Goal: Task Accomplishment & Management: Manage account settings

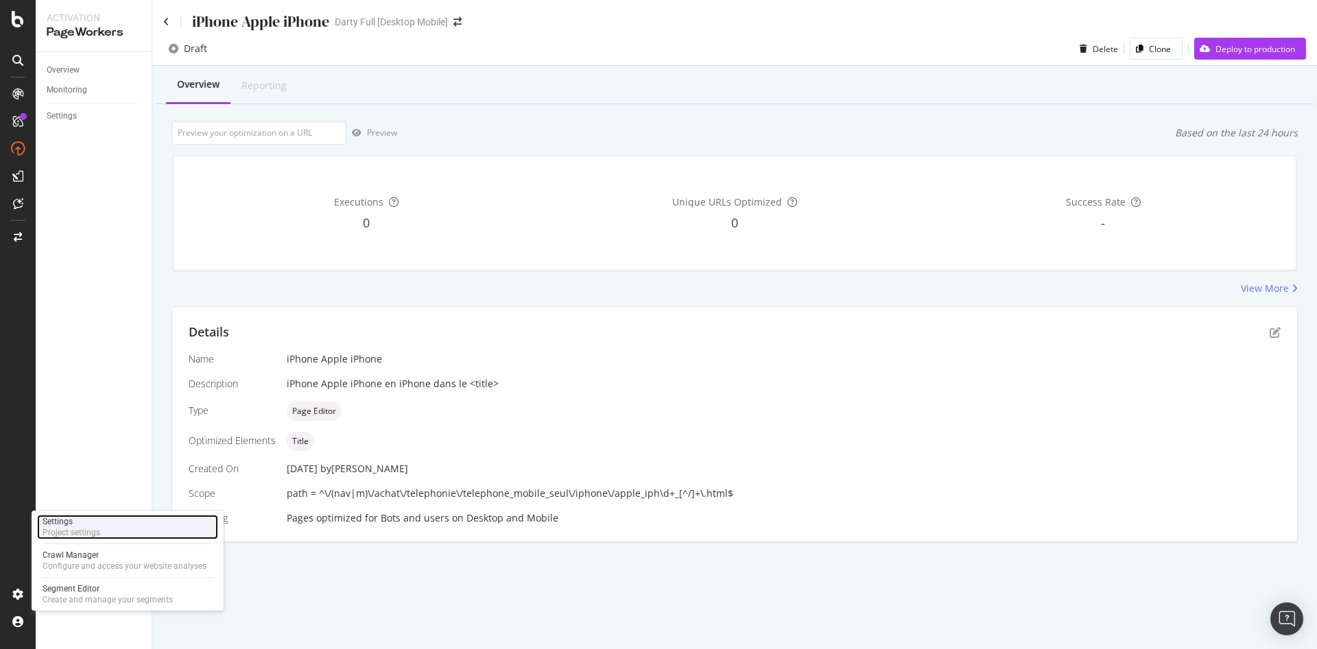
click at [97, 529] on div "Project settings" at bounding box center [72, 532] width 58 height 11
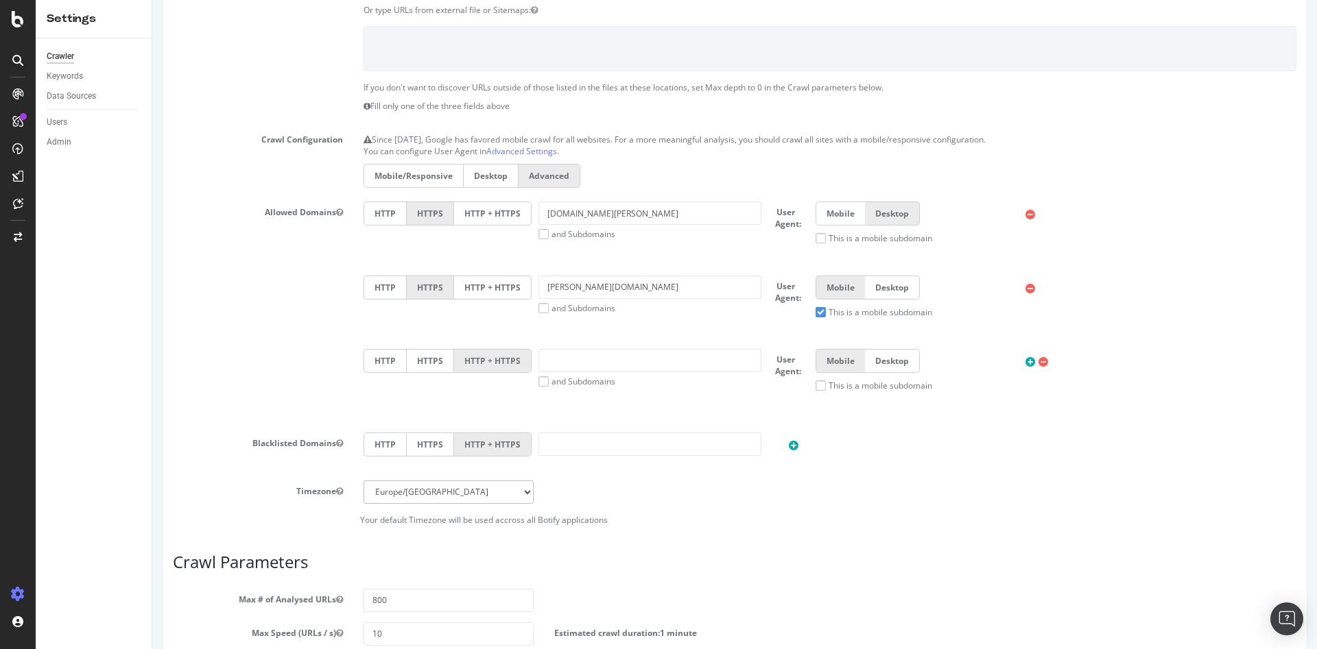
scroll to position [274, 0]
click at [1025, 212] on icon at bounding box center [1030, 214] width 10 height 12
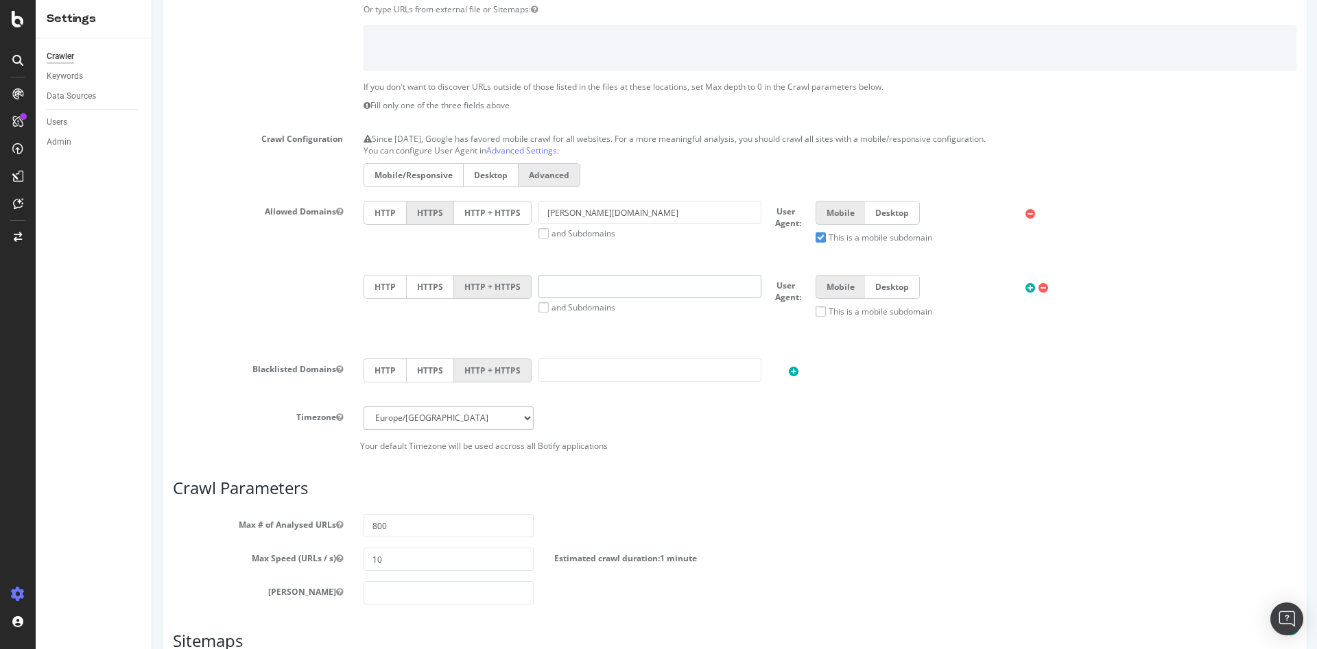
click at [643, 294] on input "text" at bounding box center [649, 286] width 223 height 23
type input "[DOMAIN_NAME][PERSON_NAME]"
click at [905, 289] on label "Desktop" at bounding box center [892, 287] width 55 height 24
click at [152, 0] on input "Desktop" at bounding box center [152, 0] width 0 height 0
click at [575, 368] on input "text" at bounding box center [649, 370] width 223 height 23
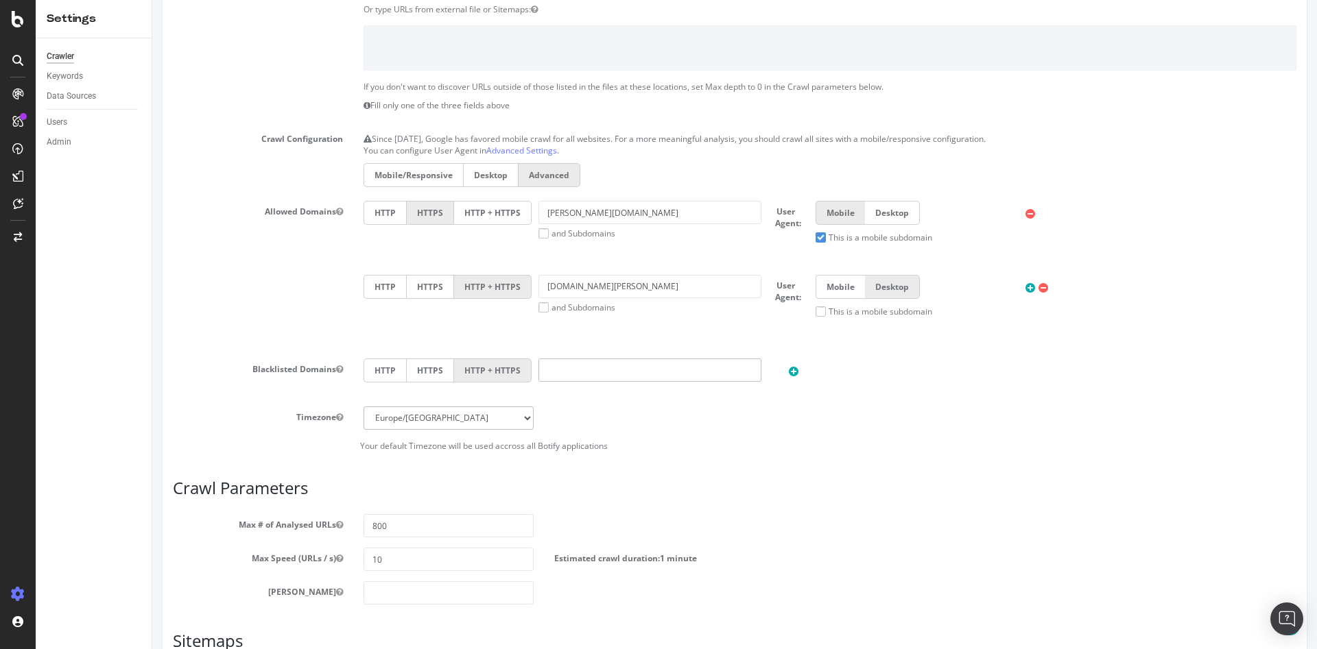
click at [577, 364] on input "text" at bounding box center [649, 370] width 223 height 23
click at [427, 370] on label "HTTPS" at bounding box center [430, 371] width 48 height 24
click at [152, 0] on input "HTTPS" at bounding box center [152, 0] width 0 height 0
click at [562, 364] on input "text" at bounding box center [649, 370] width 223 height 23
click at [568, 371] on input "https:/[DOMAIN_NAME][PERSON_NAME]" at bounding box center [649, 370] width 223 height 23
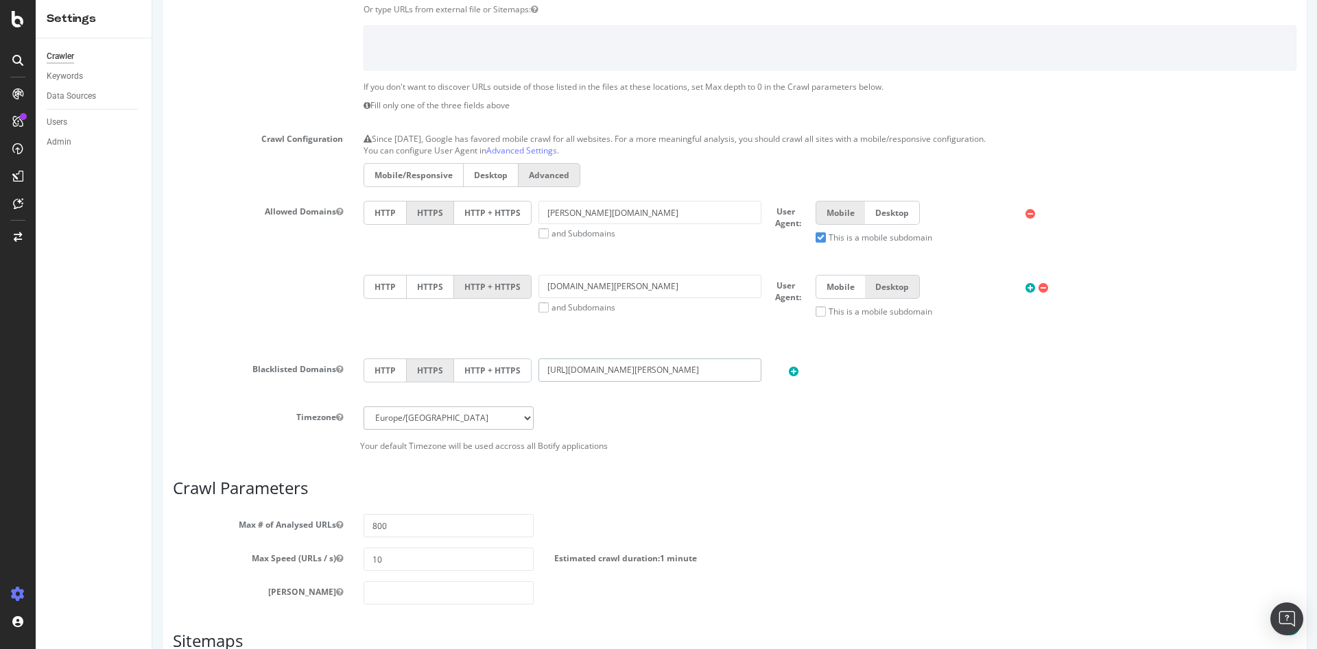
drag, startPoint x: 658, startPoint y: 368, endPoint x: 512, endPoint y: 348, distance: 148.2
click at [512, 348] on section "Project Name [PERSON_NAME] Full [Desktop Mobile] Start URLs [URL][DOMAIN_NAME][…" at bounding box center [734, 155] width 1123 height 593
paste input "/"
type input "[URL][DOMAIN_NAME][PERSON_NAME]"
click at [789, 371] on icon at bounding box center [794, 372] width 10 height 12
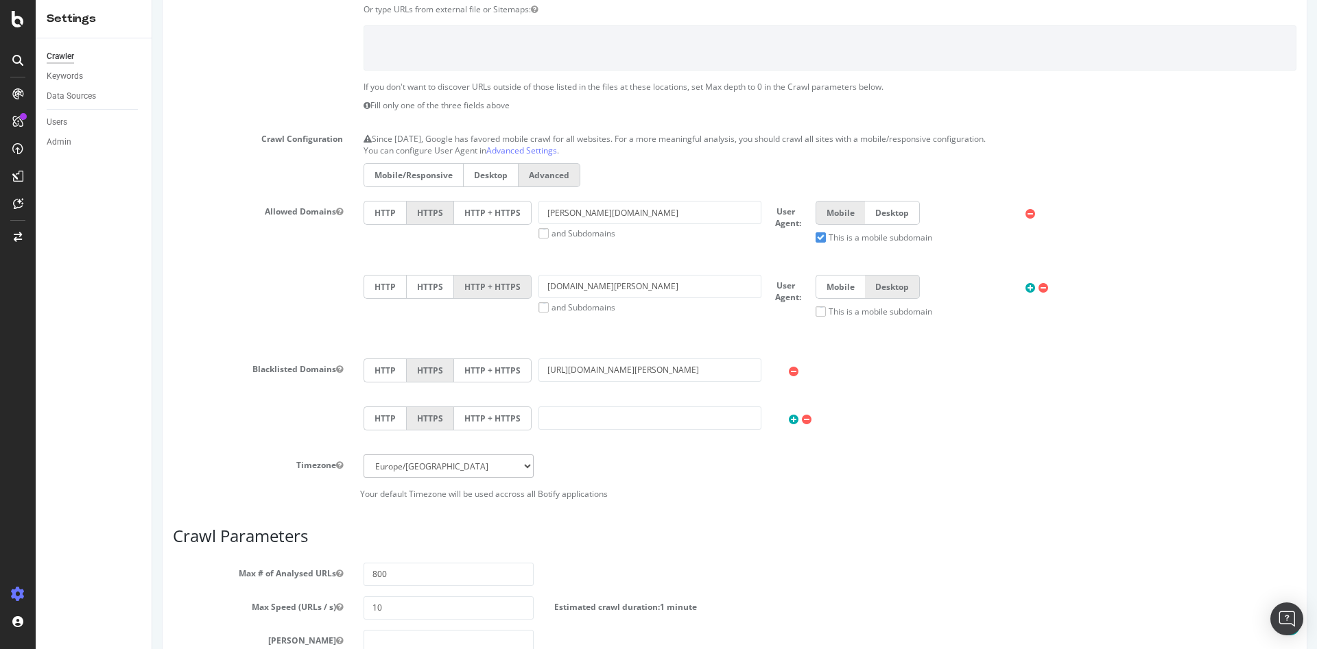
click at [876, 355] on section "Project Name [PERSON_NAME] Full [Desktop Mobile] Start URLs [URL][DOMAIN_NAME][…" at bounding box center [734, 179] width 1123 height 641
click at [682, 371] on input "[URL][DOMAIN_NAME][PERSON_NAME]" at bounding box center [649, 370] width 223 height 23
drag, startPoint x: 626, startPoint y: 365, endPoint x: 501, endPoint y: 357, distance: 125.8
click at [501, 357] on section "Project Name [PERSON_NAME] Full [Desktop Mobile] Start URLs [URL][DOMAIN_NAME][…" at bounding box center [734, 179] width 1123 height 641
click at [909, 337] on div "HTTP HTTPS HTTP + HTTPS [DOMAIN_NAME][PERSON_NAME] and Subdomains User Agent: M…" at bounding box center [829, 274] width 953 height 147
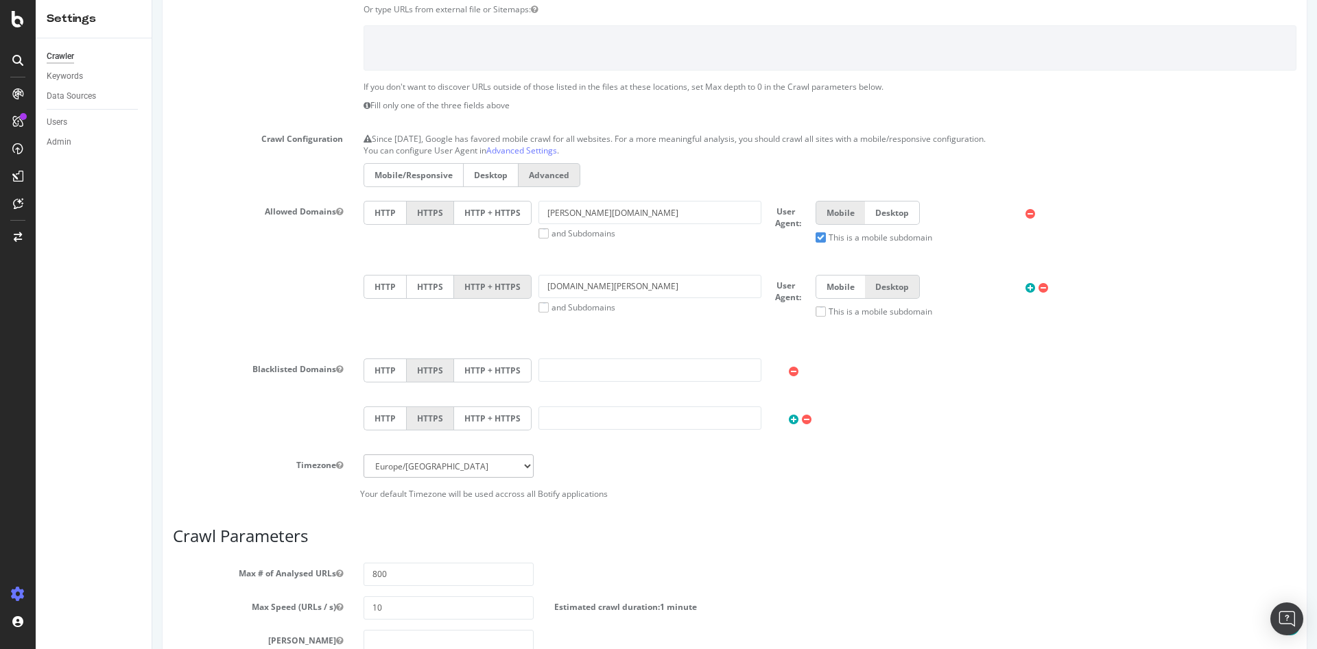
click at [1025, 289] on icon at bounding box center [1030, 289] width 10 height 12
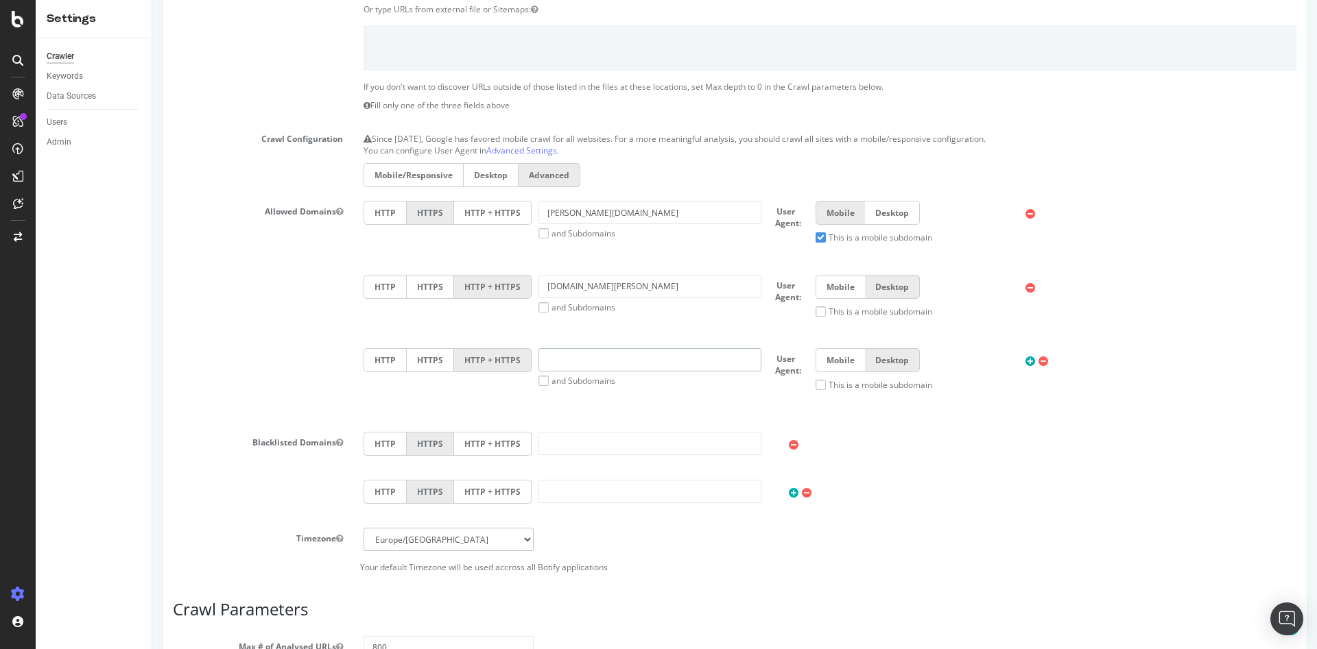
click at [579, 367] on input "text" at bounding box center [649, 359] width 223 height 23
paste input "[URL][DOMAIN_NAME][PERSON_NAME]"
type input "[URL][DOMAIN_NAME][PERSON_NAME]"
click at [432, 365] on label "HTTPS" at bounding box center [430, 360] width 48 height 24
click at [152, 0] on input "HTTPS" at bounding box center [152, 0] width 0 height 0
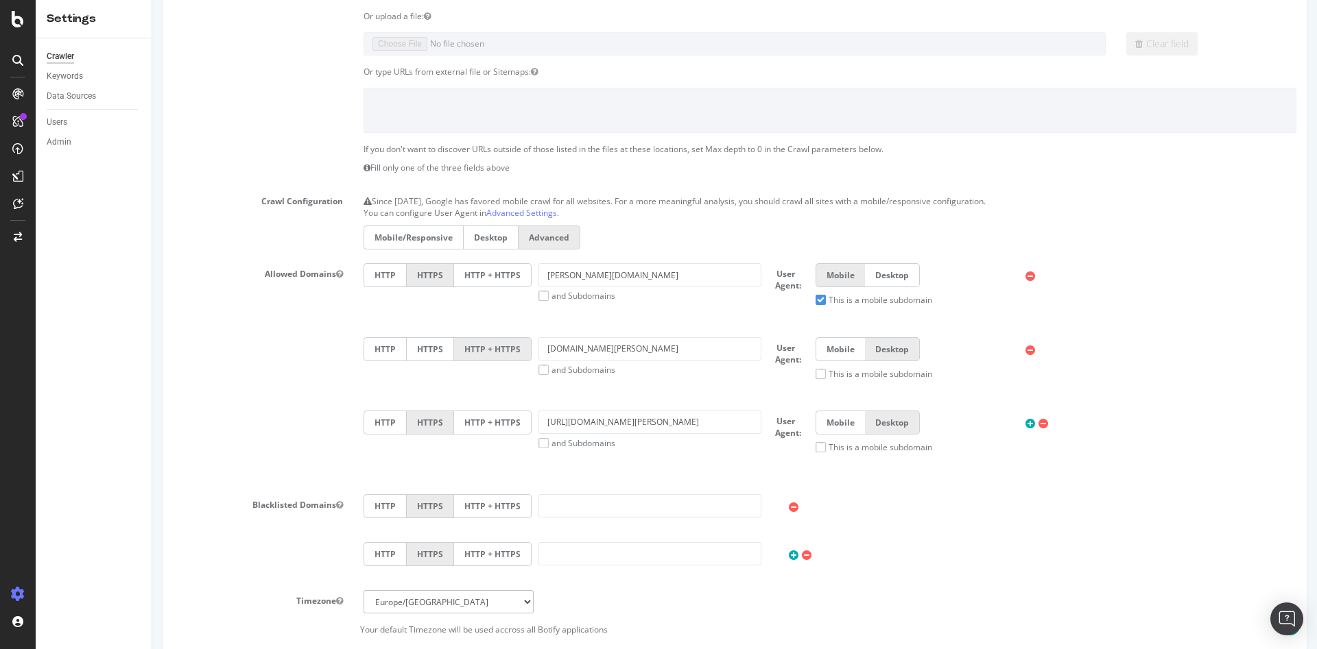
scroll to position [206, 0]
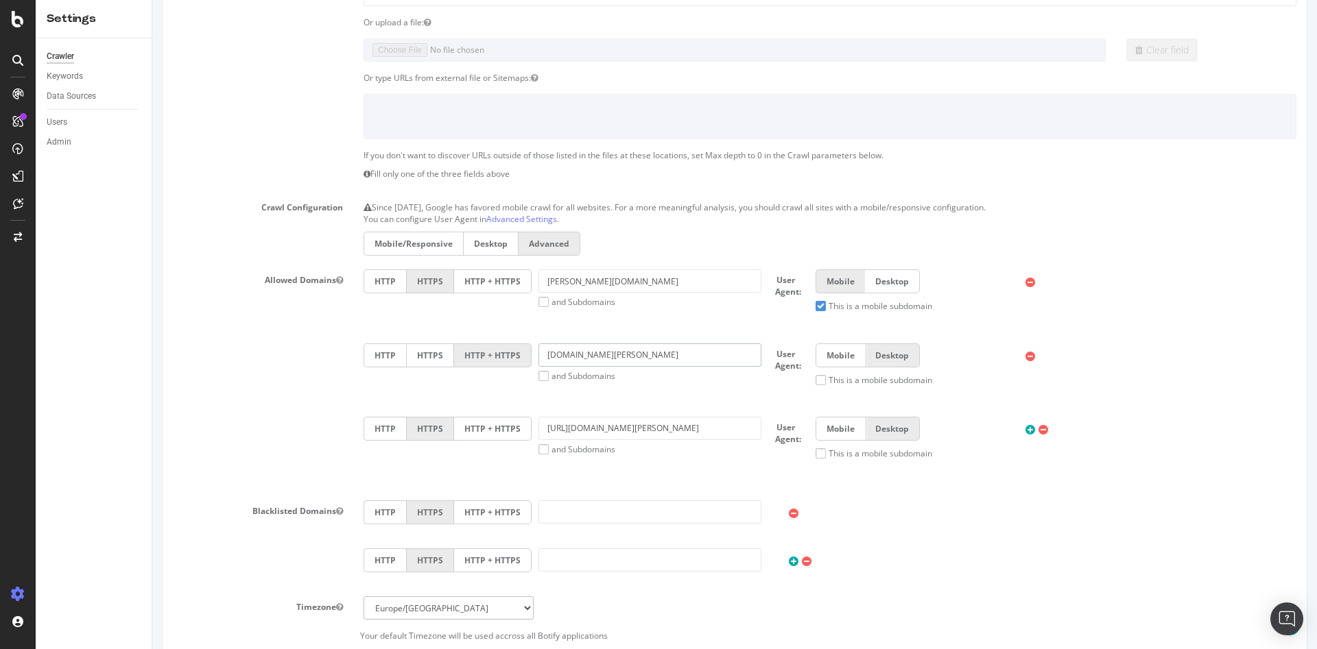
click at [634, 359] on input "[DOMAIN_NAME][PERSON_NAME]" at bounding box center [649, 355] width 223 height 23
click at [656, 327] on div "HTTP HTTPS HTTP + HTTPS [DOMAIN_NAME][PERSON_NAME] and Subdomains User Agent: M…" at bounding box center [829, 379] width 953 height 221
click at [669, 436] on input "[URL][DOMAIN_NAME][PERSON_NAME]" at bounding box center [649, 428] width 223 height 23
click at [545, 357] on input "[DOMAIN_NAME][PERSON_NAME]" at bounding box center [649, 355] width 223 height 23
type input "[URL][DOMAIN_NAME][PERSON_NAME]"
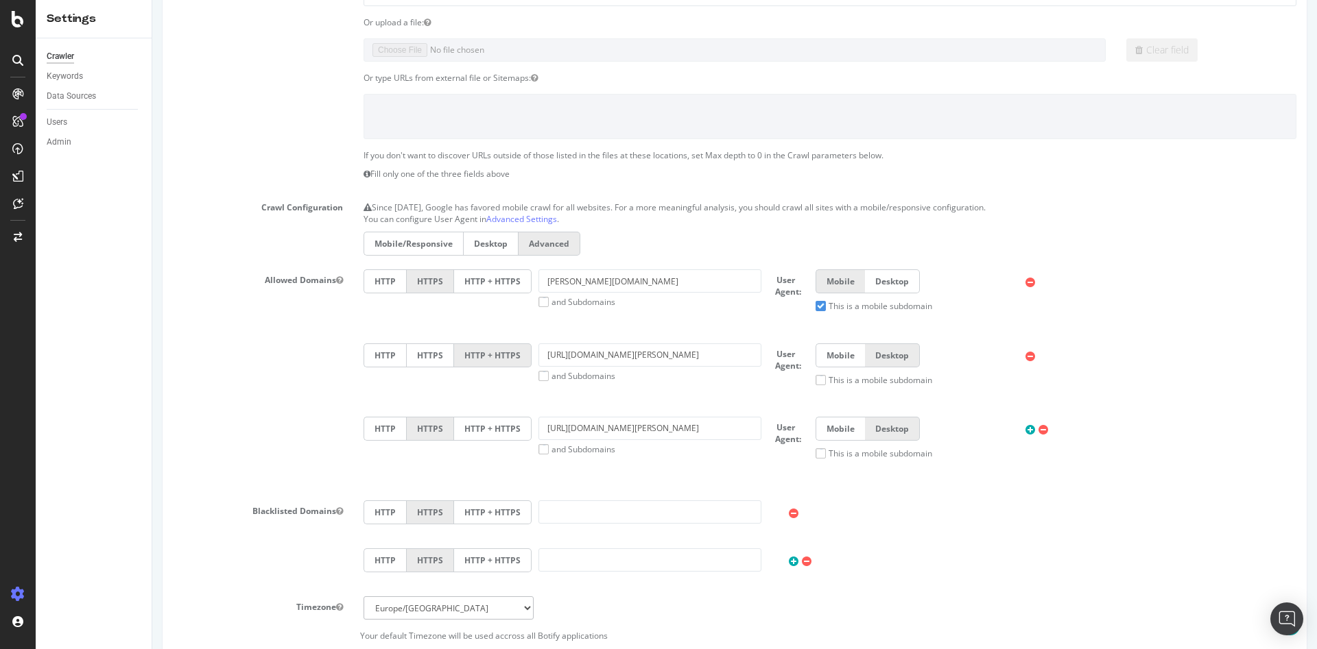
click at [712, 383] on div "HTTP HTTPS HTTP + HTTPS [URL][DOMAIN_NAME][PERSON_NAME] and Subdomains User Age…" at bounding box center [830, 370] width 946 height 53
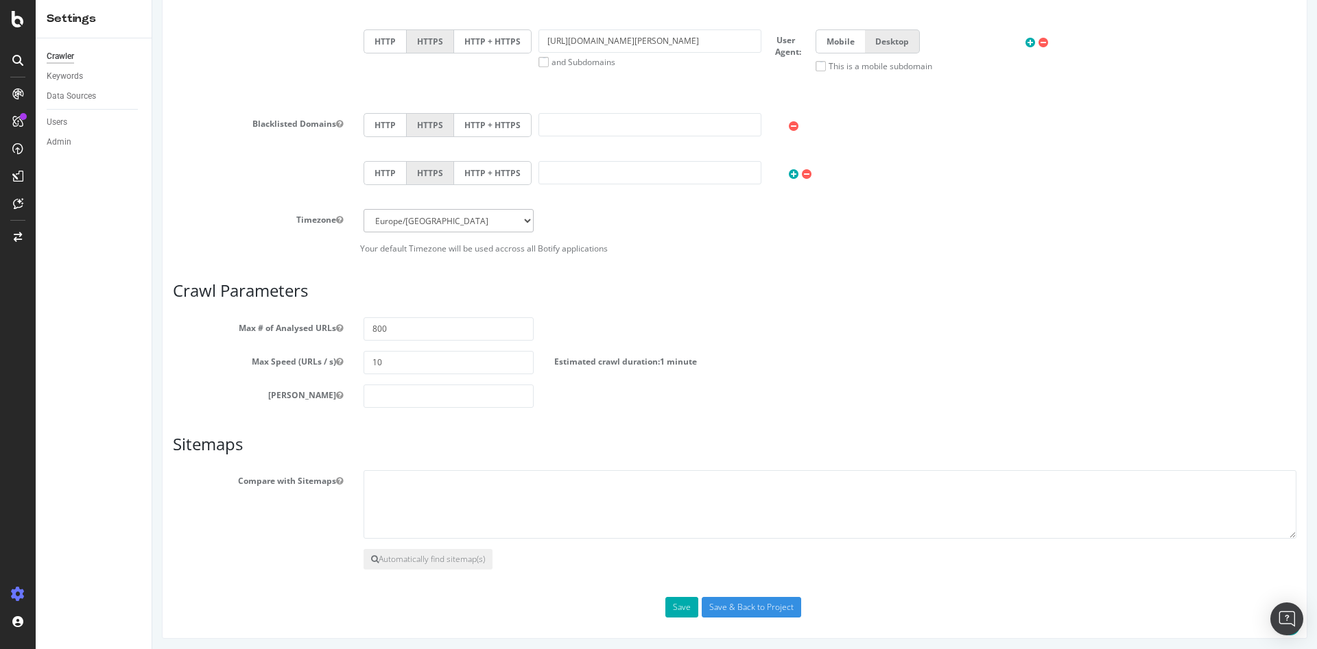
scroll to position [597, 0]
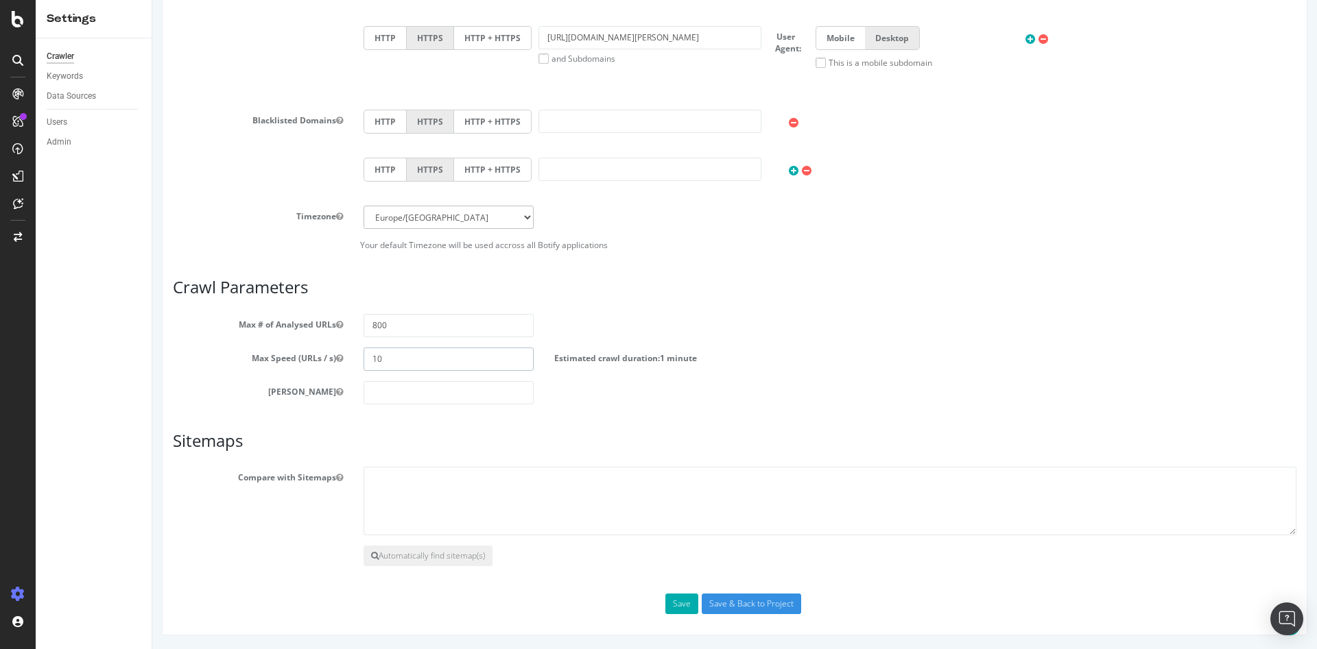
click at [434, 355] on input "10" at bounding box center [448, 359] width 170 height 23
type input "10000000"
drag, startPoint x: 398, startPoint y: 330, endPoint x: 301, endPoint y: 317, distance: 97.5
click at [301, 317] on div "Max # of Analysed URLs 800" at bounding box center [735, 325] width 1144 height 23
click at [448, 360] on input "10000000" at bounding box center [448, 359] width 170 height 23
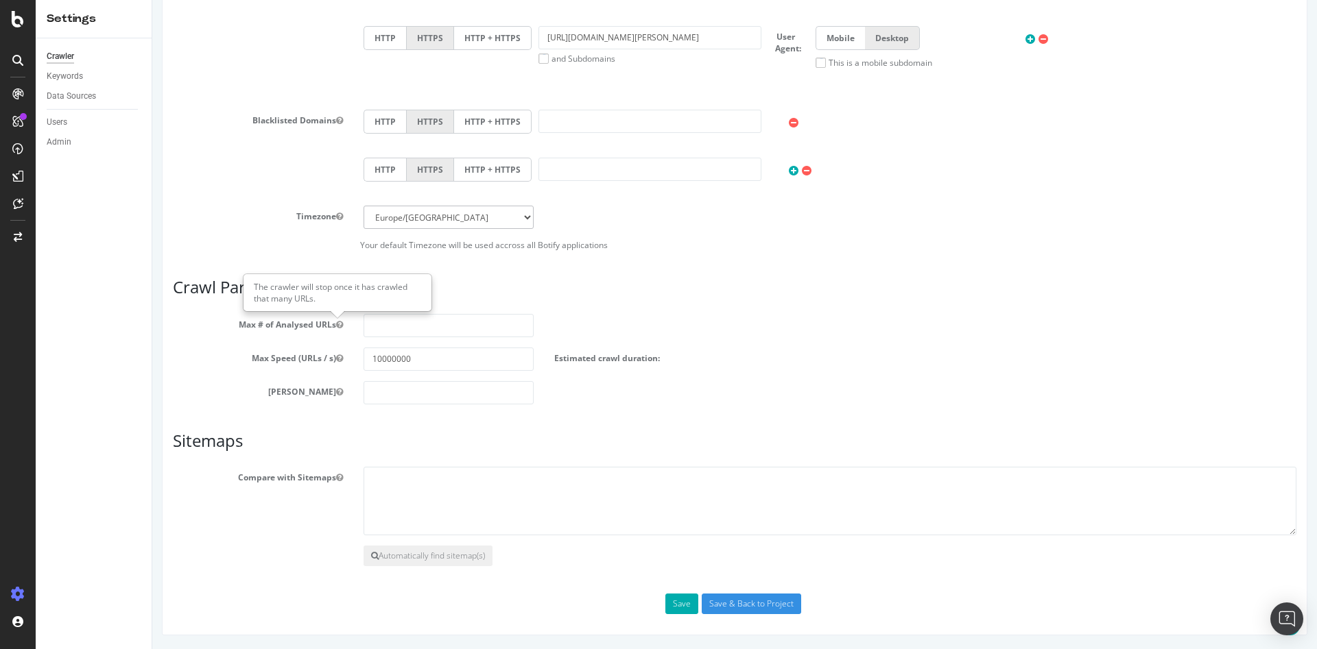
click at [728, 348] on div "Estimated crawl duration:" at bounding box center [687, 356] width 286 height 16
click at [665, 599] on button "Save" at bounding box center [681, 604] width 33 height 21
click at [662, 512] on textarea at bounding box center [829, 501] width 933 height 69
click at [661, 513] on textarea at bounding box center [829, 501] width 933 height 69
drag, startPoint x: 425, startPoint y: 357, endPoint x: 341, endPoint y: 355, distance: 84.4
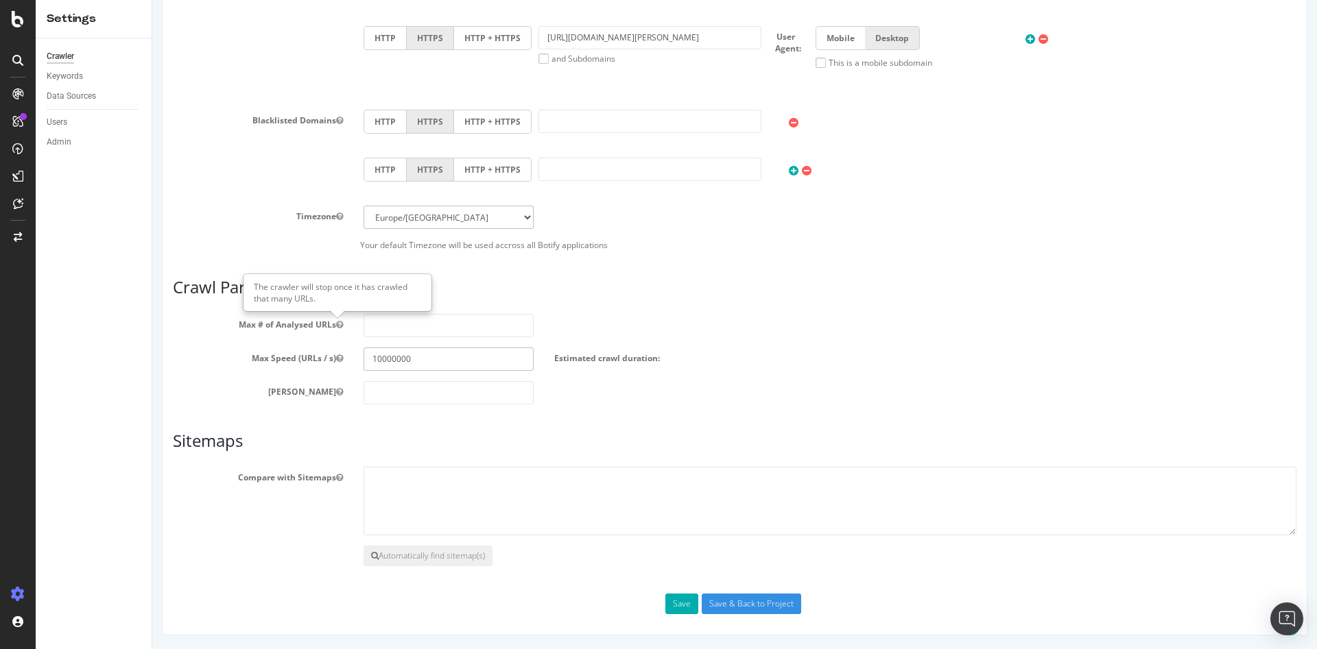
click at [341, 355] on div "Max Speed (URLs / s) 10000000 Estimated crawl duration:" at bounding box center [735, 359] width 1144 height 23
paste input "10000000"
type input "10000000"
click at [395, 357] on input "number" at bounding box center [448, 359] width 170 height 23
type input "20"
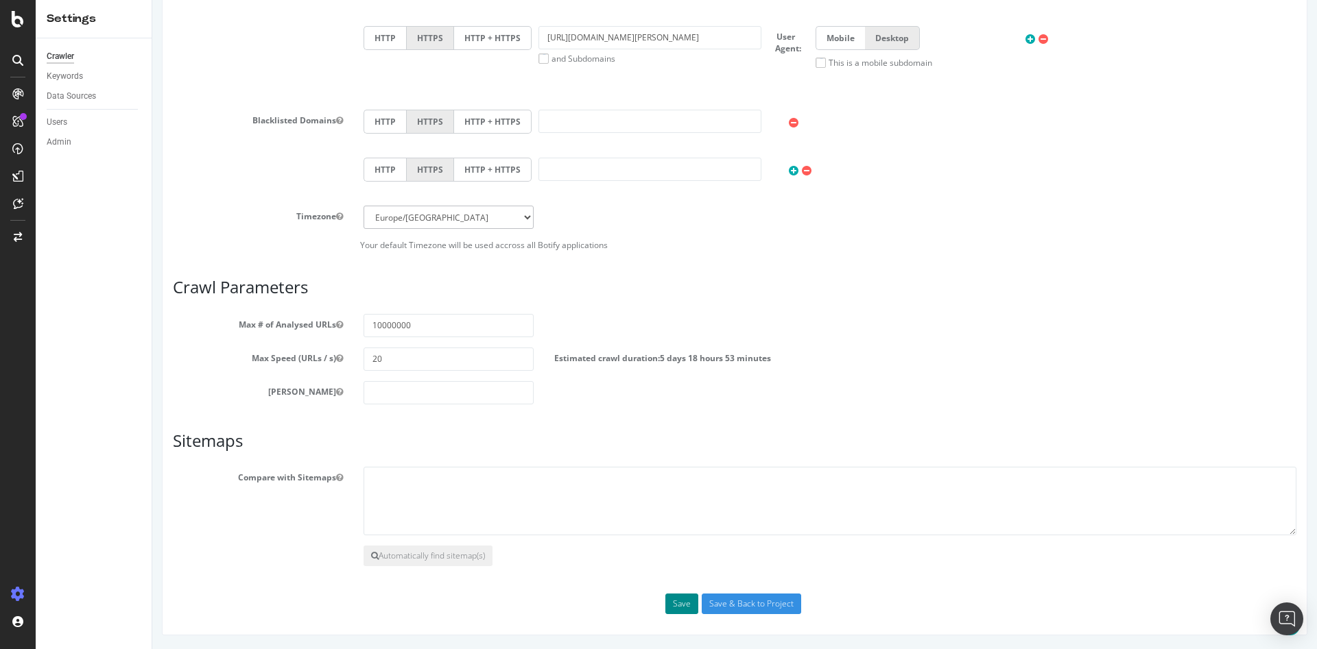
click at [680, 597] on button "Save" at bounding box center [681, 604] width 33 height 21
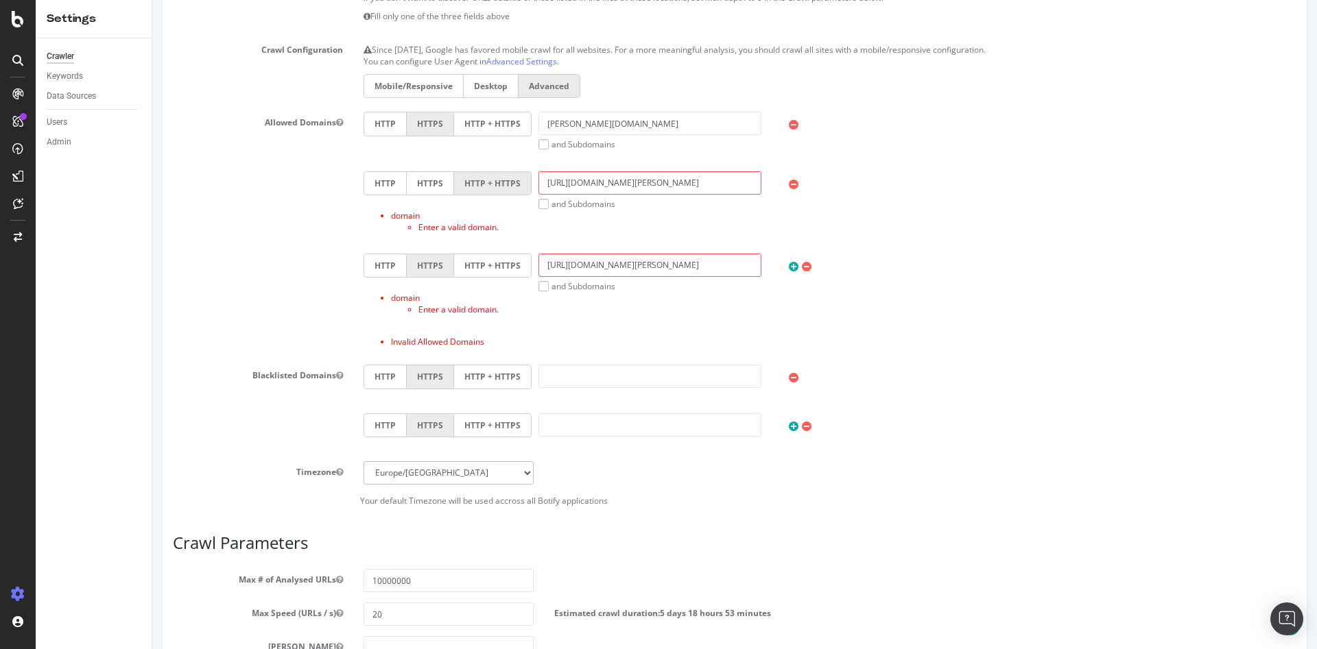
scroll to position [411, 0]
click at [431, 178] on label "HTTPS" at bounding box center [430, 183] width 48 height 24
click at [152, 0] on input "HTTPS" at bounding box center [152, 0] width 0 height 0
click at [631, 181] on input "[URL][DOMAIN_NAME][PERSON_NAME]" at bounding box center [649, 182] width 223 height 23
drag, startPoint x: 634, startPoint y: 181, endPoint x: 537, endPoint y: 180, distance: 97.4
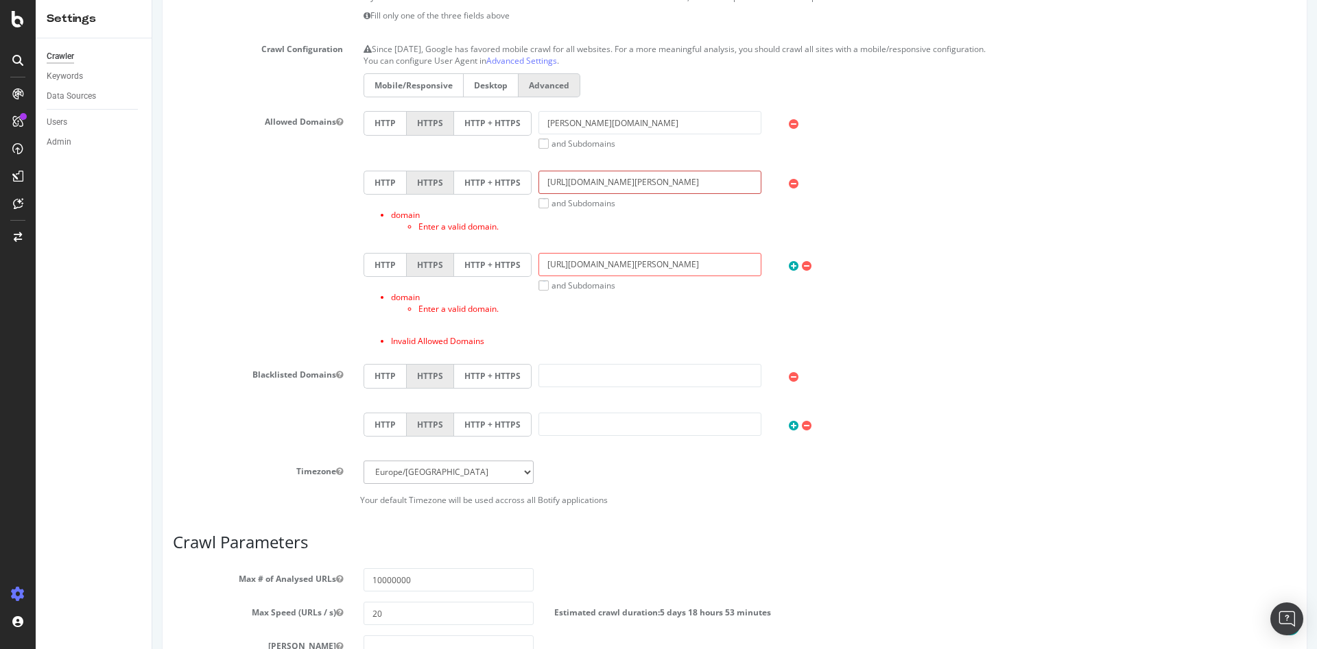
click at [538, 180] on input "[URL][DOMAIN_NAME][PERSON_NAME]" at bounding box center [649, 182] width 223 height 23
click at [659, 263] on input "[URL][DOMAIN_NAME][PERSON_NAME]" at bounding box center [649, 264] width 223 height 23
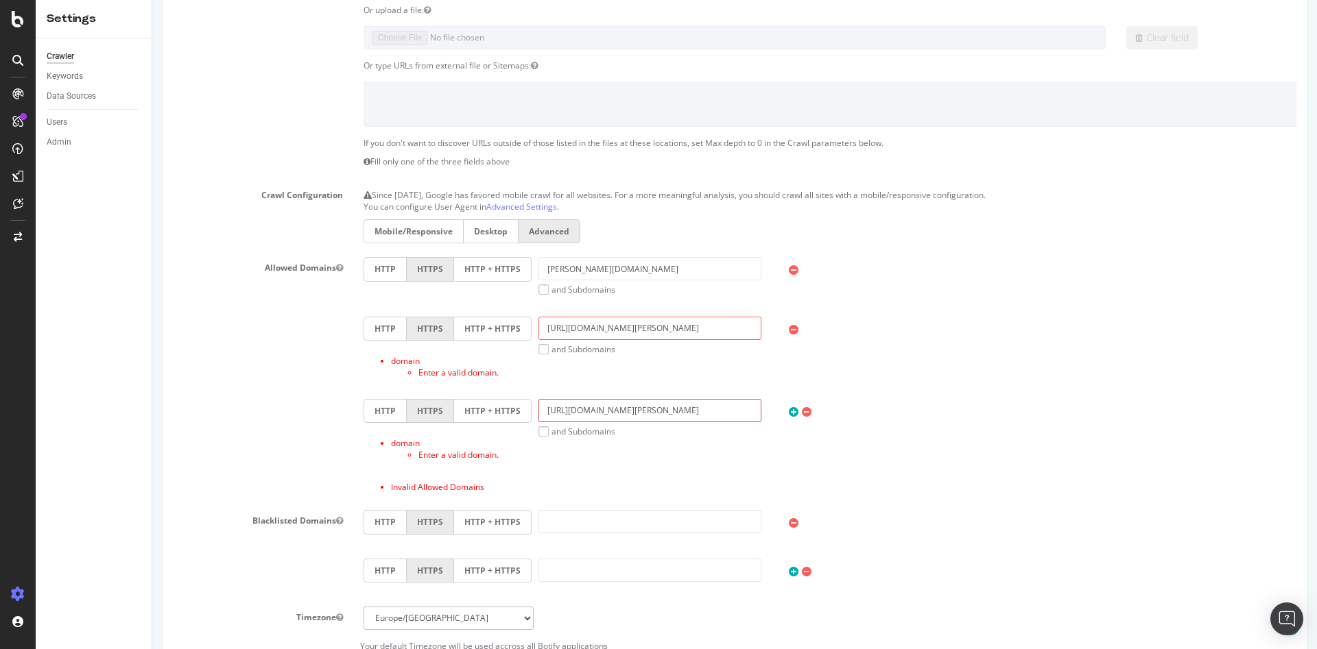
scroll to position [206, 0]
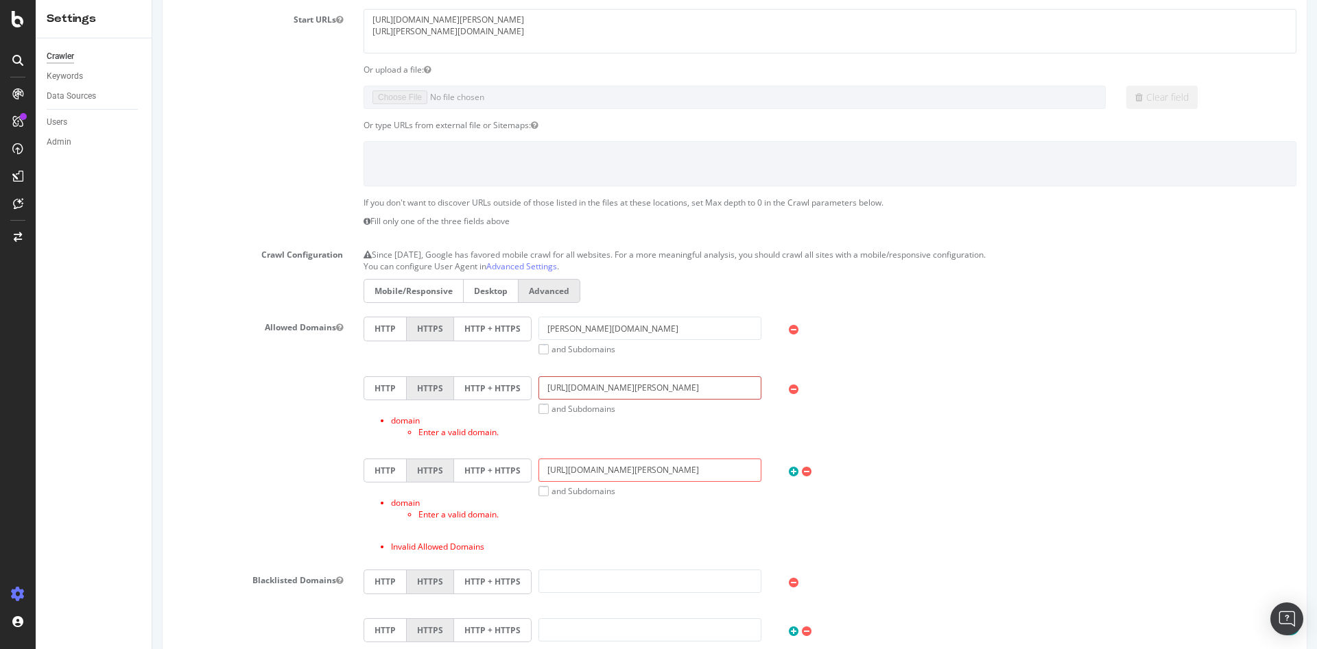
drag, startPoint x: 572, startPoint y: 387, endPoint x: 519, endPoint y: 379, distance: 53.3
click at [519, 379] on div "HTTP HTTPS HTTP + HTTPS [URL][DOMAIN_NAME][PERSON_NAME] and Subdomains User Age…" at bounding box center [830, 395] width 946 height 38
type input "[DOMAIN_NAME][PERSON_NAME]"
drag, startPoint x: 573, startPoint y: 470, endPoint x: 511, endPoint y: 460, distance: 62.6
click at [510, 463] on div "HTTP HTTPS HTTP + HTTPS [URL][DOMAIN_NAME][PERSON_NAME] and Subdomains User Age…" at bounding box center [830, 478] width 946 height 38
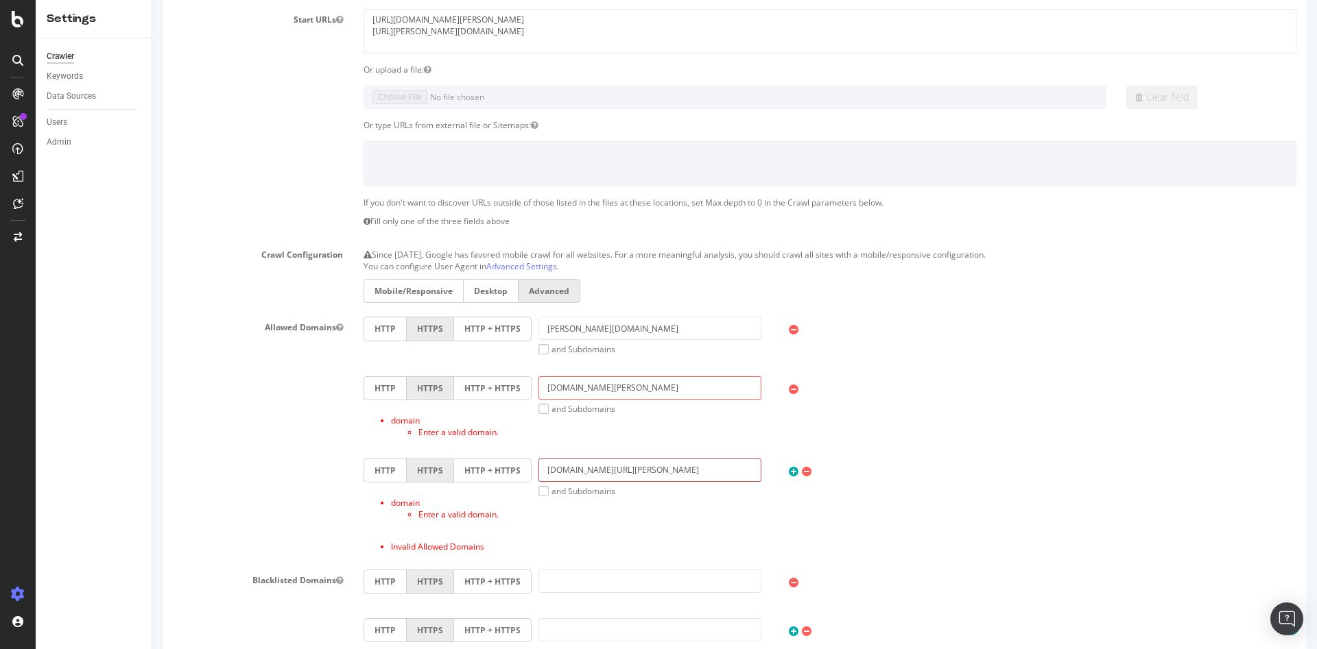
type input "[DOMAIN_NAME][URL][PERSON_NAME]"
click at [841, 464] on div at bounding box center [847, 469] width 144 height 21
click at [420, 478] on label "HTTPS" at bounding box center [430, 471] width 48 height 24
click at [152, 0] on input "HTTPS" at bounding box center [152, 0] width 0 height 0
click at [658, 328] on input "[PERSON_NAME][DOMAIN_NAME]" at bounding box center [649, 328] width 223 height 23
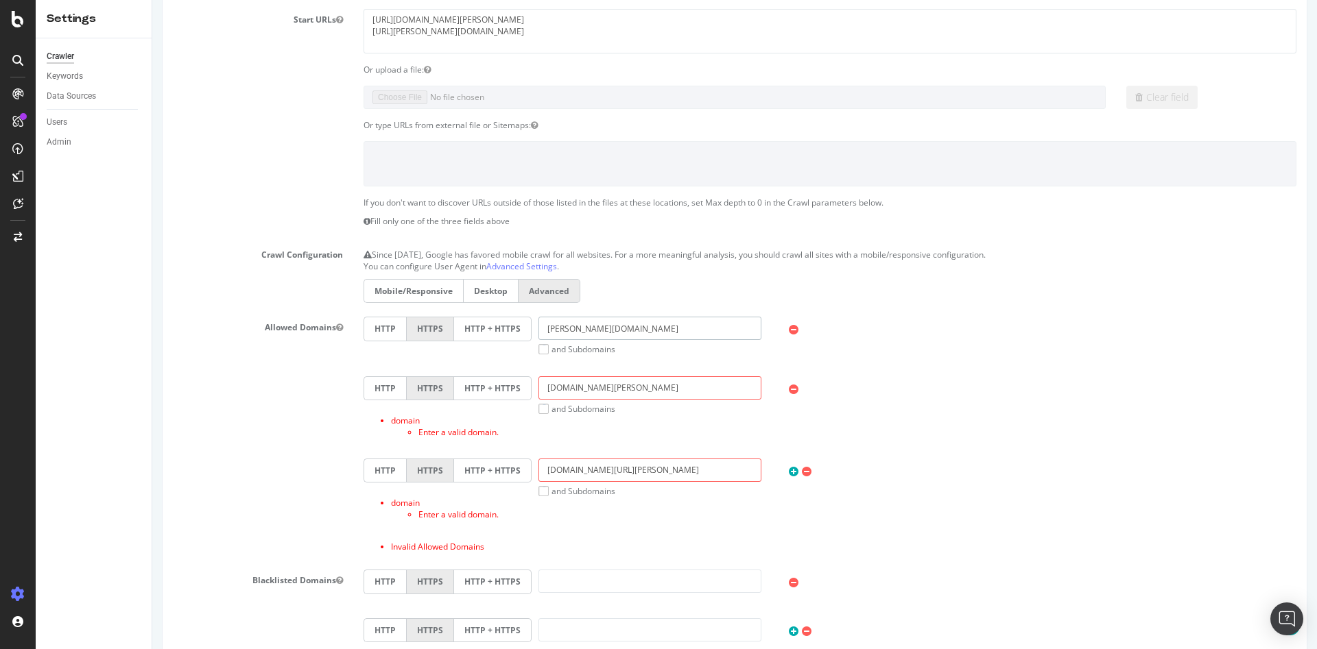
click at [752, 331] on input "[PERSON_NAME][DOMAIN_NAME]" at bounding box center [649, 328] width 223 height 23
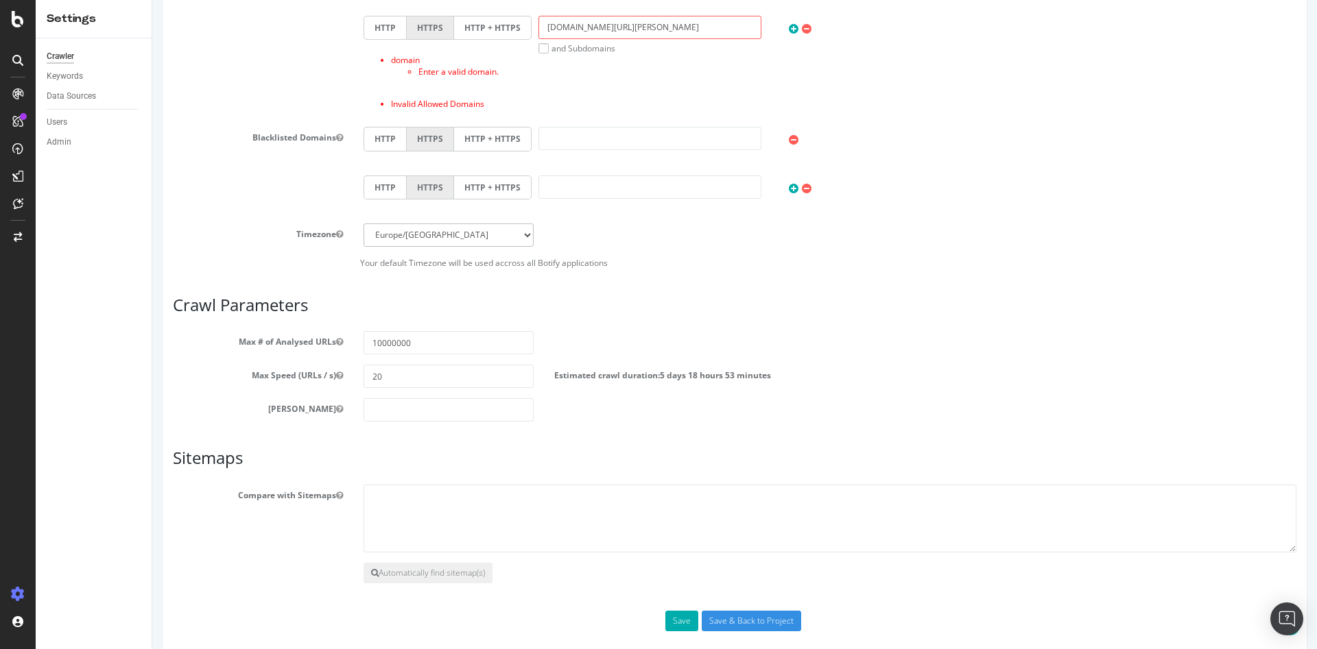
scroll to position [666, 0]
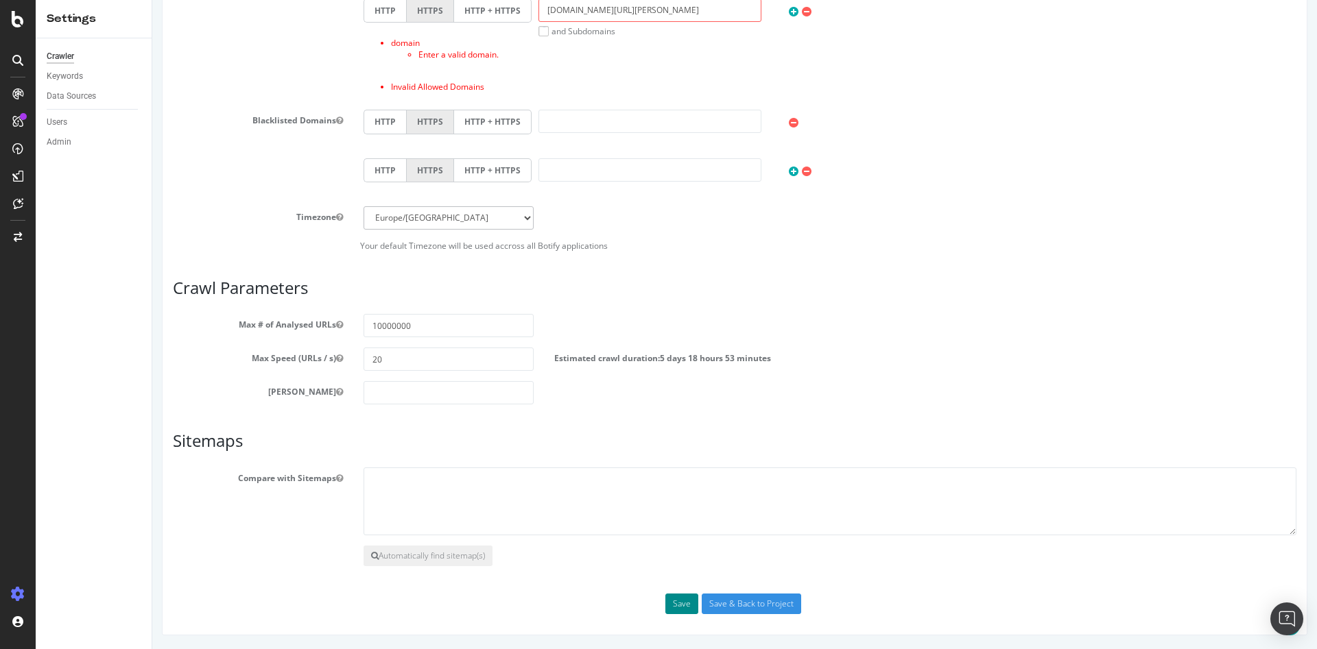
click at [673, 597] on button "Save" at bounding box center [681, 604] width 33 height 21
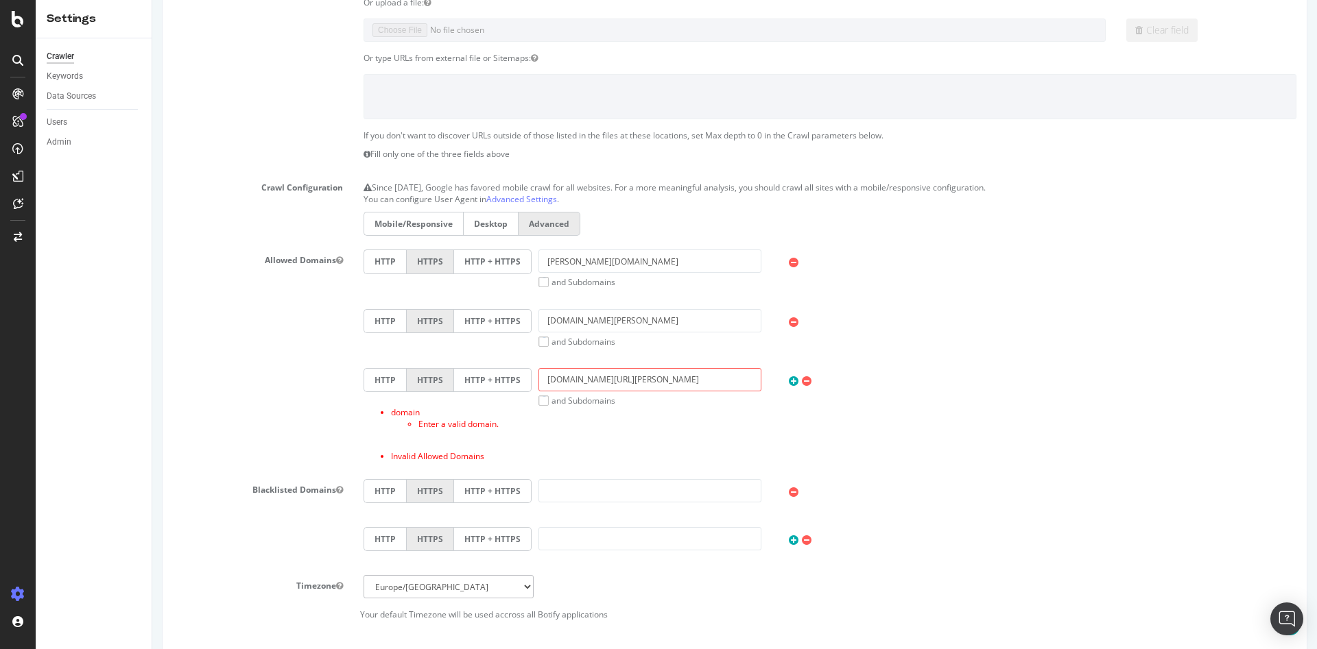
scroll to position [274, 0]
click at [658, 380] on input "[DOMAIN_NAME][URL][PERSON_NAME]" at bounding box center [649, 378] width 223 height 23
click at [674, 357] on div "HTTP HTTPS HTTP + HTTPS [DOMAIN_NAME][PERSON_NAME] and Subdomains User Agent: M…" at bounding box center [829, 357] width 953 height 219
click at [644, 323] on input "[DOMAIN_NAME][PERSON_NAME]" at bounding box center [649, 319] width 223 height 23
click at [544, 319] on input "[DOMAIN_NAME][PERSON_NAME]" at bounding box center [649, 319] width 223 height 23
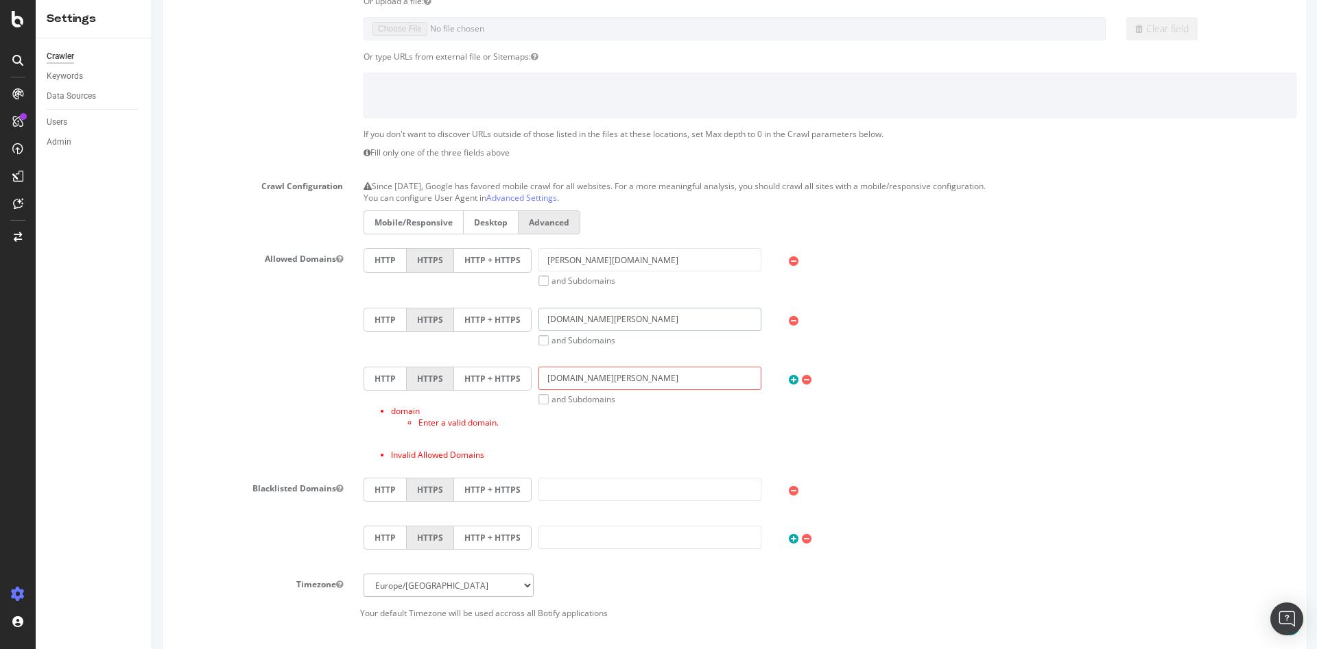
click at [600, 317] on input "[DOMAIN_NAME][PERSON_NAME]" at bounding box center [649, 319] width 223 height 23
click at [538, 263] on input "[PERSON_NAME][DOMAIN_NAME]" at bounding box center [649, 259] width 223 height 23
click at [671, 407] on li "domain Enter a valid domain." at bounding box center [843, 416] width 905 height 23
click at [643, 376] on input "[DOMAIN_NAME][PERSON_NAME]" at bounding box center [649, 378] width 223 height 23
drag, startPoint x: 643, startPoint y: 376, endPoint x: 539, endPoint y: 372, distance: 104.3
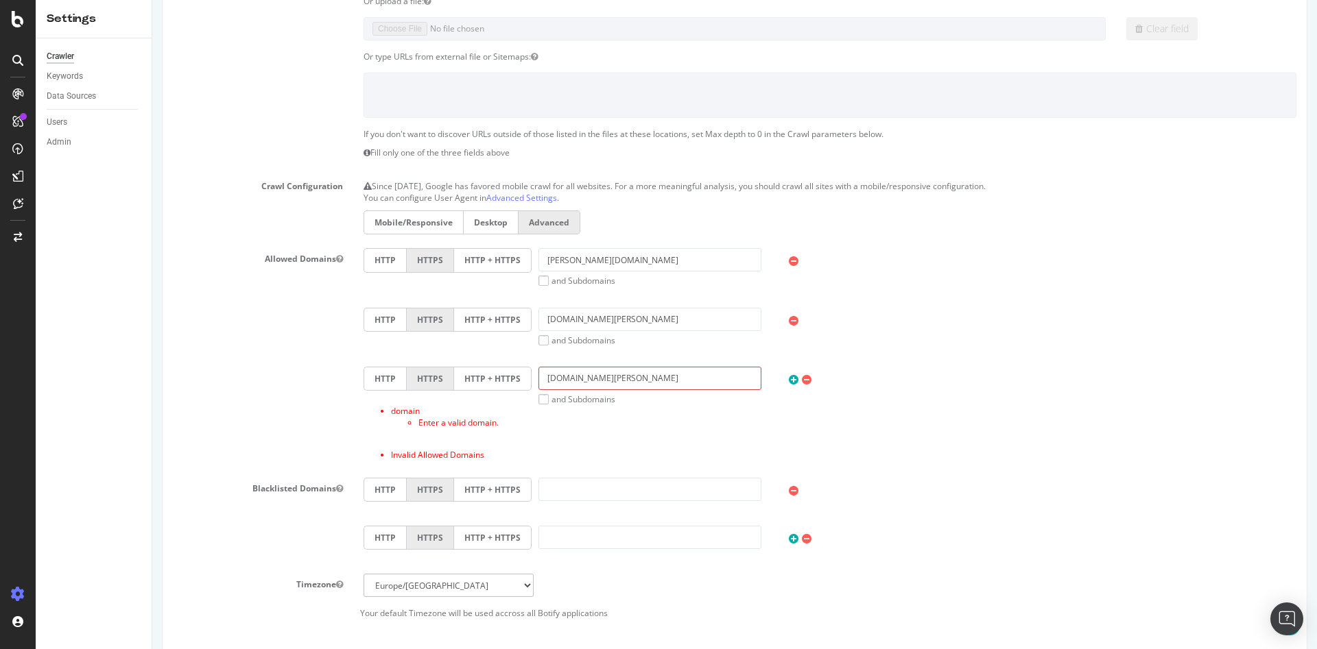
click at [539, 372] on input "[DOMAIN_NAME][PERSON_NAME]" at bounding box center [649, 378] width 223 height 23
paste input "[URL][DOMAIN_NAME][PERSON_NAME]"
type input "[URL][DOMAIN_NAME][PERSON_NAME]"
click at [658, 413] on li "domain Enter a valid domain." at bounding box center [843, 416] width 905 height 23
click at [610, 259] on input "[PERSON_NAME][DOMAIN_NAME]" at bounding box center [649, 259] width 223 height 23
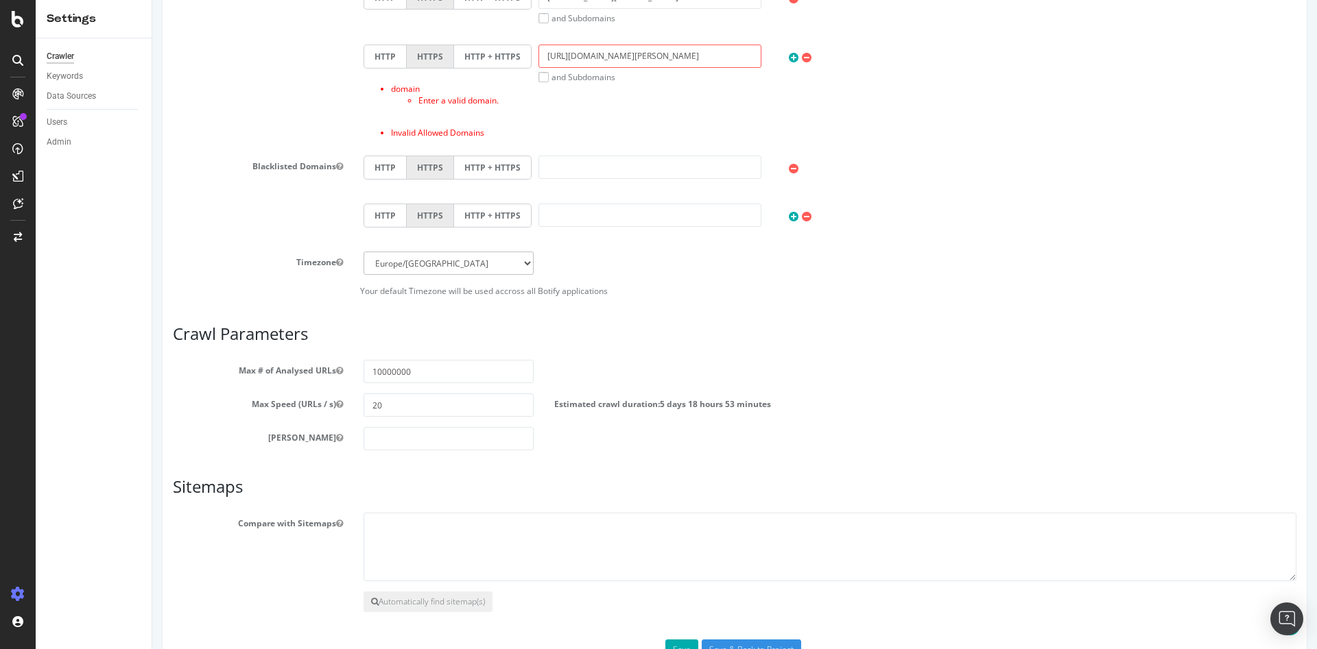
scroll to position [643, 0]
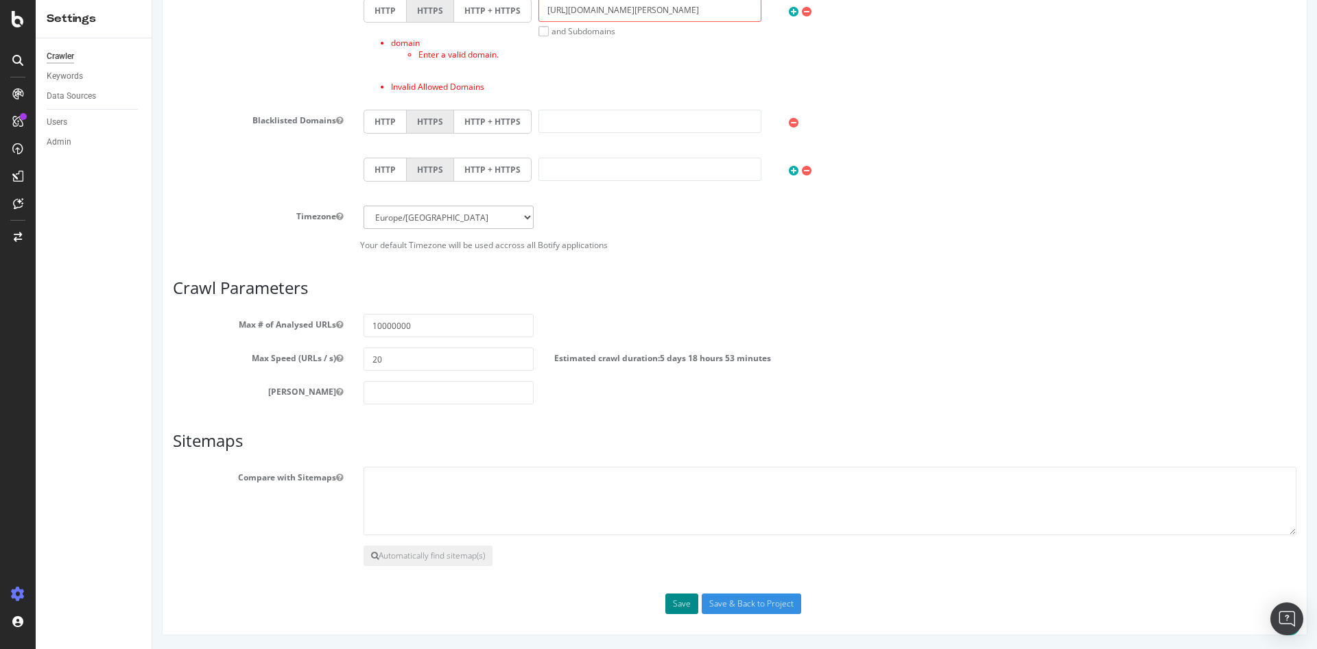
click at [682, 601] on button "Save" at bounding box center [681, 604] width 33 height 21
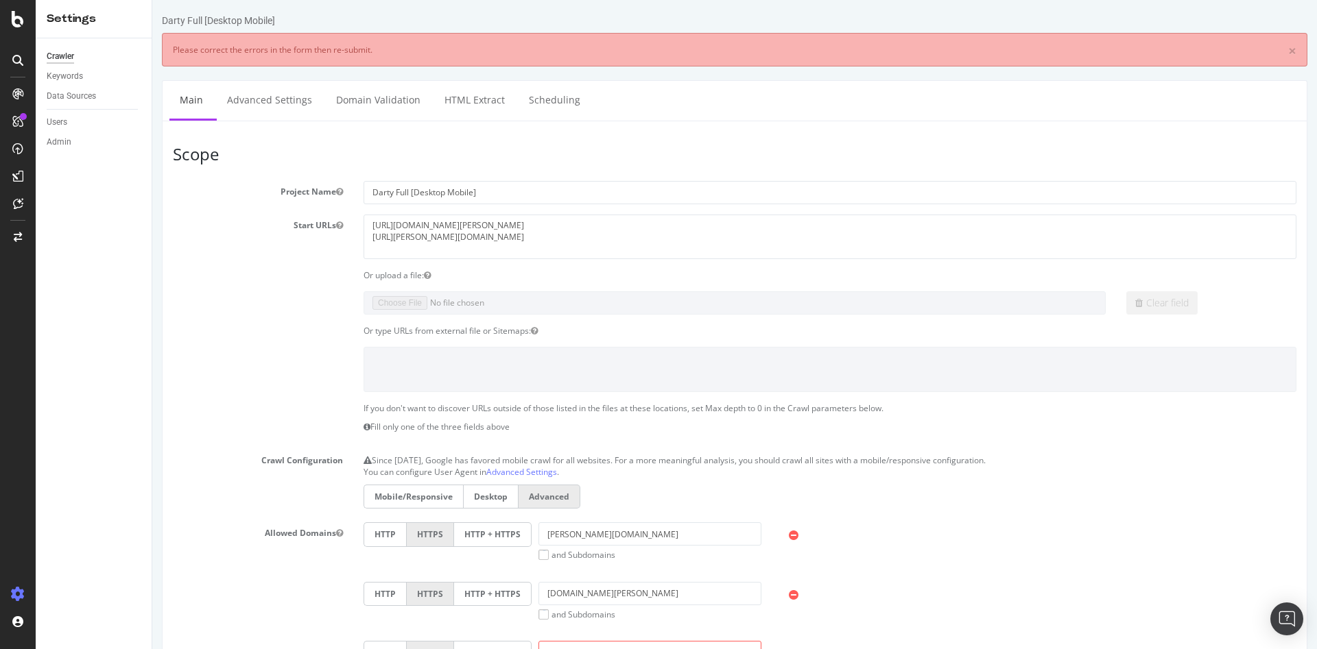
scroll to position [0, 0]
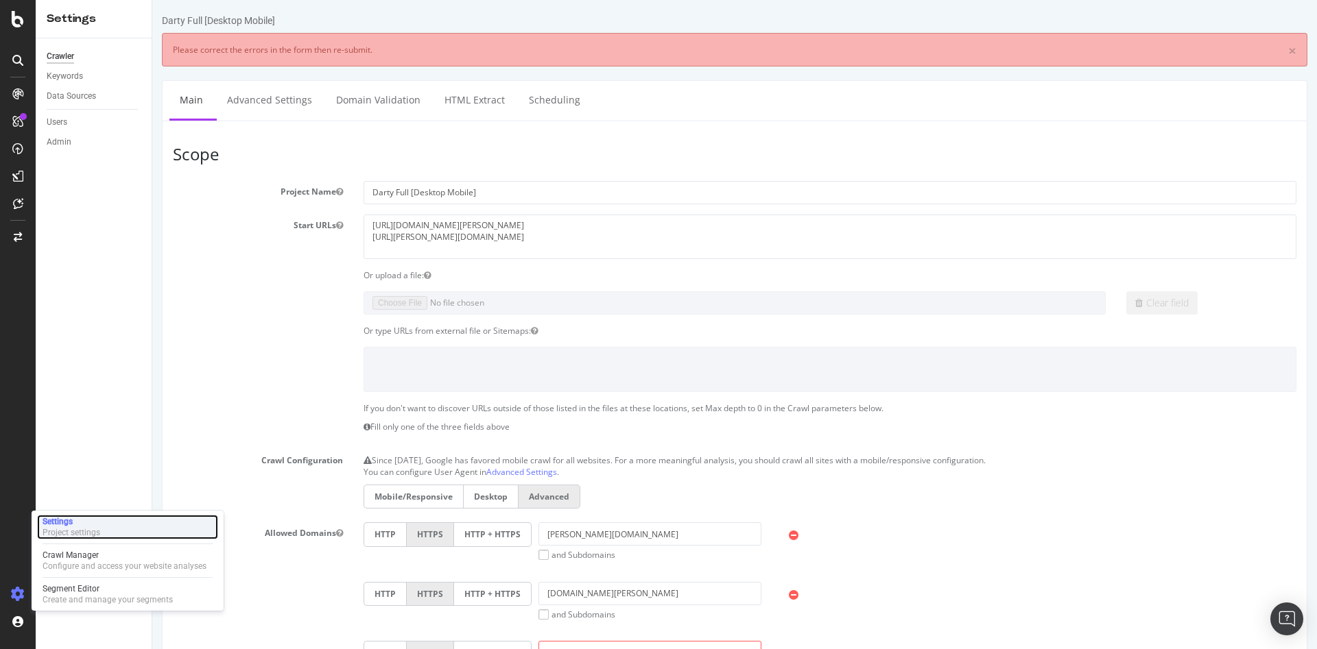
click at [91, 531] on div "Project settings" at bounding box center [72, 532] width 58 height 11
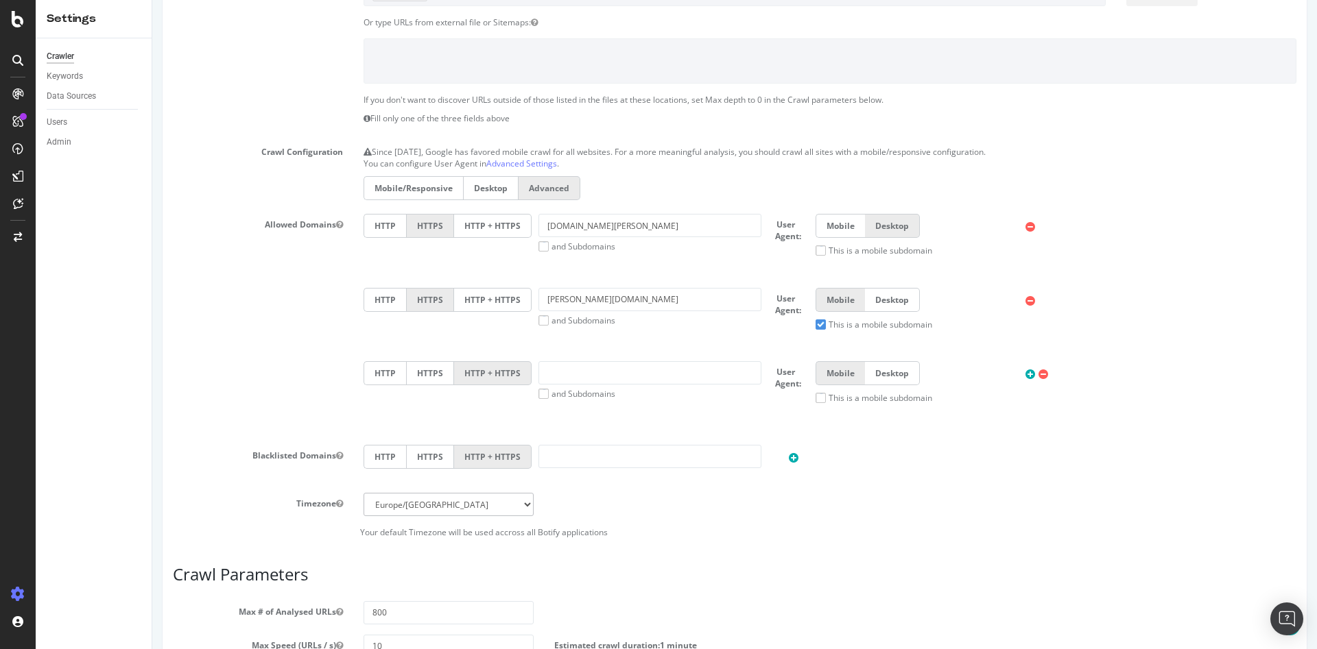
scroll to position [274, 0]
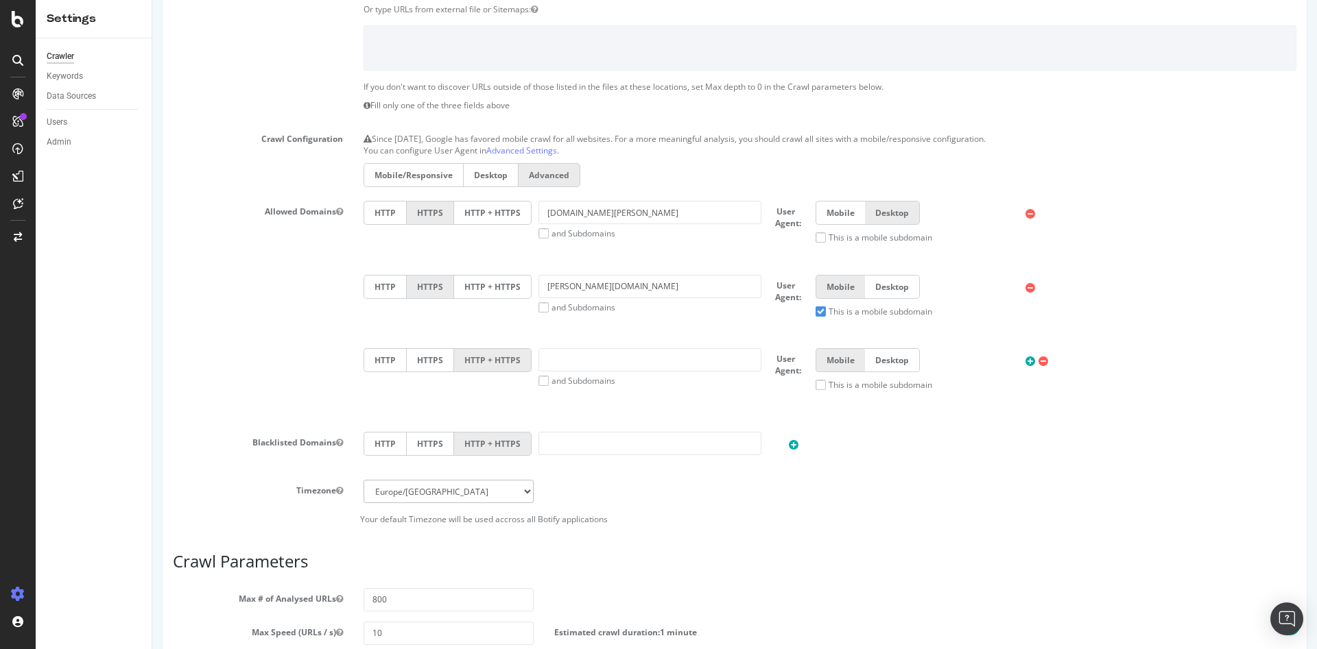
click at [423, 366] on label "HTTPS" at bounding box center [430, 360] width 48 height 24
click at [152, 0] on input "HTTPS" at bounding box center [152, 0] width 0 height 0
click at [894, 363] on label "Desktop" at bounding box center [892, 360] width 55 height 24
click at [152, 0] on input "Desktop" at bounding box center [152, 0] width 0 height 0
paste input "[URL][DOMAIN_NAME][PERSON_NAME]"
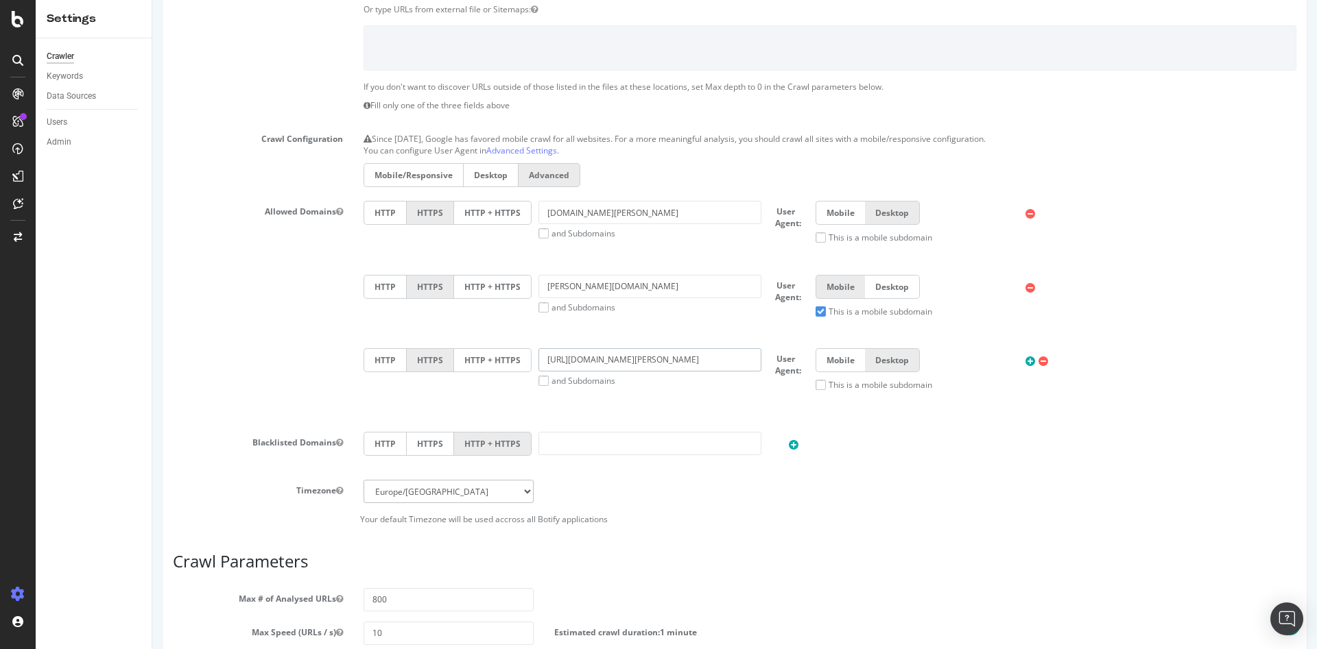
drag, startPoint x: 572, startPoint y: 360, endPoint x: 505, endPoint y: 359, distance: 66.5
click at [505, 359] on div "HTTP HTTPS HTTP + HTTPS [URL][DOMAIN_NAME][PERSON_NAME] and Subdomains User Age…" at bounding box center [830, 374] width 946 height 53
type input "[DOMAIN_NAME][URL][PERSON_NAME]"
click at [691, 409] on div "HTTP HTTPS HTTP + HTTPS [DOMAIN_NAME][PERSON_NAME] and Subdomains User Agent: M…" at bounding box center [829, 311] width 953 height 221
click at [1025, 364] on icon at bounding box center [1030, 362] width 10 height 12
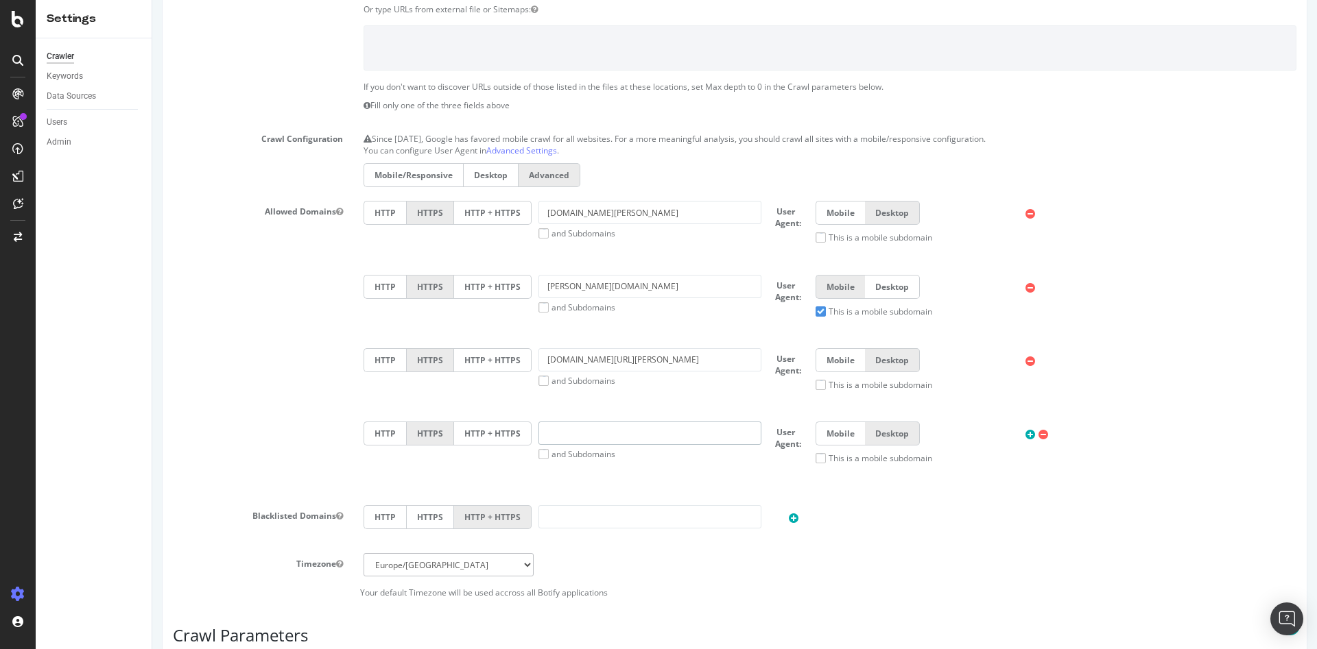
click at [564, 437] on input "text" at bounding box center [649, 433] width 223 height 23
drag, startPoint x: 564, startPoint y: 437, endPoint x: 551, endPoint y: 439, distance: 13.9
click at [551, 439] on input "text" at bounding box center [649, 433] width 223 height 23
click at [551, 437] on input "text" at bounding box center [649, 433] width 223 height 23
type input "[DOMAIN_NAME][PERSON_NAME]"
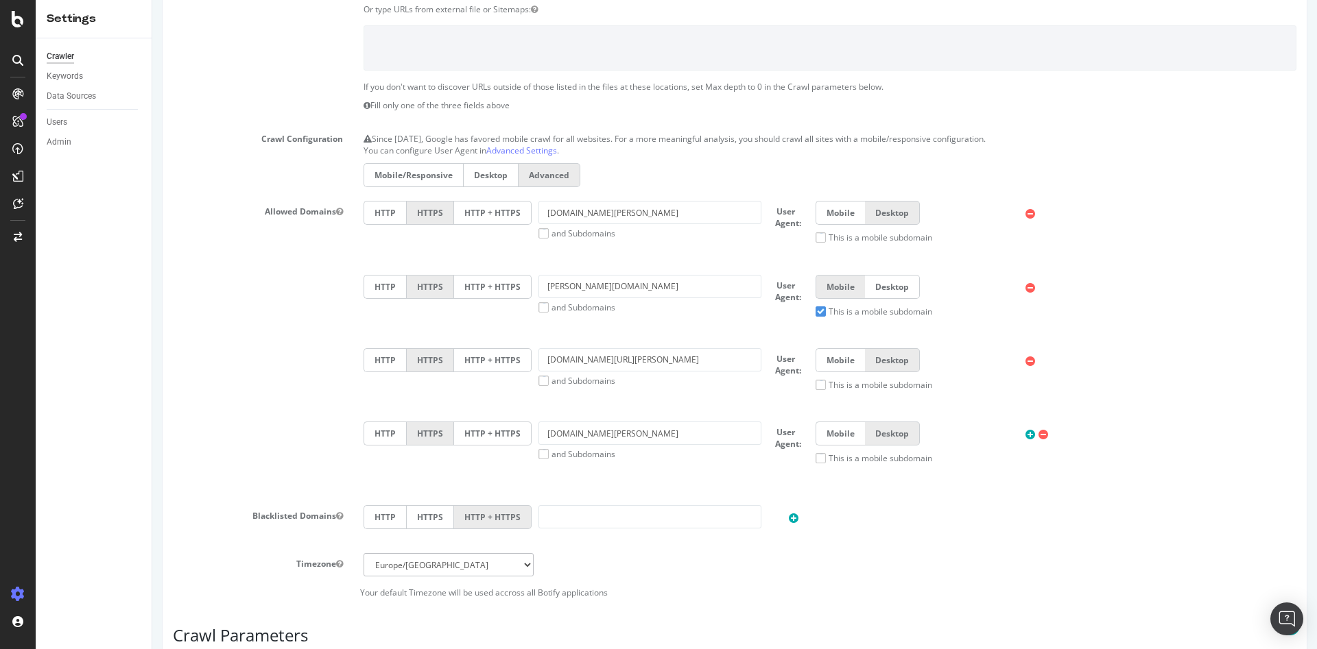
click at [597, 481] on div "HTTP HTTPS HTTP + HTTPS [DOMAIN_NAME][PERSON_NAME] and Subdomains User Agent: M…" at bounding box center [829, 348] width 953 height 294
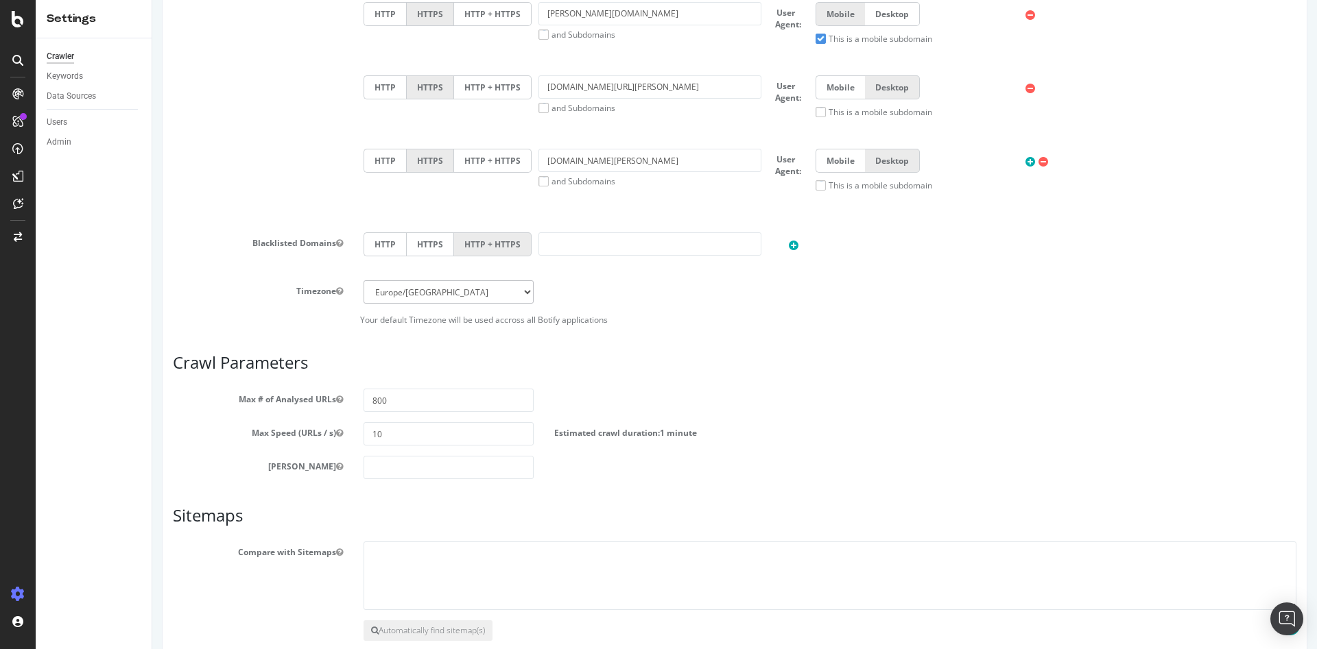
scroll to position [549, 0]
click at [396, 426] on input "10" at bounding box center [448, 432] width 170 height 23
drag, startPoint x: 396, startPoint y: 426, endPoint x: 389, endPoint y: 426, distance: 7.5
click at [390, 426] on input "10" at bounding box center [448, 432] width 170 height 23
drag, startPoint x: 398, startPoint y: 430, endPoint x: 337, endPoint y: 426, distance: 60.5
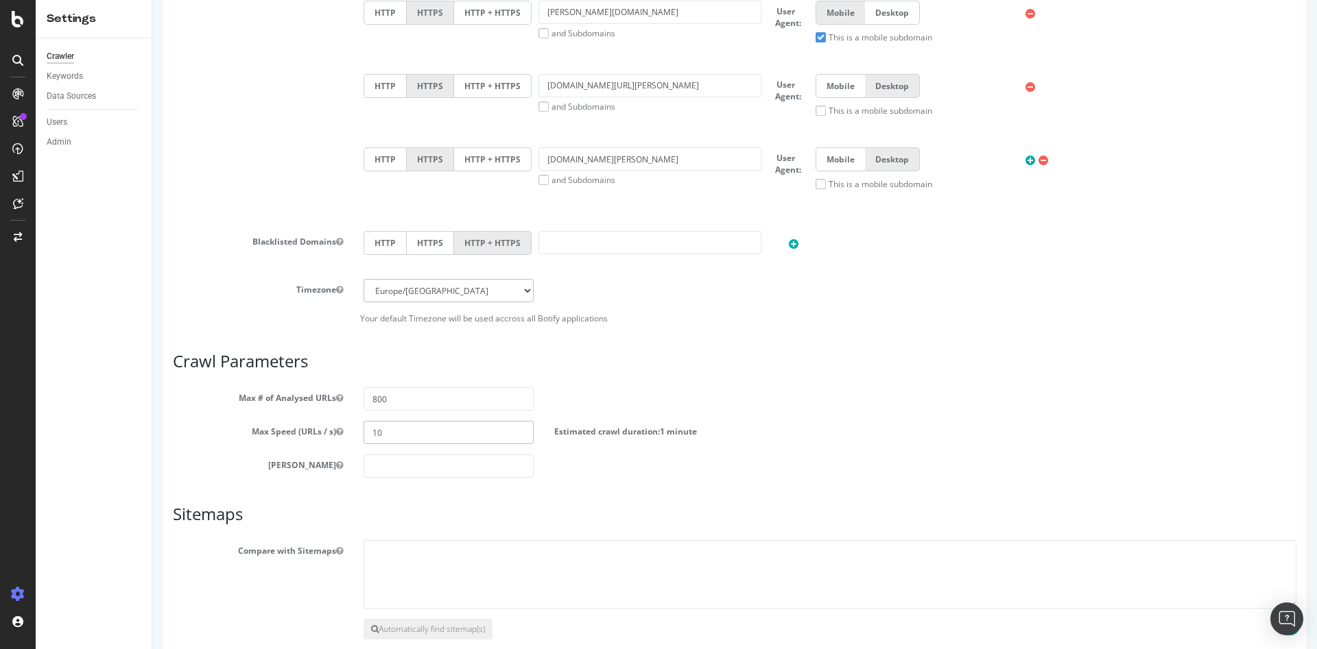
click at [337, 426] on div "Max Speed (URLs / s) 10 Estimated crawl duration: 1 minute" at bounding box center [735, 432] width 1144 height 23
type input "20"
click at [483, 395] on input "800" at bounding box center [448, 398] width 170 height 23
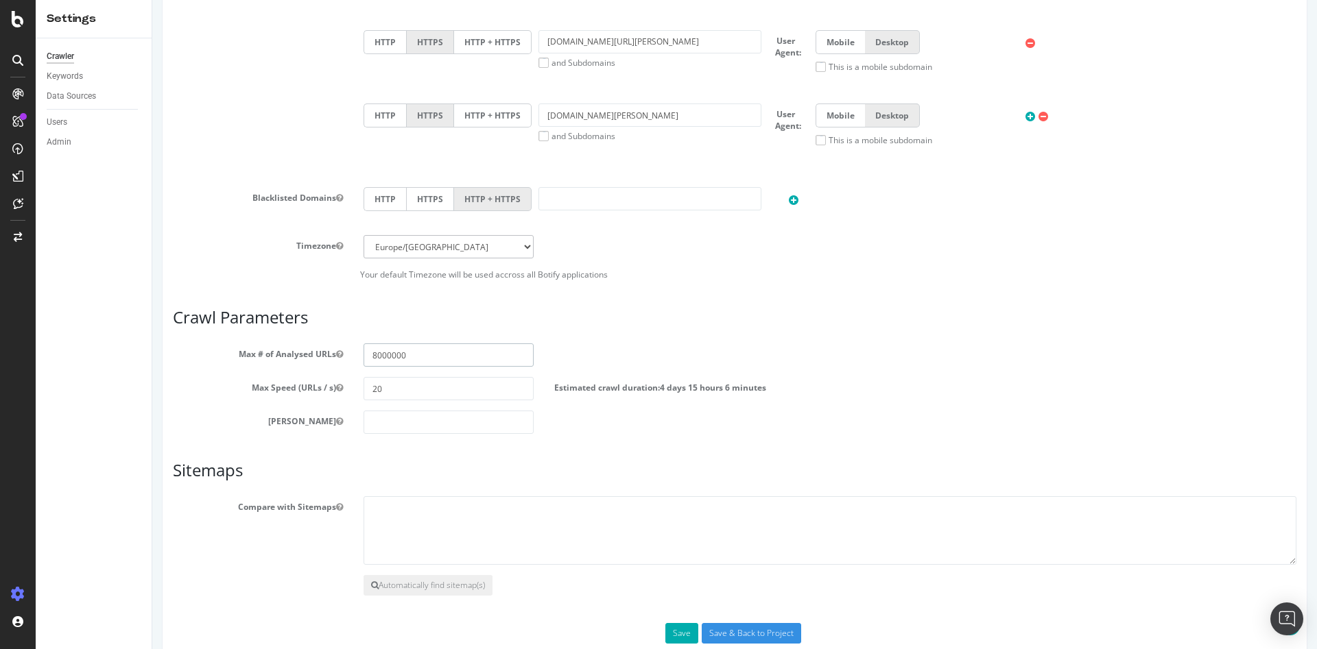
scroll to position [617, 0]
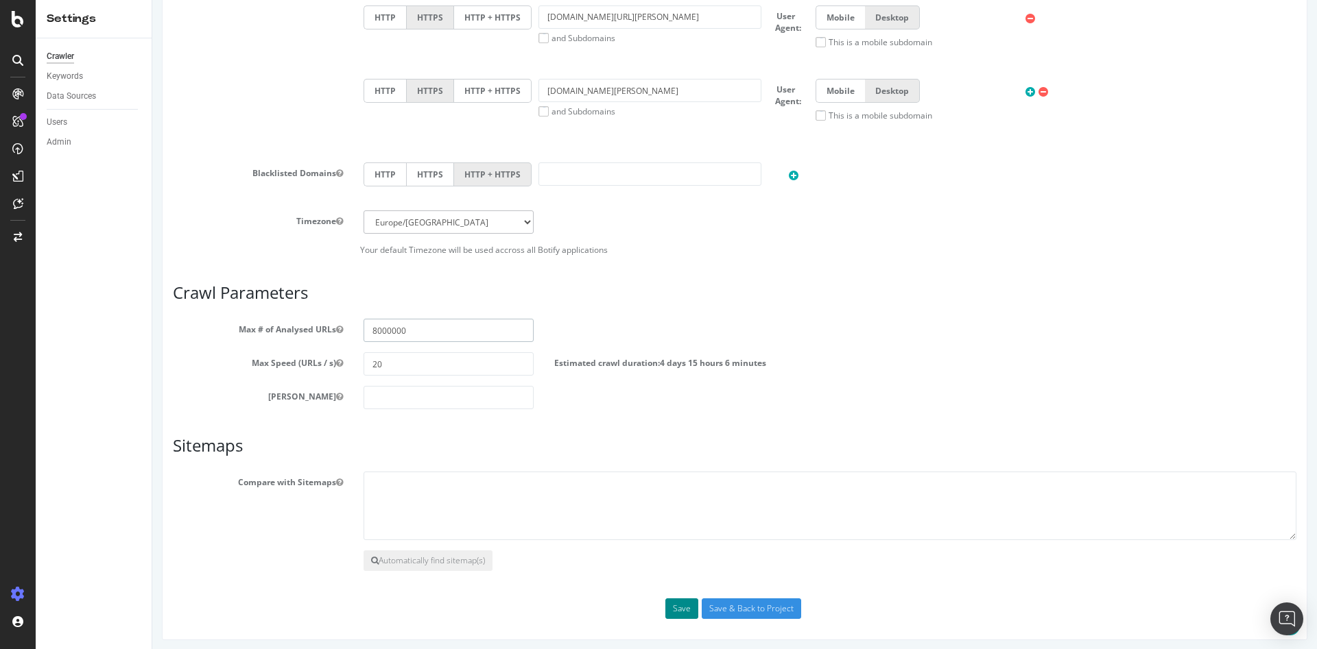
type input "8000000"
click at [671, 605] on button "Save" at bounding box center [681, 609] width 33 height 21
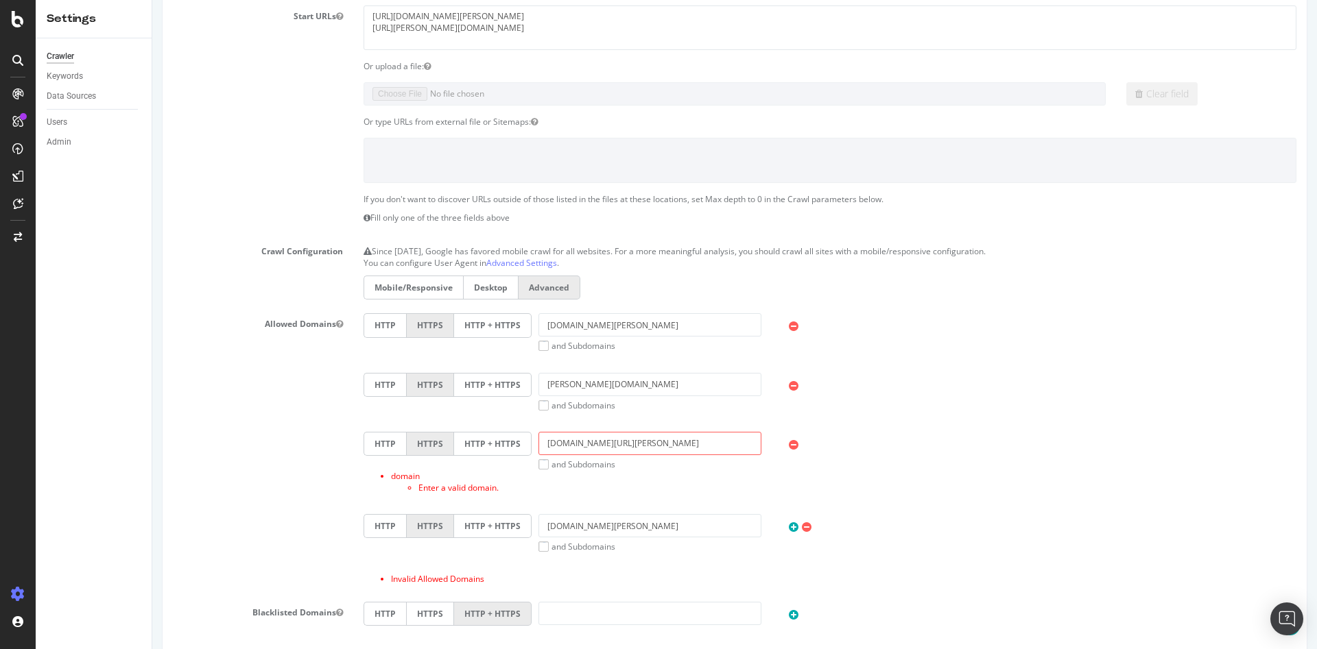
scroll to position [206, 0]
click at [643, 446] on input "[DOMAIN_NAME][URL][PERSON_NAME]" at bounding box center [649, 446] width 223 height 23
type input "[DOMAIN_NAME][PERSON_NAME]"
click at [659, 429] on div "HTTP HTTPS HTTP + HTTPS [DOMAIN_NAME][PERSON_NAME] and Subdomains User Agent: M…" at bounding box center [829, 456] width 953 height 278
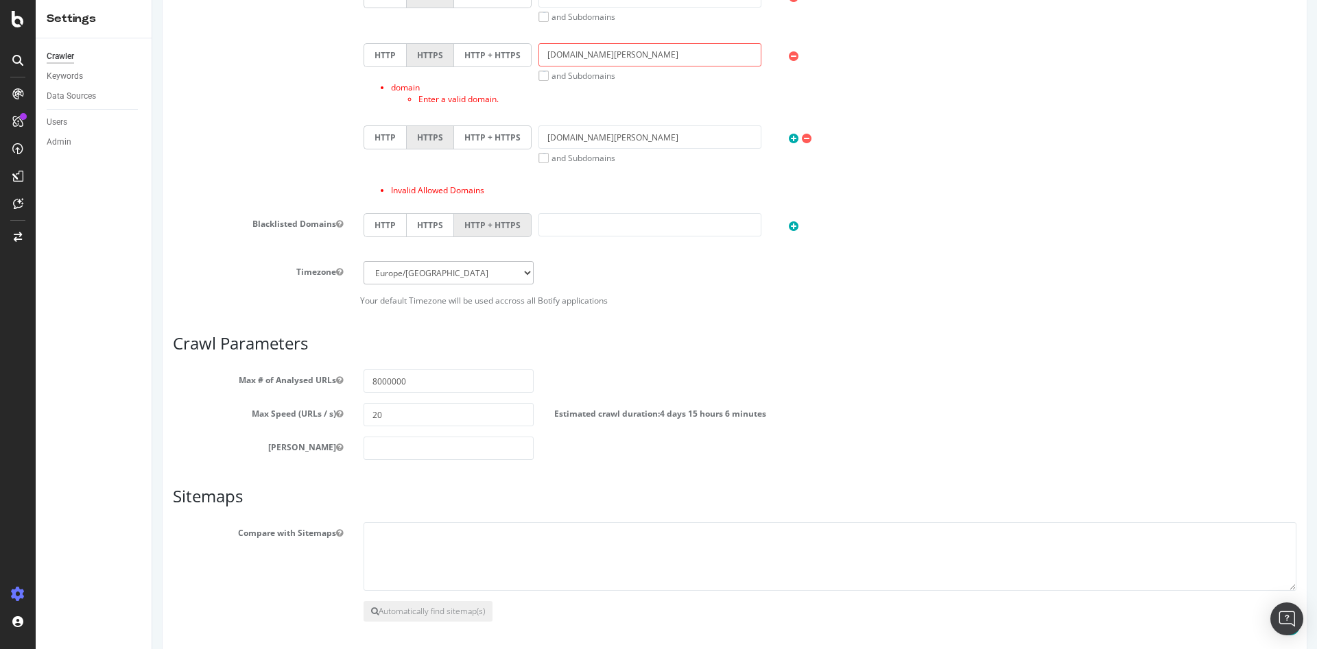
scroll to position [653, 0]
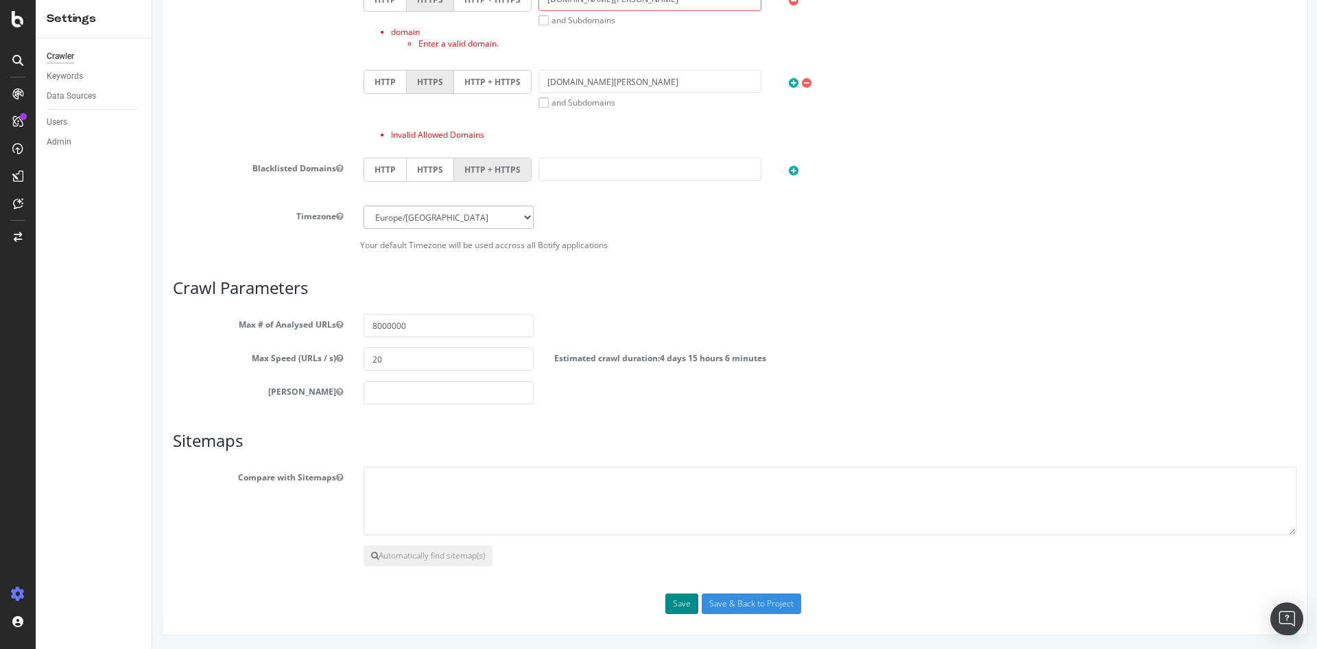
click at [669, 607] on button "Save" at bounding box center [681, 604] width 33 height 21
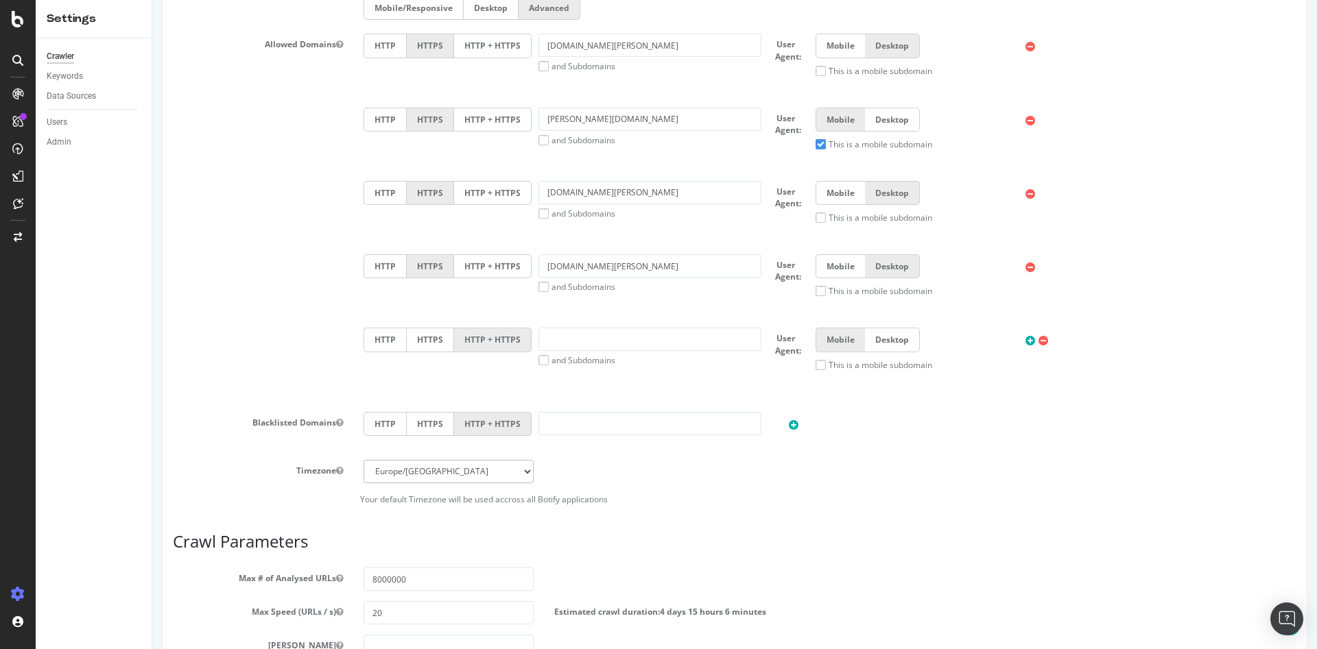
scroll to position [480, 0]
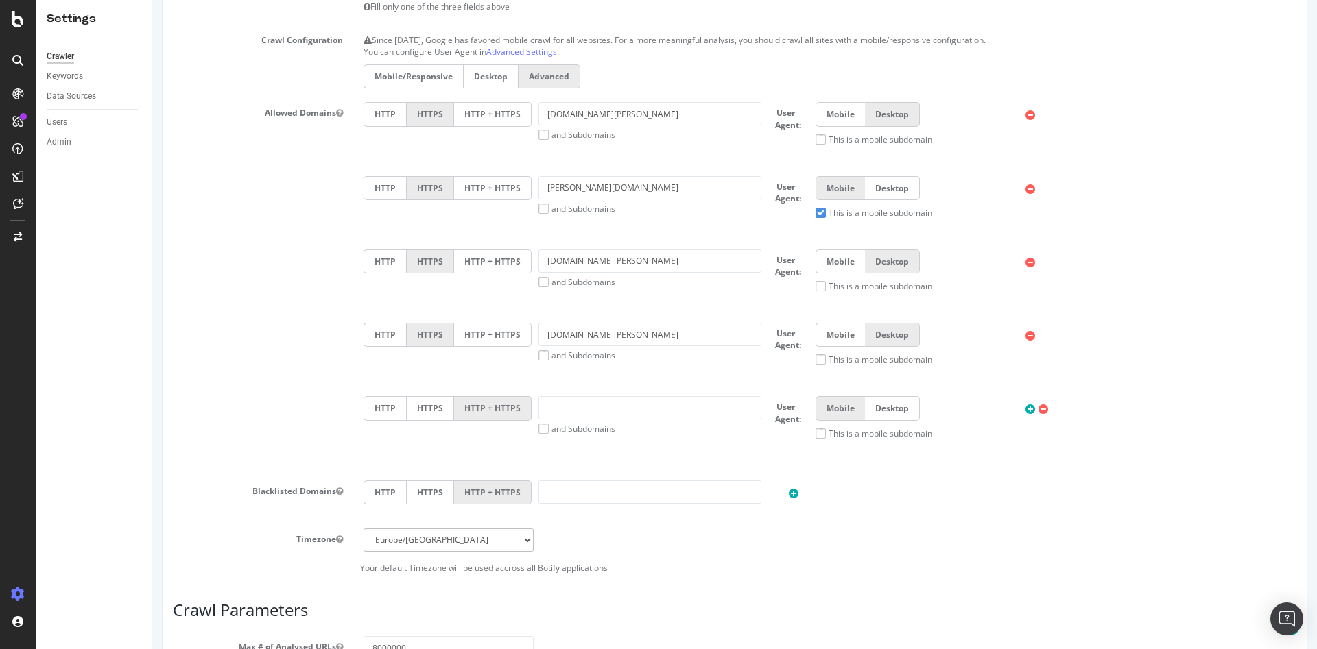
click at [1038, 411] on icon at bounding box center [1043, 410] width 10 height 12
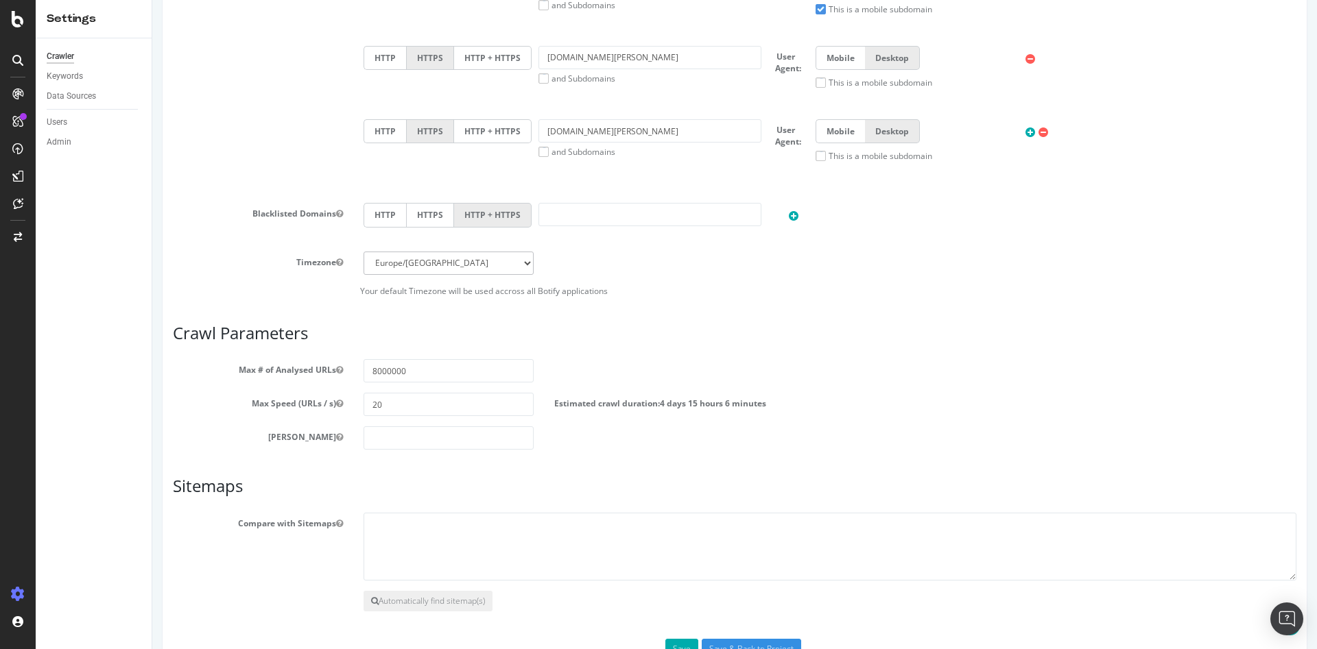
scroll to position [789, 0]
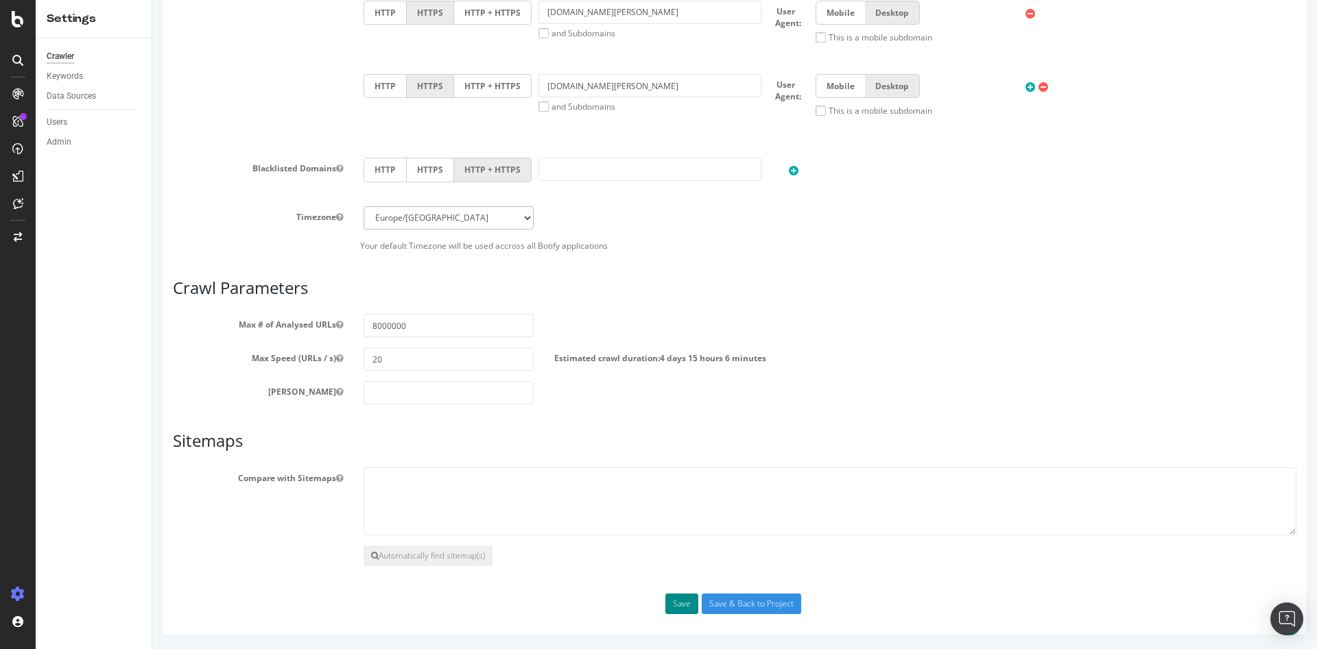
click at [678, 601] on button "Save" at bounding box center [681, 604] width 33 height 21
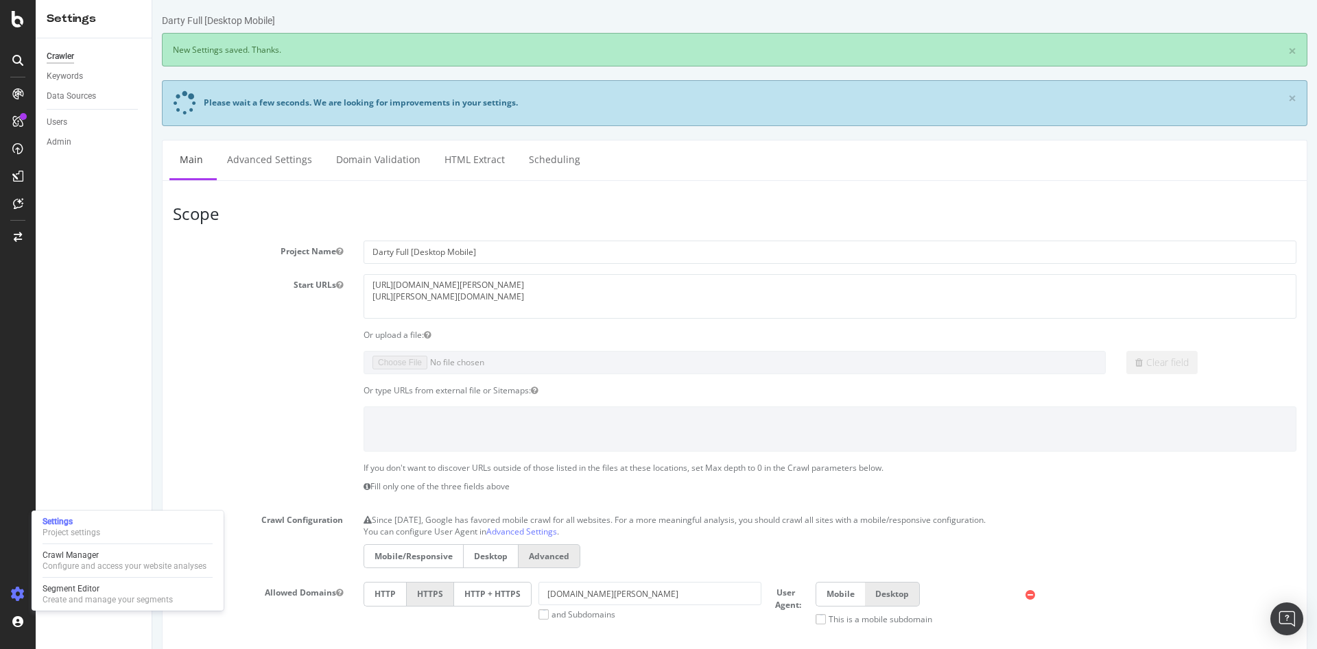
scroll to position [0, 0]
click at [82, 567] on div "Configure and access your website analyses" at bounding box center [125, 566] width 164 height 11
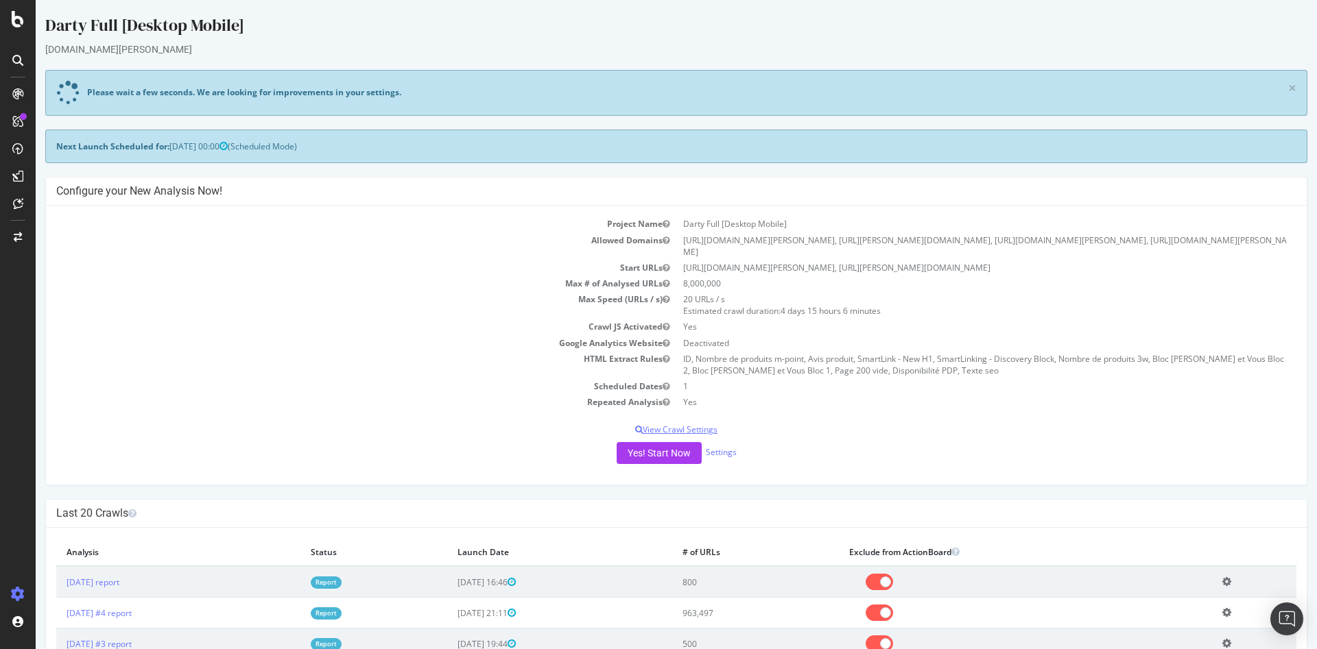
click at [684, 424] on p "View Crawl Settings" at bounding box center [676, 430] width 1240 height 12
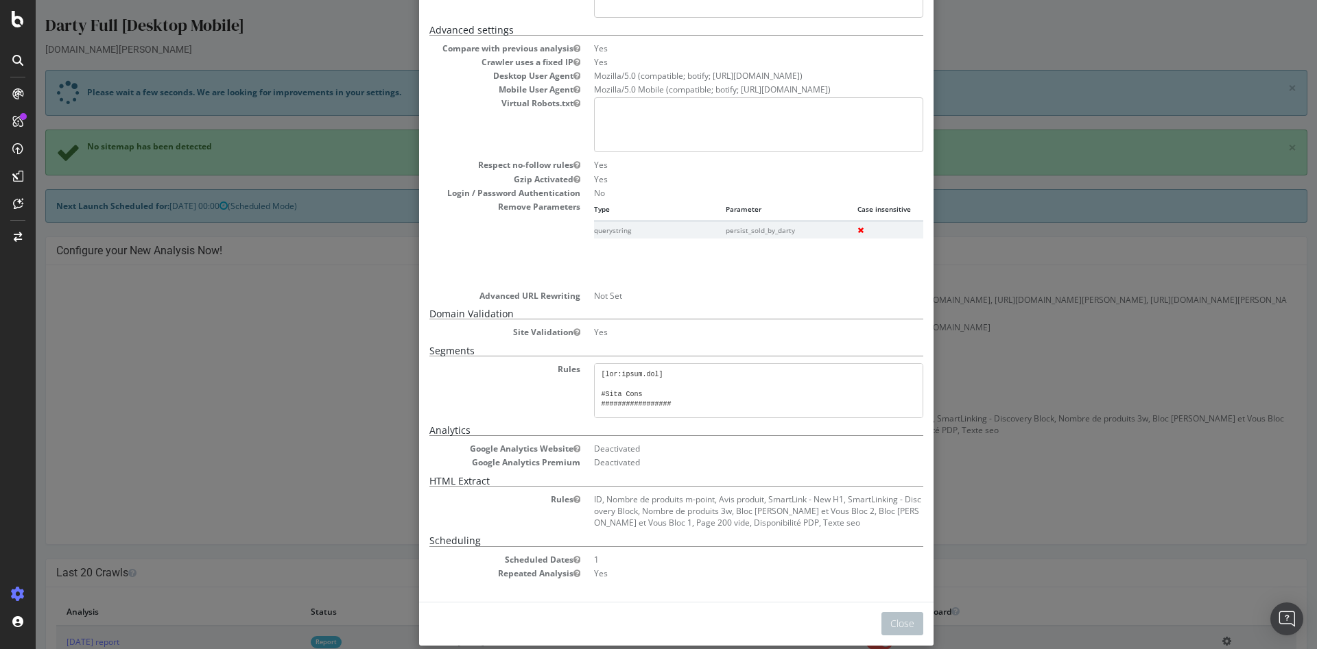
scroll to position [274, 0]
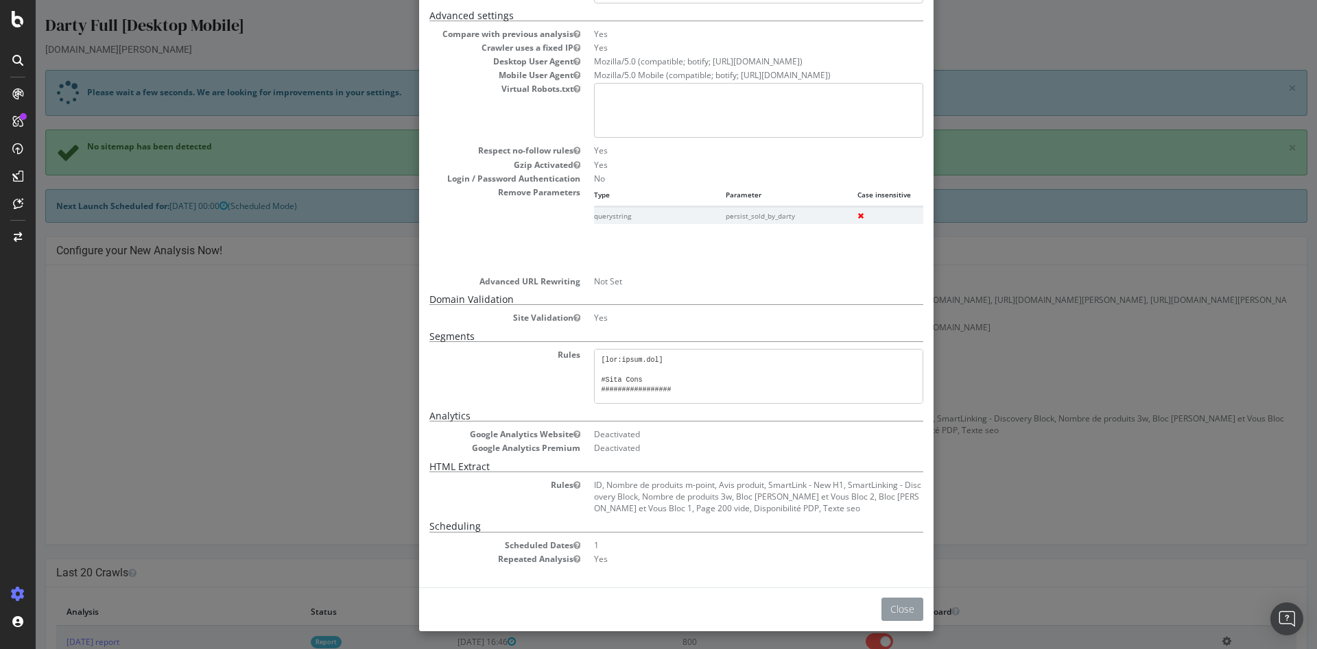
click at [887, 603] on button "Close" at bounding box center [902, 609] width 42 height 23
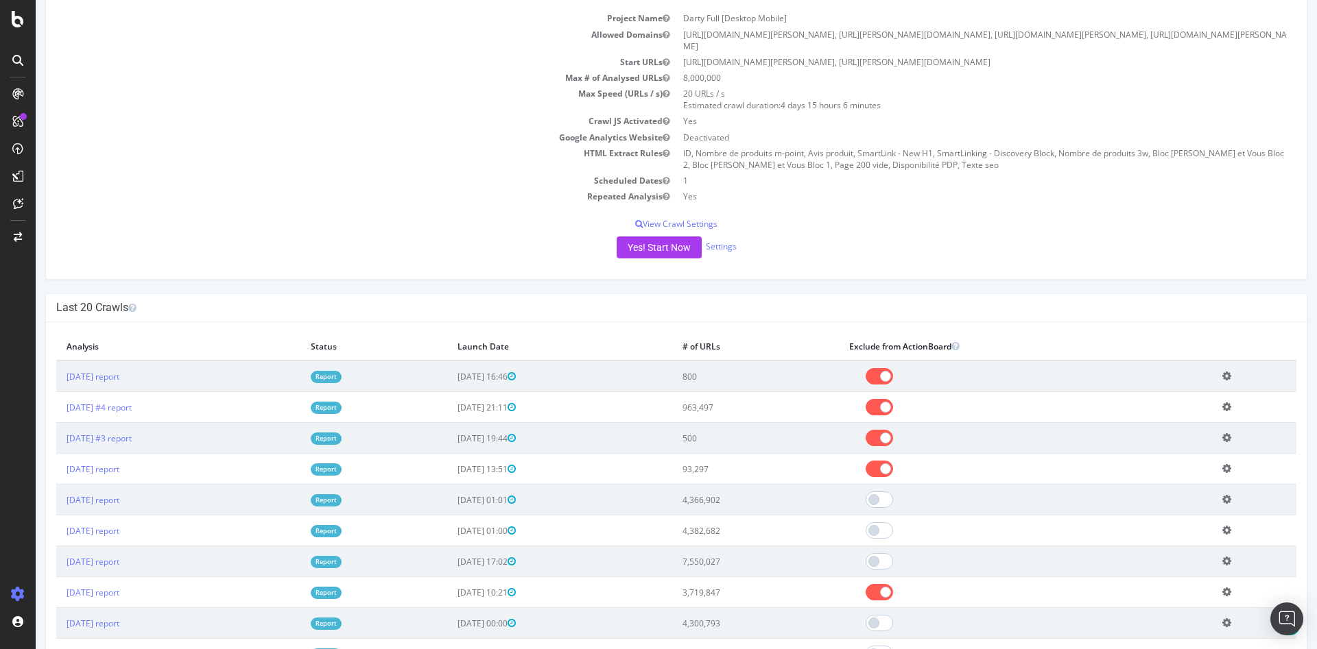
scroll to position [206, 0]
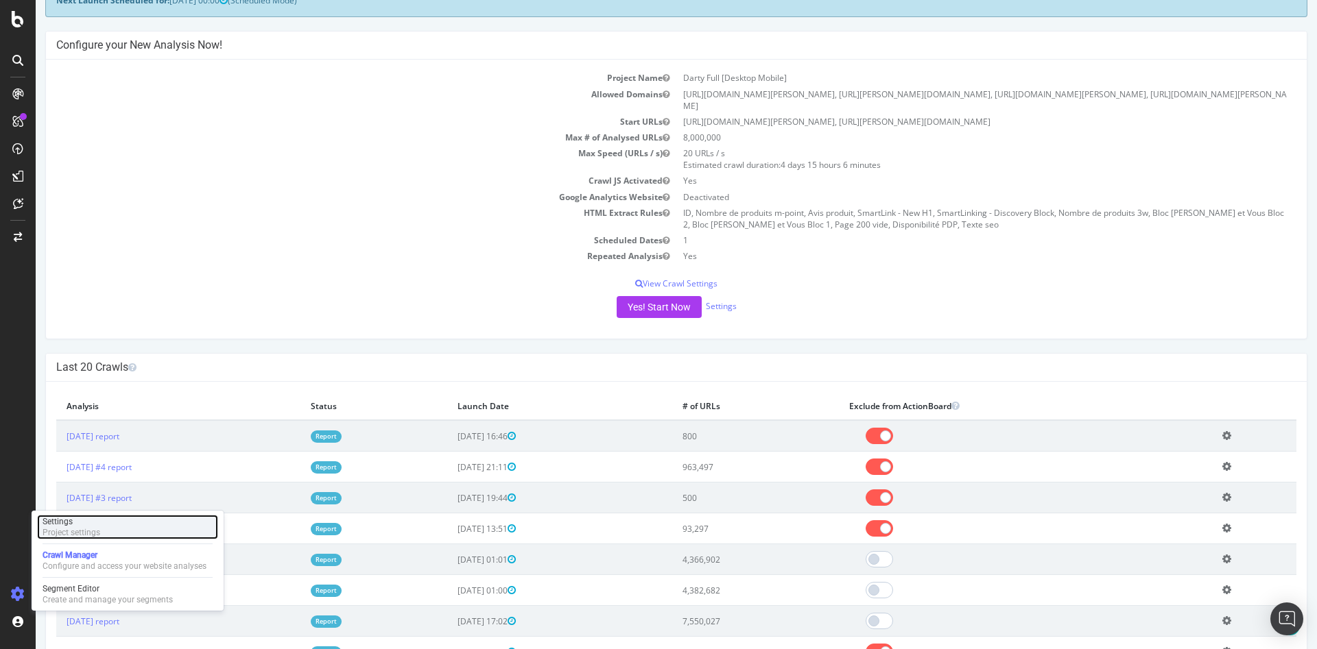
click at [123, 528] on div "Settings Project settings" at bounding box center [127, 527] width 181 height 25
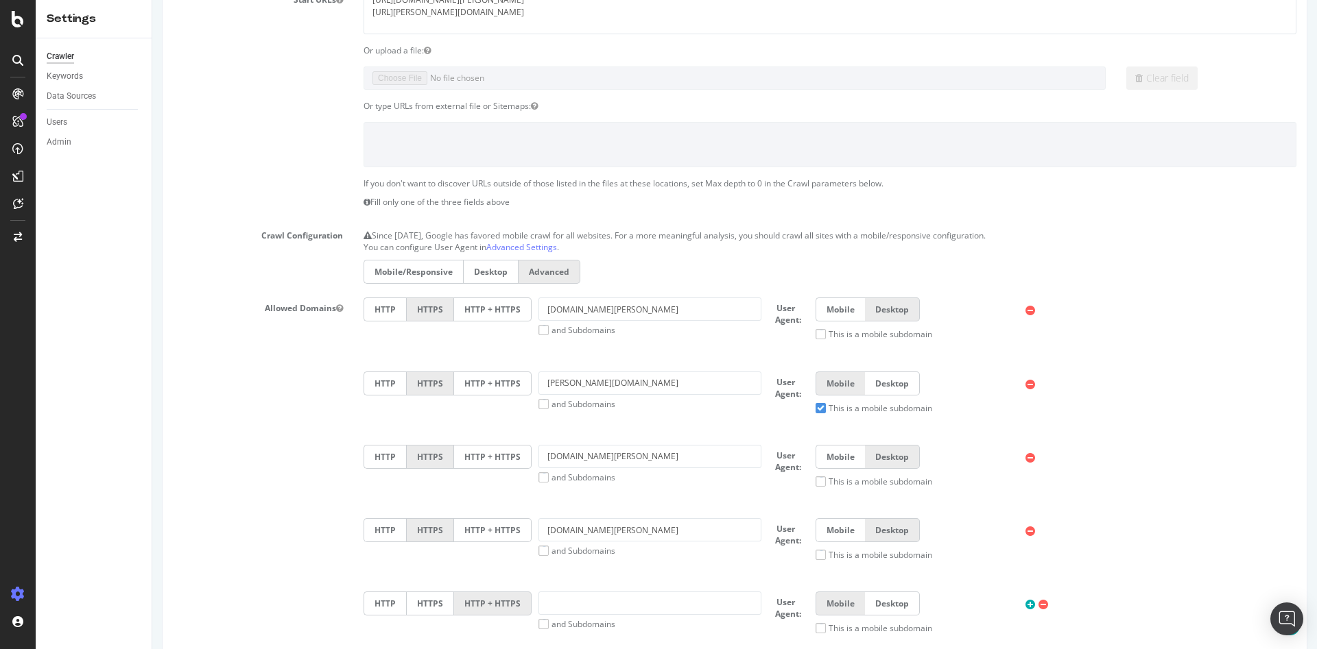
scroll to position [206, 0]
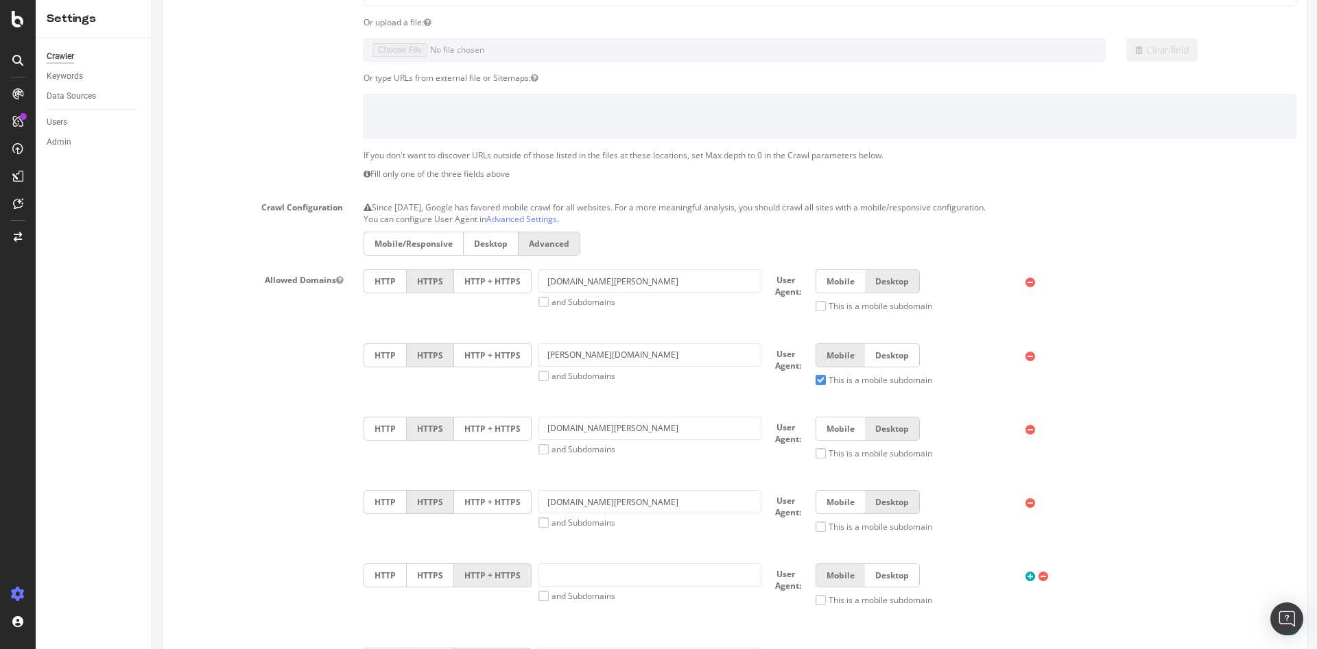
click at [1025, 283] on icon at bounding box center [1030, 283] width 10 height 12
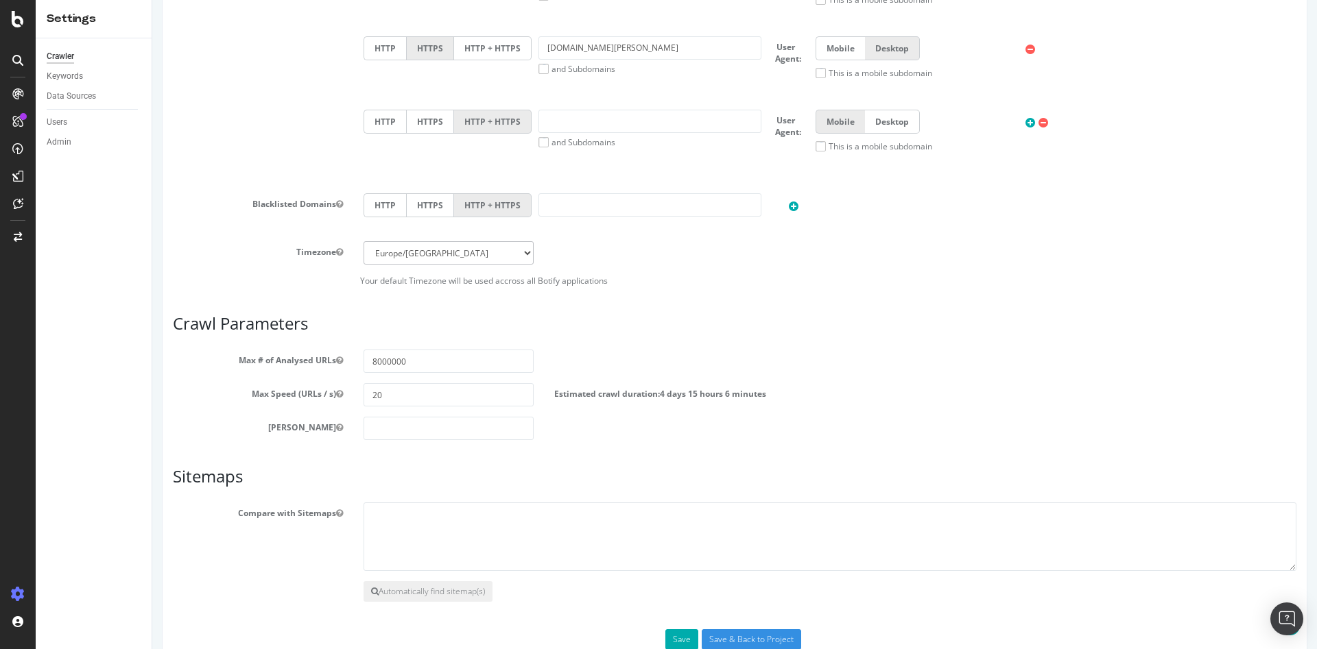
scroll to position [622, 0]
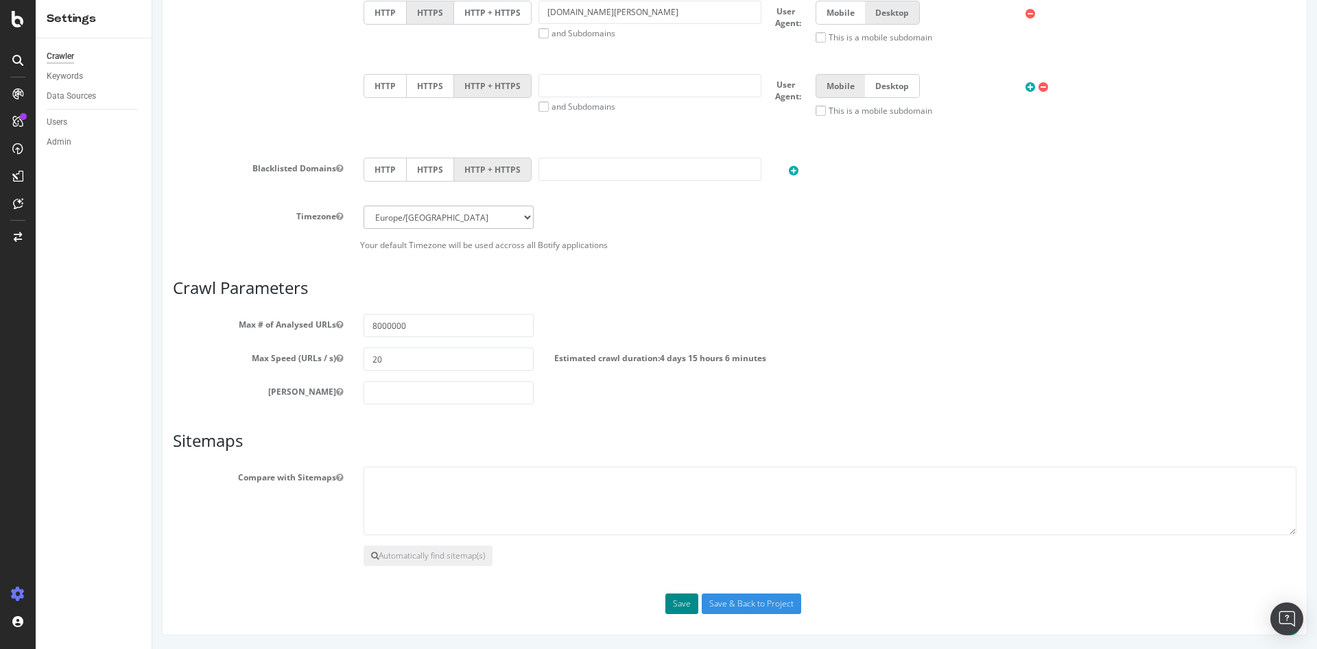
click at [670, 601] on button "Save" at bounding box center [681, 604] width 33 height 21
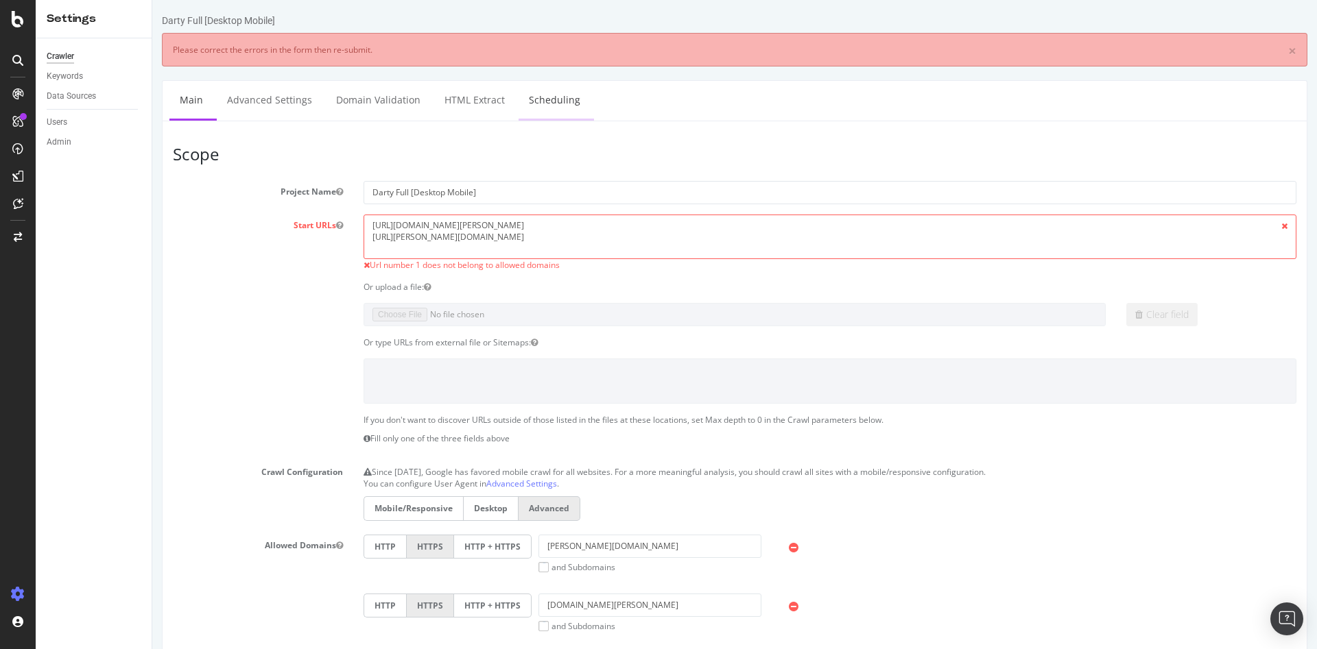
scroll to position [0, 0]
drag, startPoint x: 483, startPoint y: 223, endPoint x: 320, endPoint y: 204, distance: 163.6
click at [320, 204] on section "Project Name [PERSON_NAME] Full [Desktop Mobile] Start URLs [URL][DOMAIN_NAME][…" at bounding box center [734, 528] width 1123 height 694
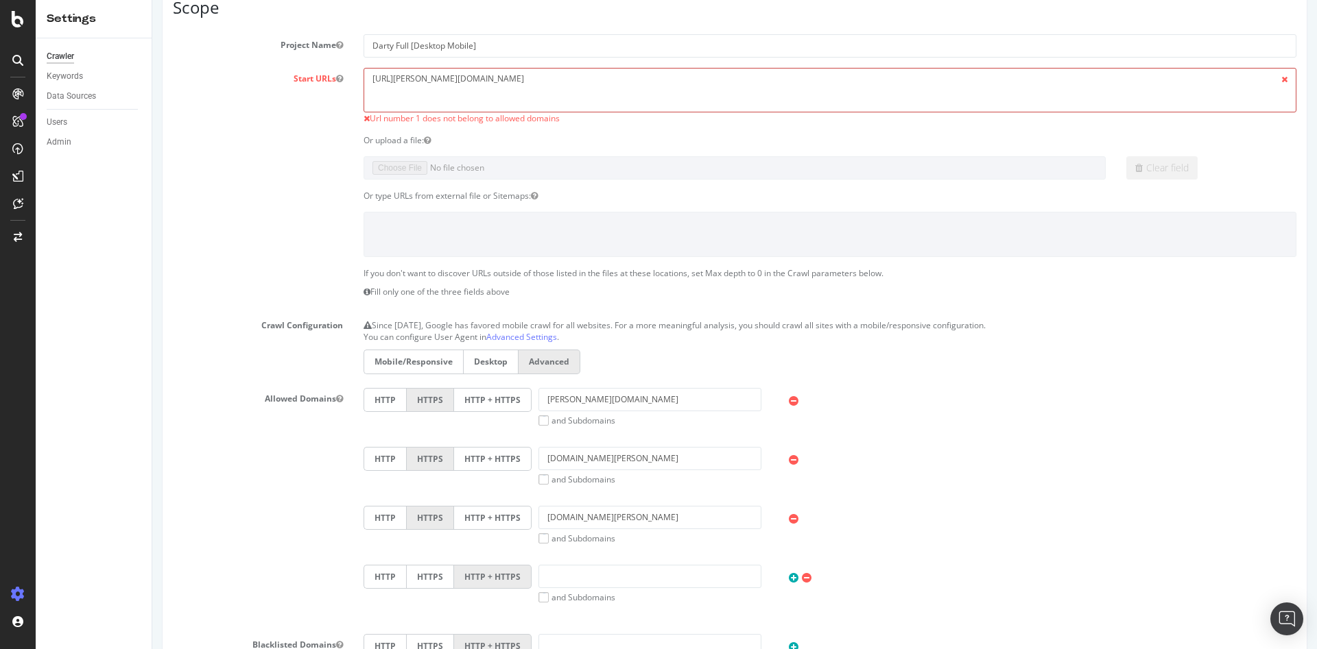
scroll to position [69, 0]
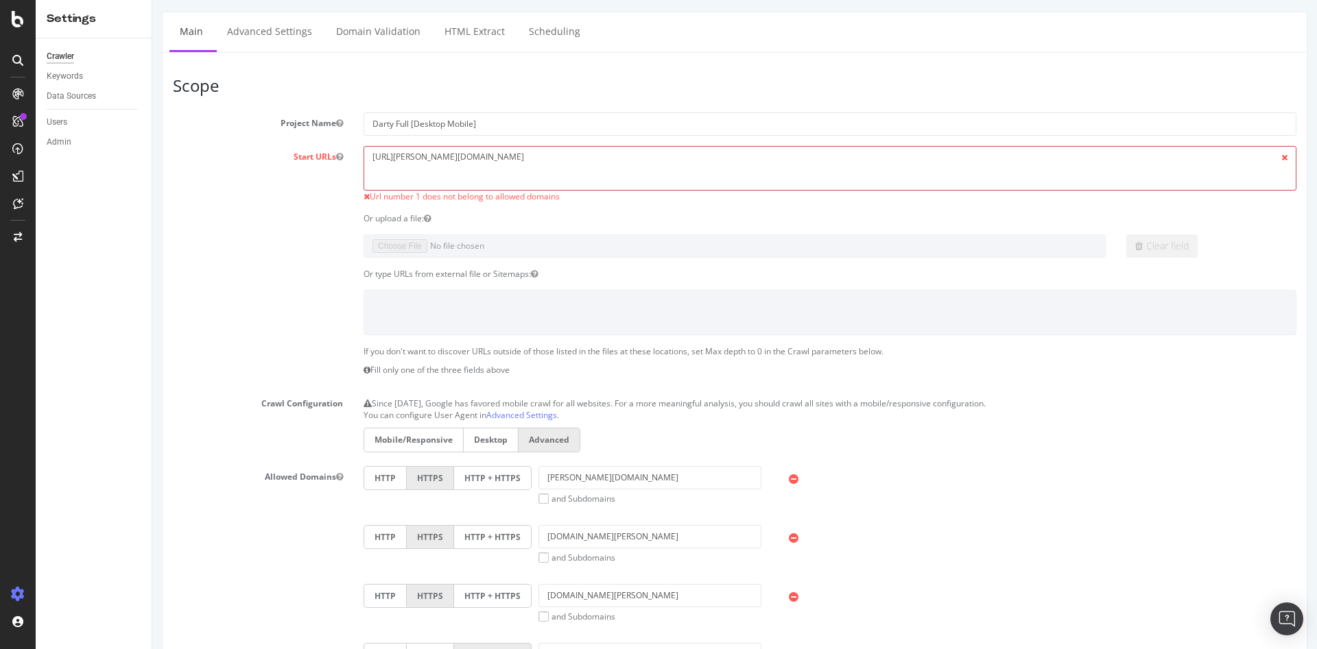
paste textarea "[URL][DOMAIN_NAME][PERSON_NAME]"
click at [478, 172] on textarea "[URL][DOMAIN_NAME][PERSON_NAME] [URL][PERSON_NAME][DOMAIN_NAME]" at bounding box center [829, 168] width 933 height 45
paste textarea "[URL][DOMAIN_NAME][PERSON_NAME]"
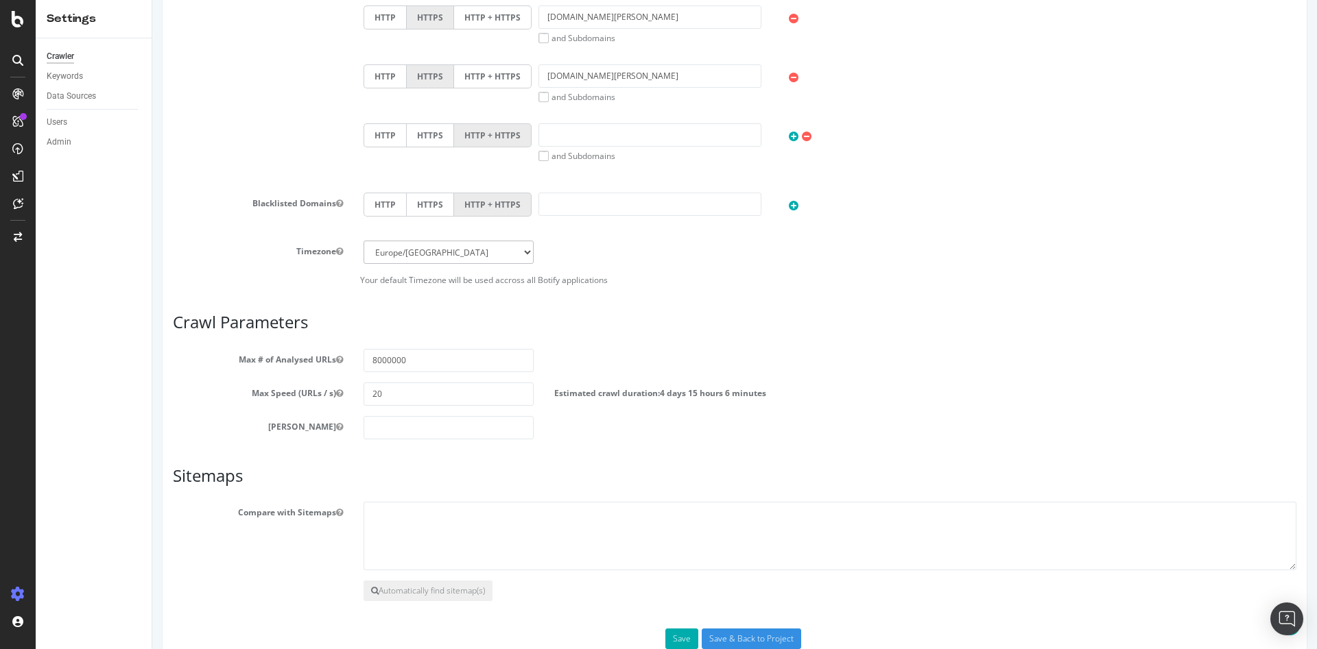
scroll to position [623, 0]
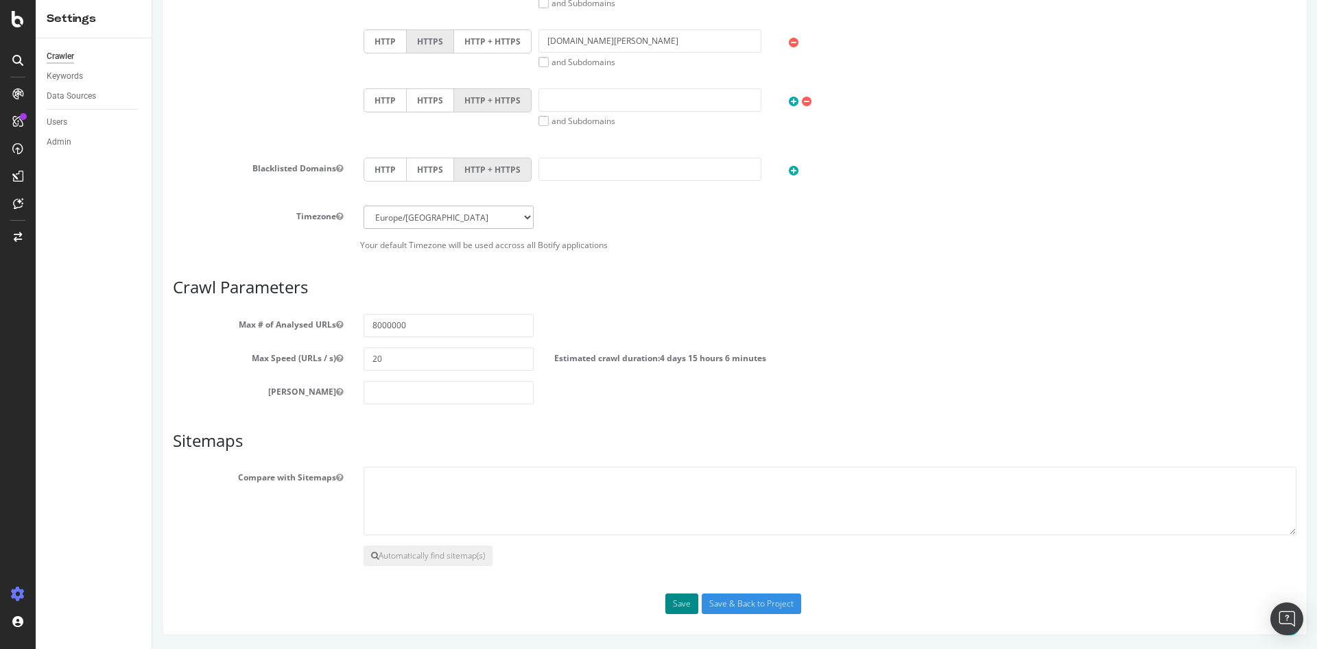
type textarea "[URL][DOMAIN_NAME][PERSON_NAME] [URL][PERSON_NAME][DOMAIN_NAME] [URL][DOMAIN_NA…"
click at [665, 607] on button "Save" at bounding box center [681, 604] width 33 height 21
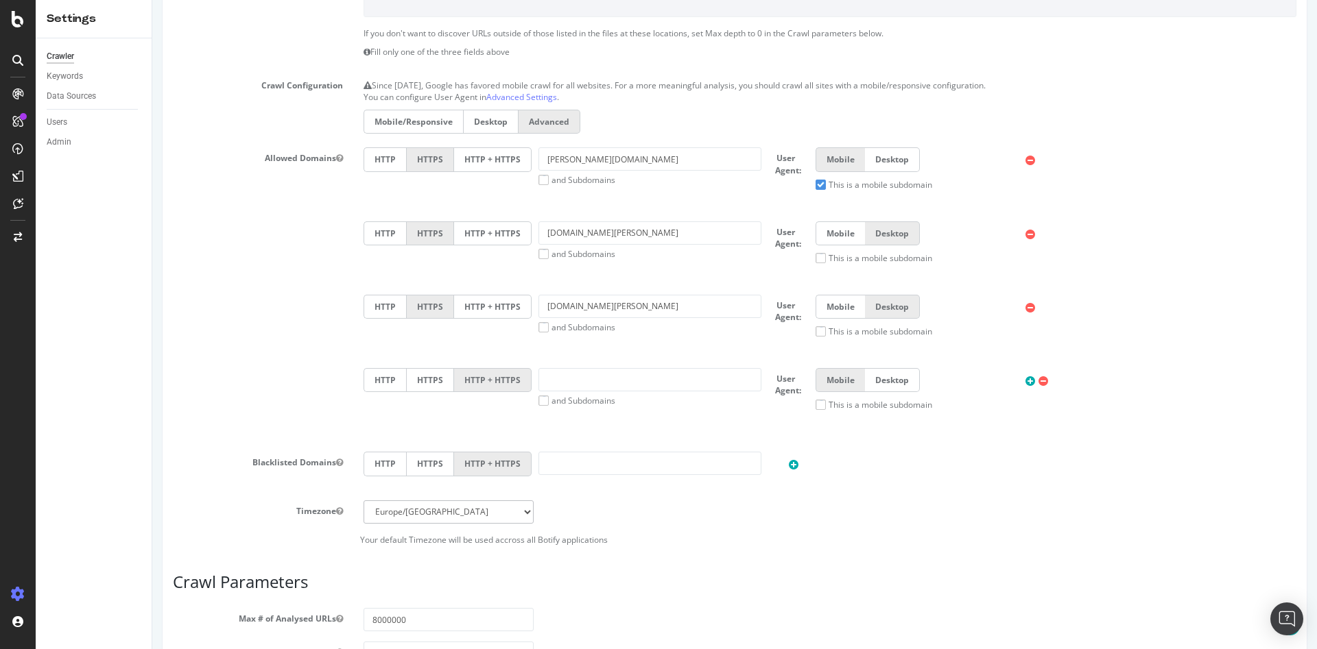
scroll to position [411, 0]
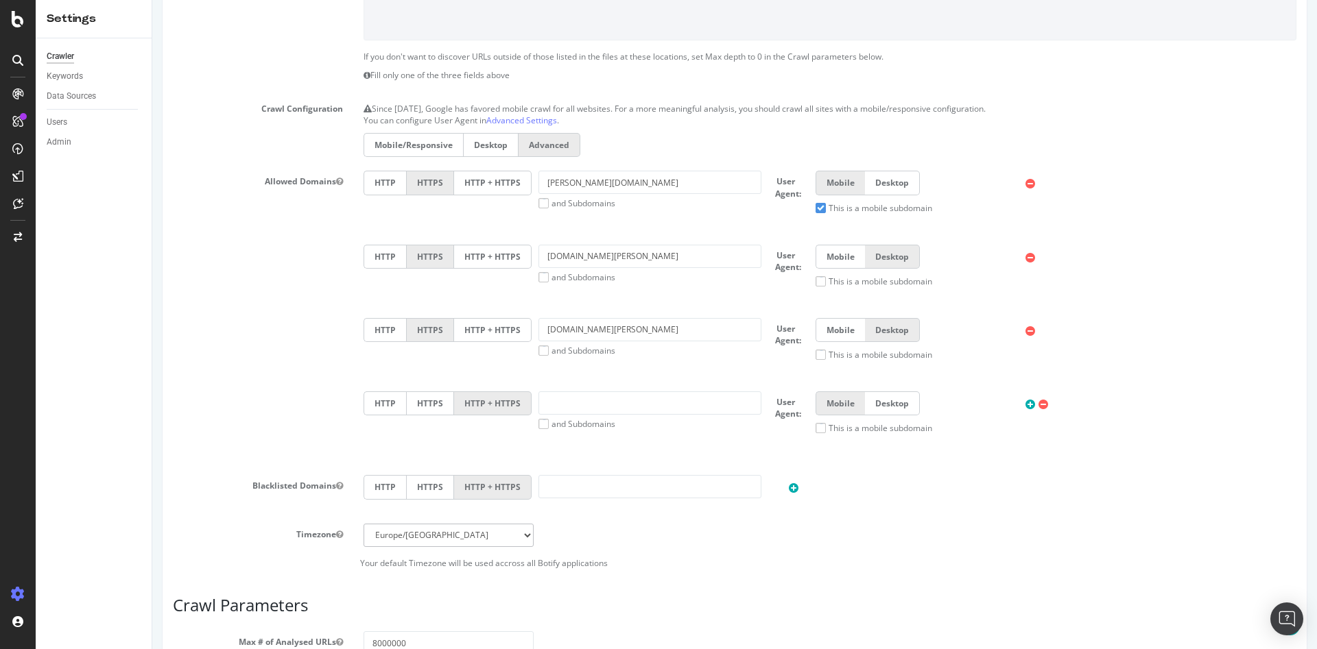
click at [1038, 402] on icon at bounding box center [1043, 405] width 10 height 12
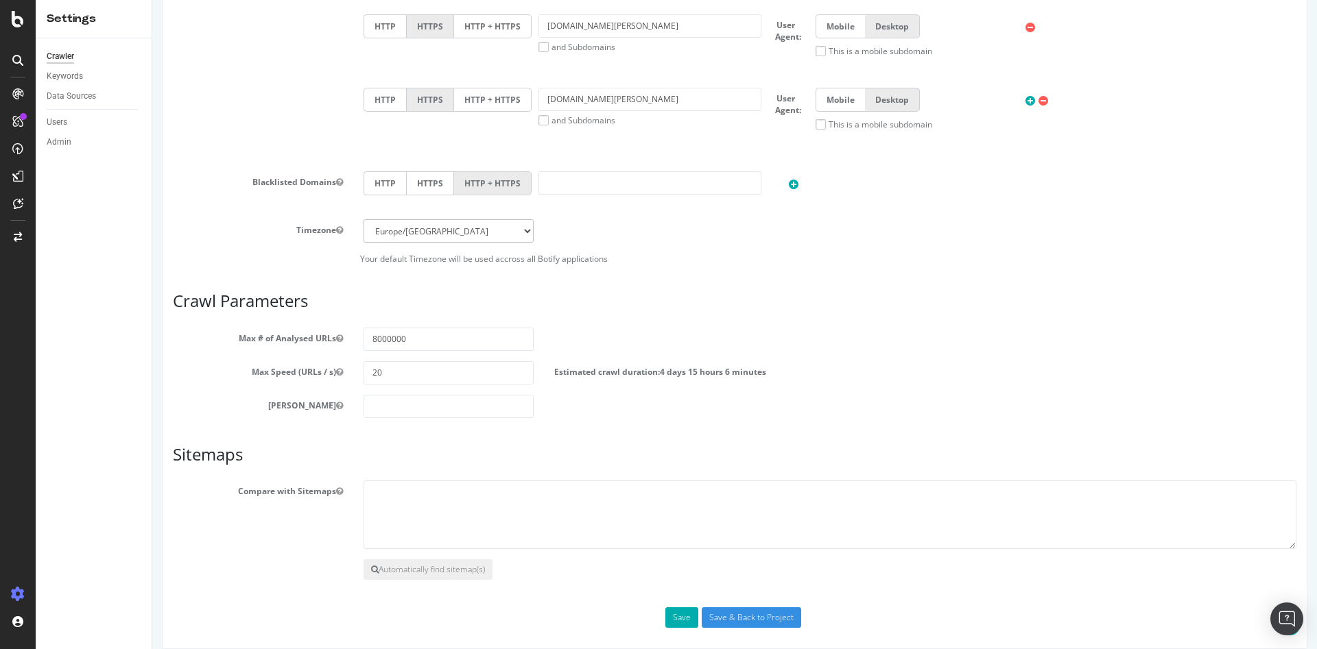
scroll to position [656, 0]
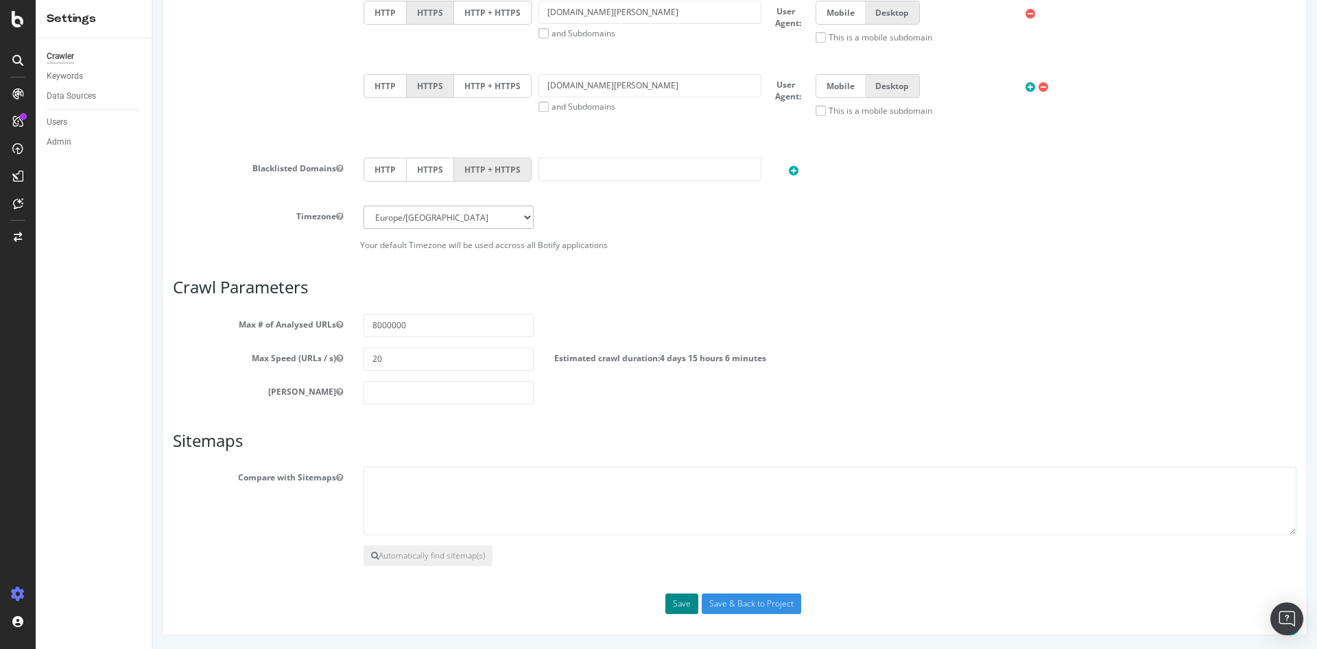
click at [672, 608] on button "Save" at bounding box center [681, 604] width 33 height 21
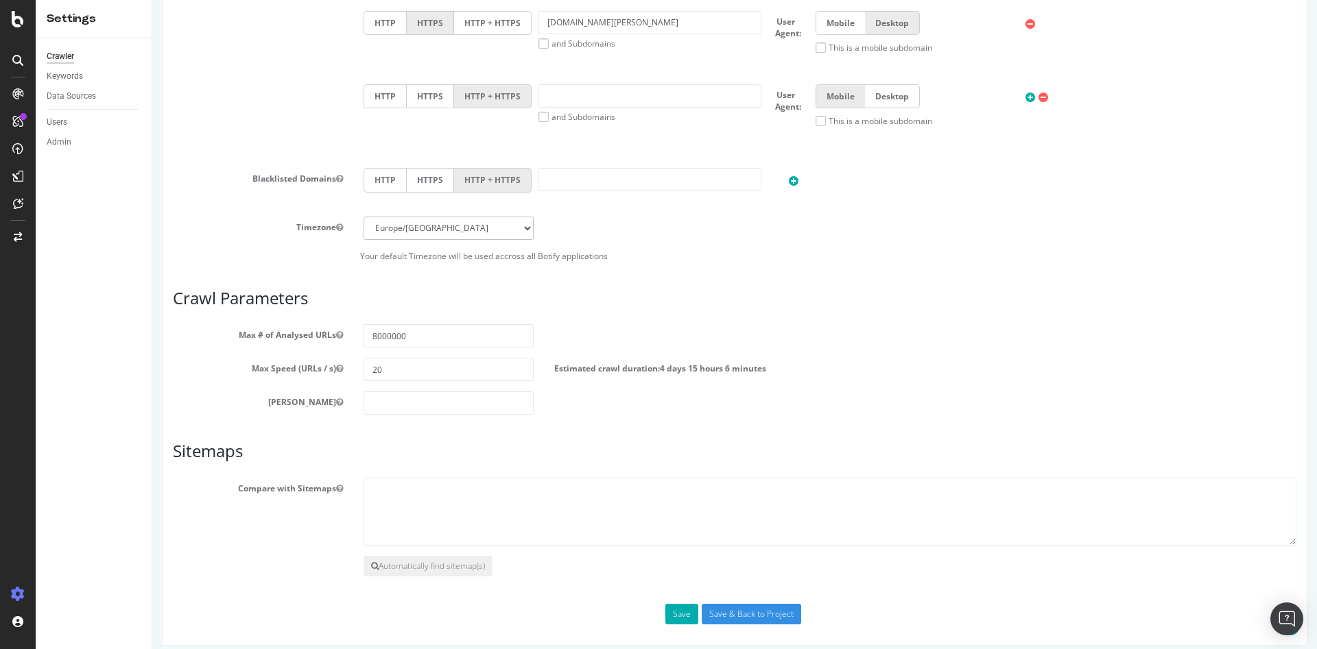
scroll to position [729, 0]
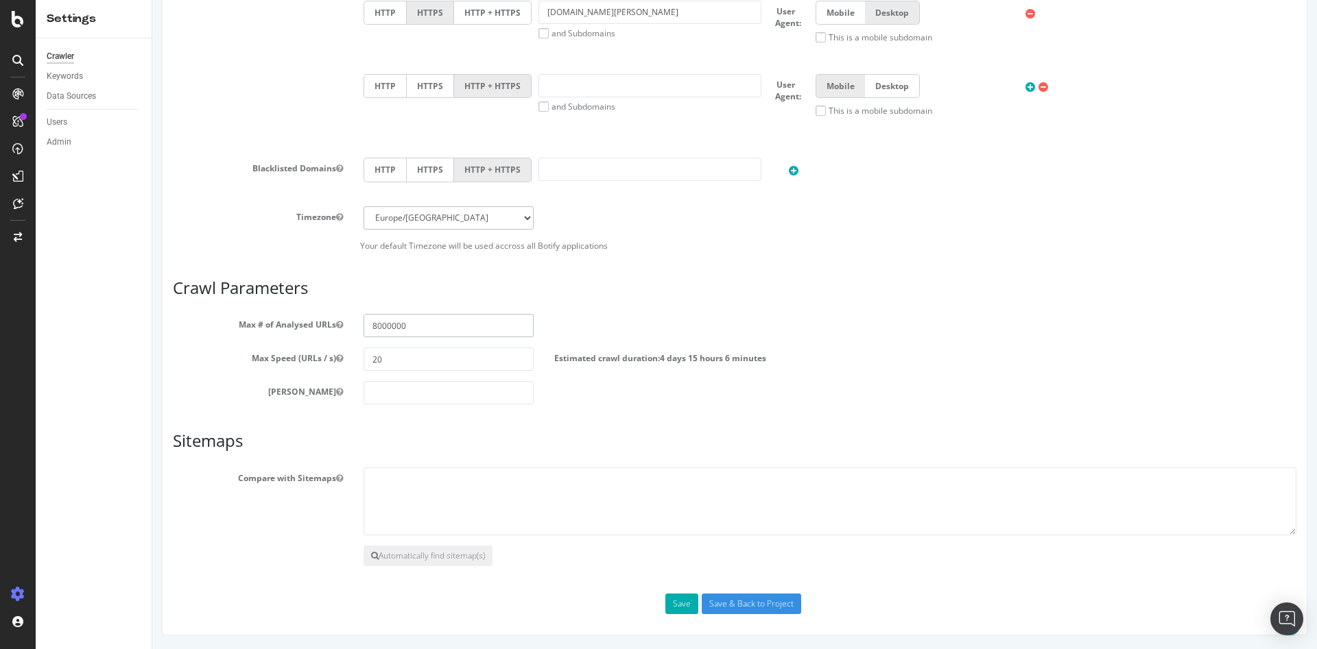
drag, startPoint x: 384, startPoint y: 327, endPoint x: 394, endPoint y: 327, distance: 9.6
click at [394, 327] on input "8000000" at bounding box center [448, 325] width 170 height 23
click at [391, 327] on input "8000000" at bounding box center [448, 325] width 170 height 23
drag, startPoint x: 394, startPoint y: 327, endPoint x: 371, endPoint y: 327, distance: 22.6
click at [371, 327] on input "8000000" at bounding box center [448, 325] width 170 height 23
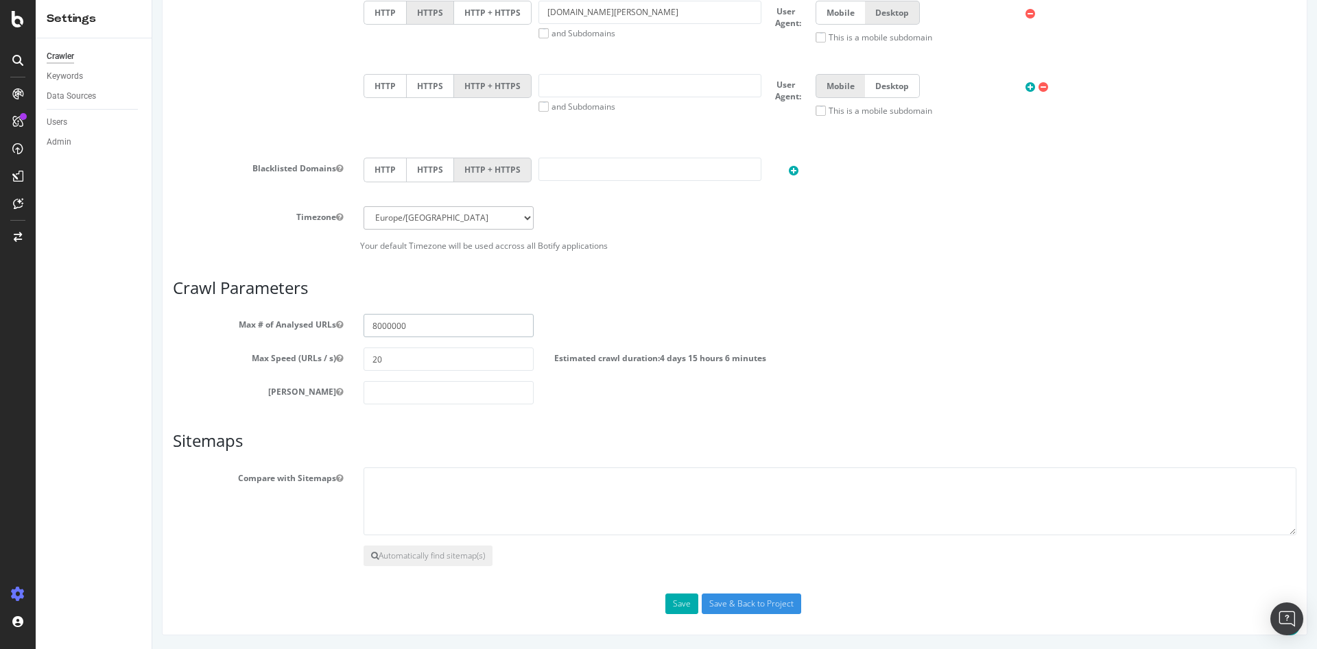
click at [396, 327] on input "8000000" at bounding box center [448, 325] width 170 height 23
click at [406, 325] on input "8000000" at bounding box center [448, 325] width 170 height 23
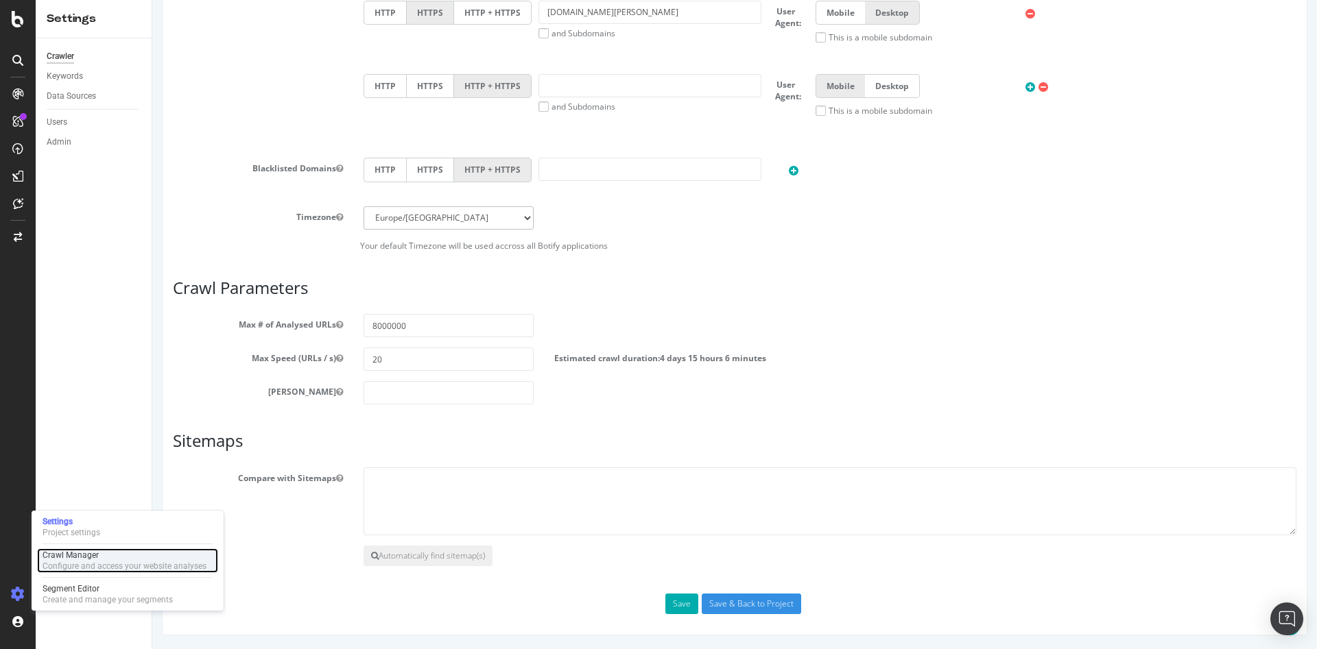
drag, startPoint x: 99, startPoint y: 553, endPoint x: 108, endPoint y: 552, distance: 9.6
click at [99, 553] on div "Crawl Manager" at bounding box center [125, 555] width 164 height 11
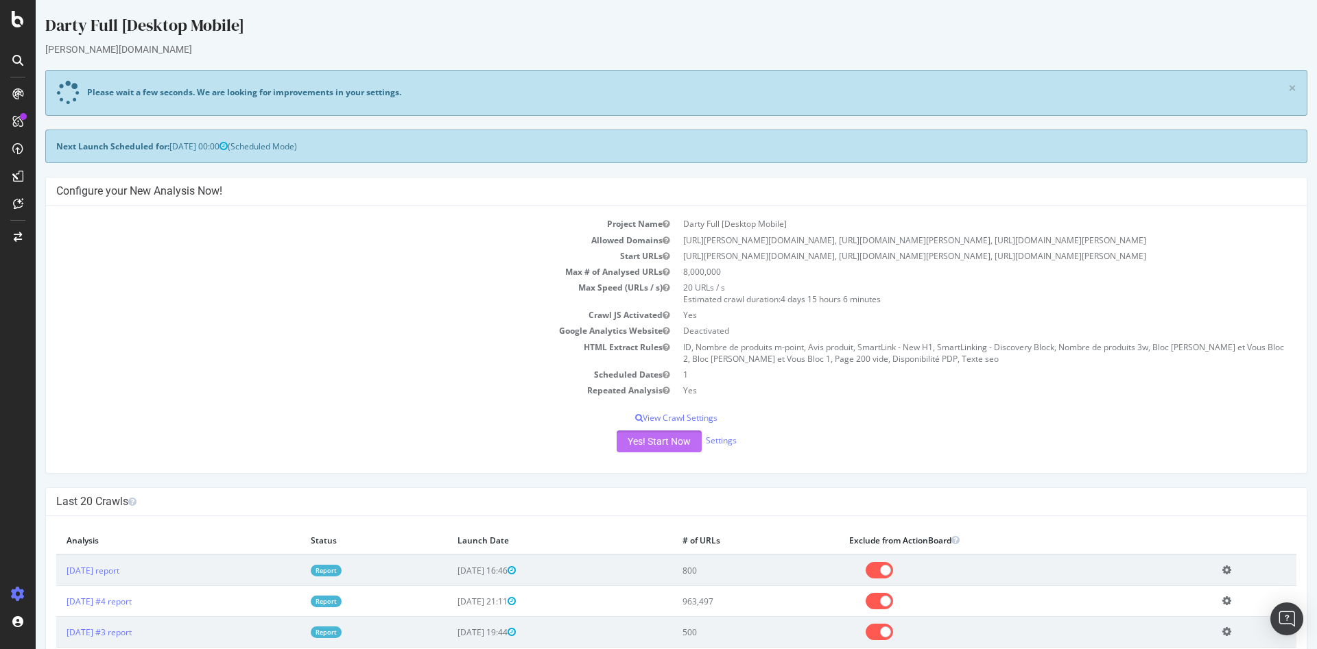
click at [649, 441] on button "Yes! Start Now" at bounding box center [658, 442] width 85 height 22
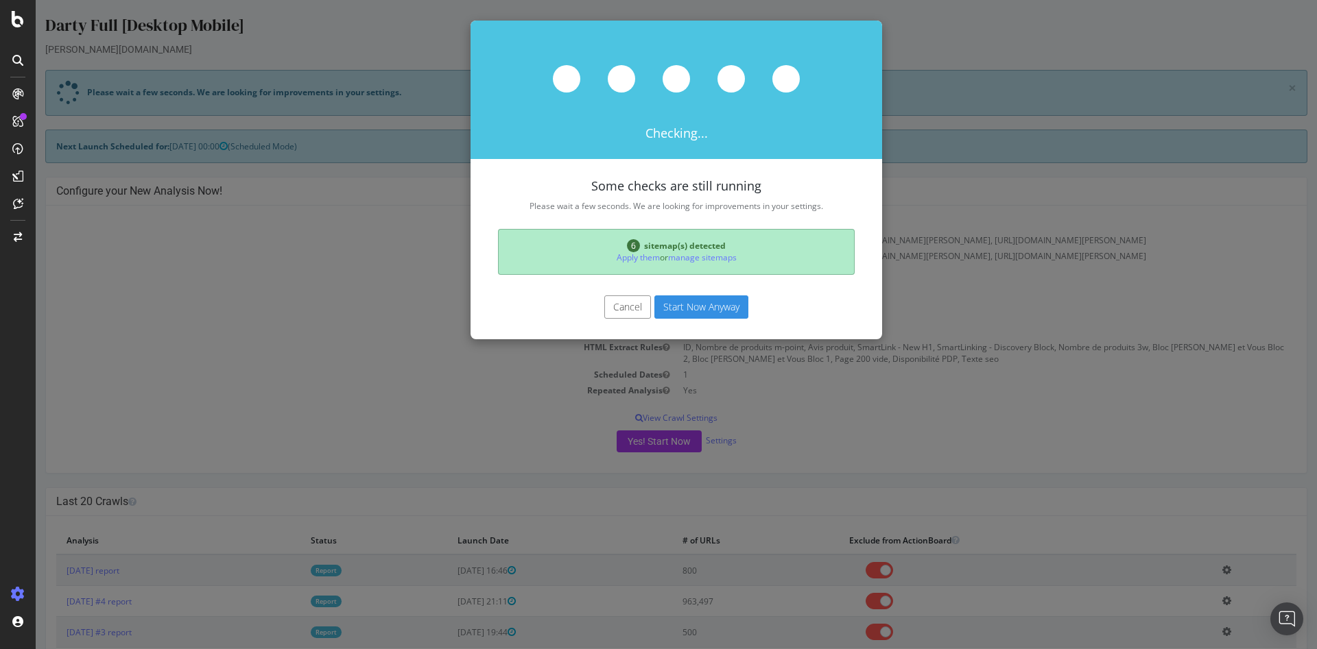
click at [709, 307] on button "Start Now Anyway" at bounding box center [701, 307] width 94 height 23
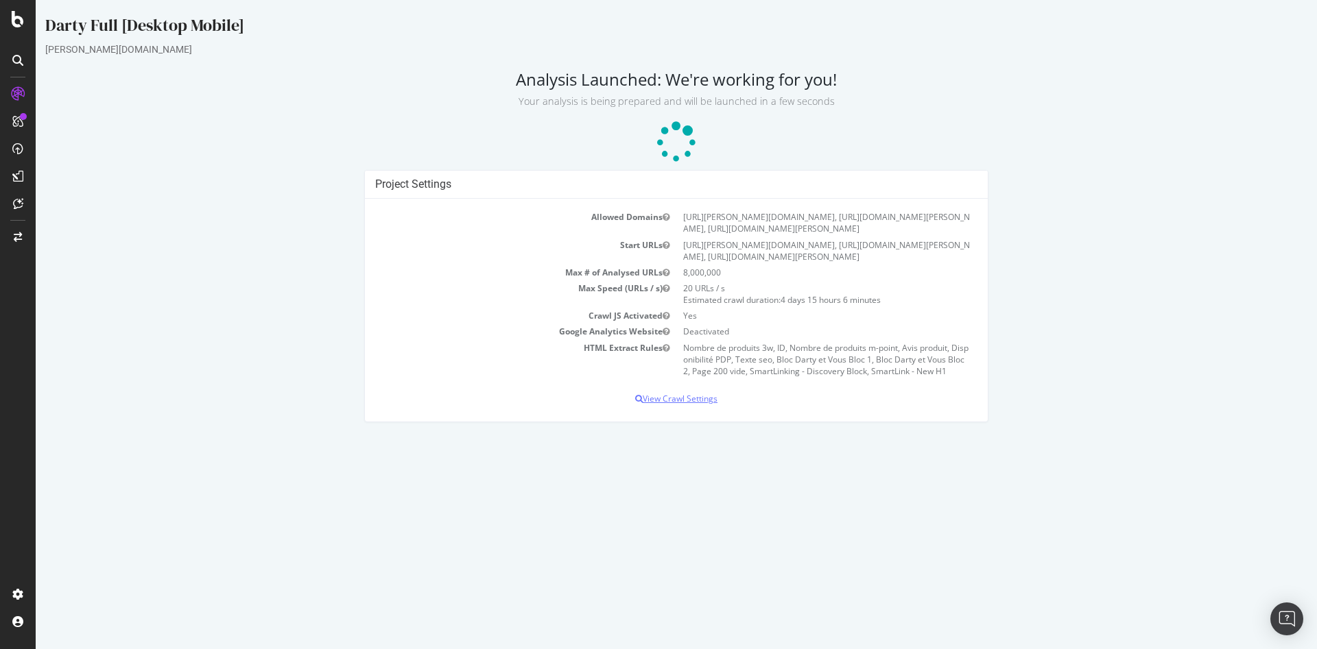
click at [667, 393] on p "View Crawl Settings" at bounding box center [676, 399] width 602 height 12
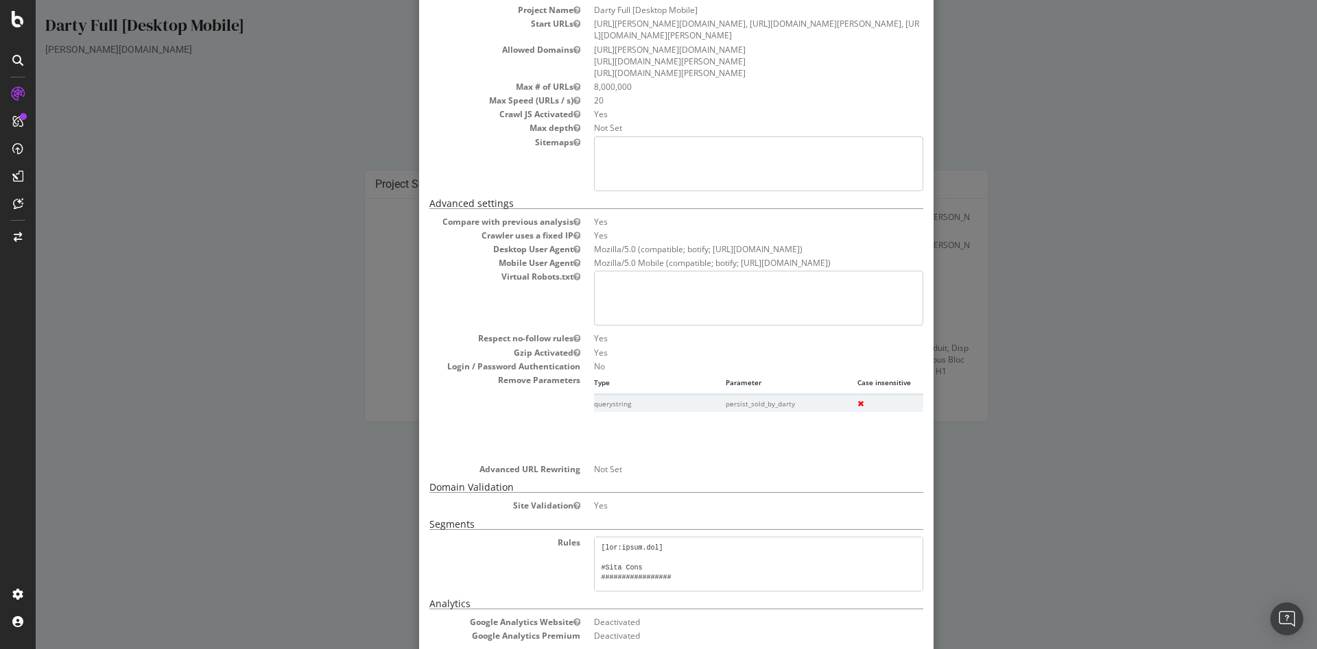
scroll to position [265, 0]
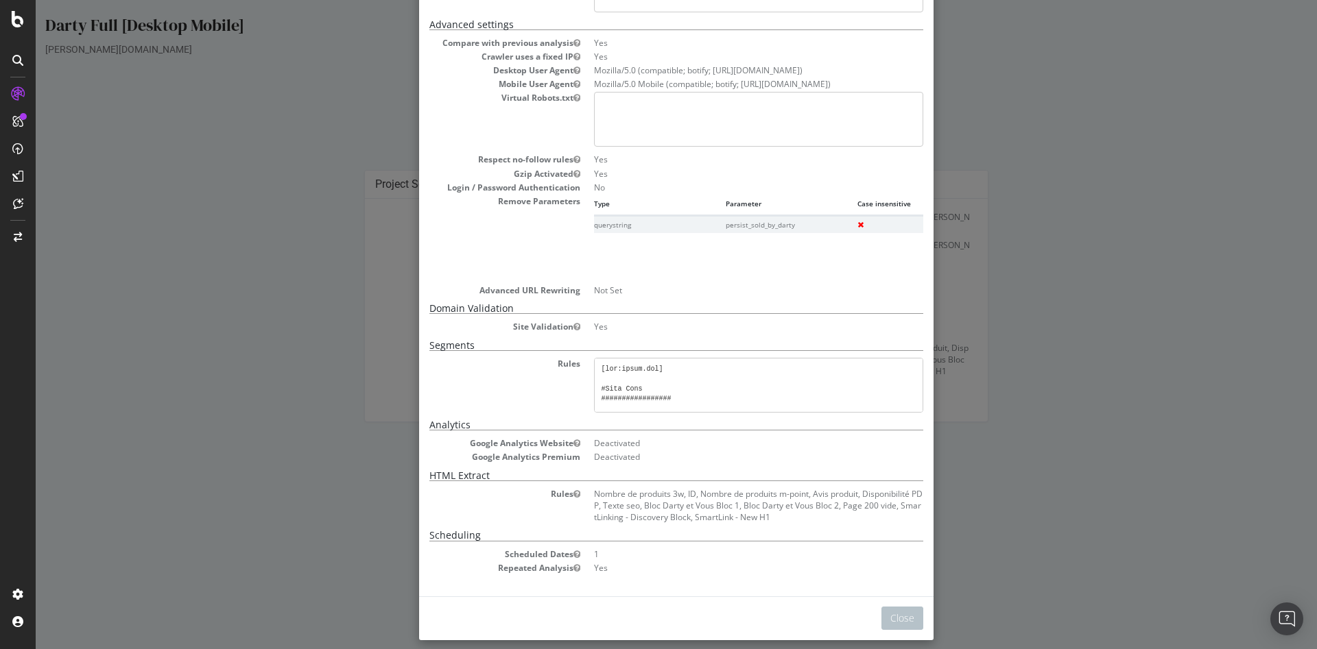
click at [1029, 476] on div "× Close Analysis Settings Main Project Name [PERSON_NAME] Full [Desktop Mobile]…" at bounding box center [676, 324] width 1281 height 649
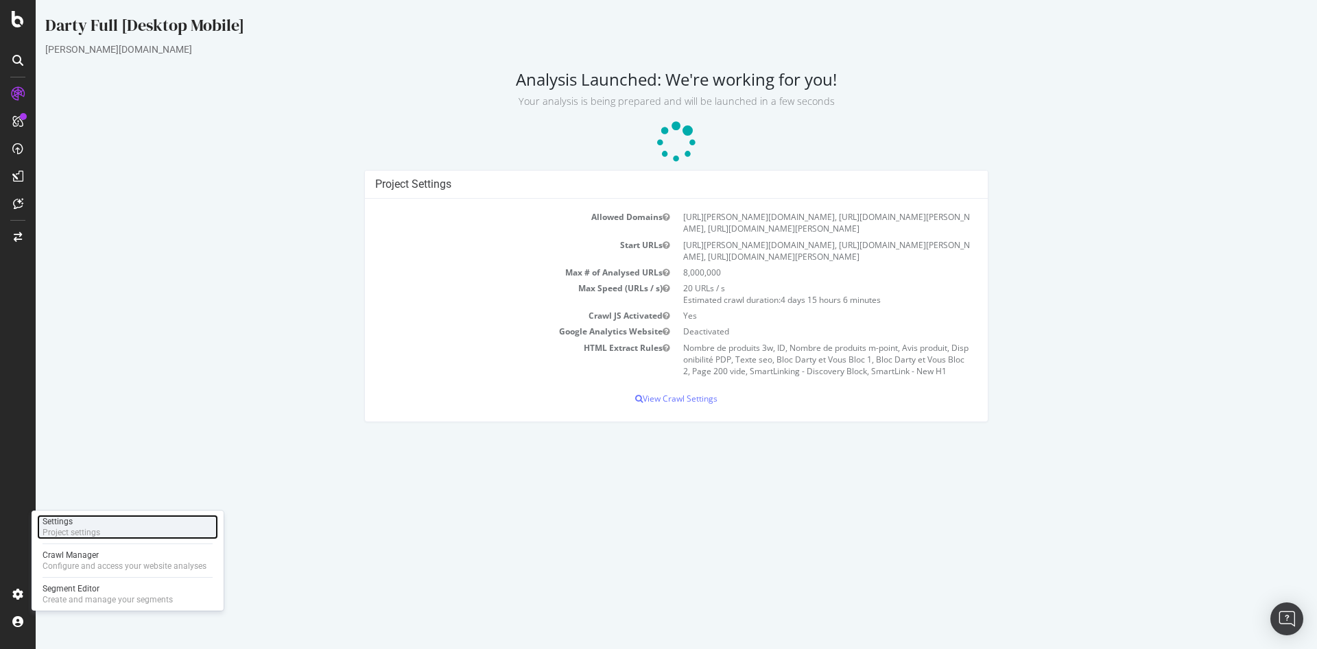
click at [109, 535] on div "Settings Project settings" at bounding box center [127, 527] width 181 height 25
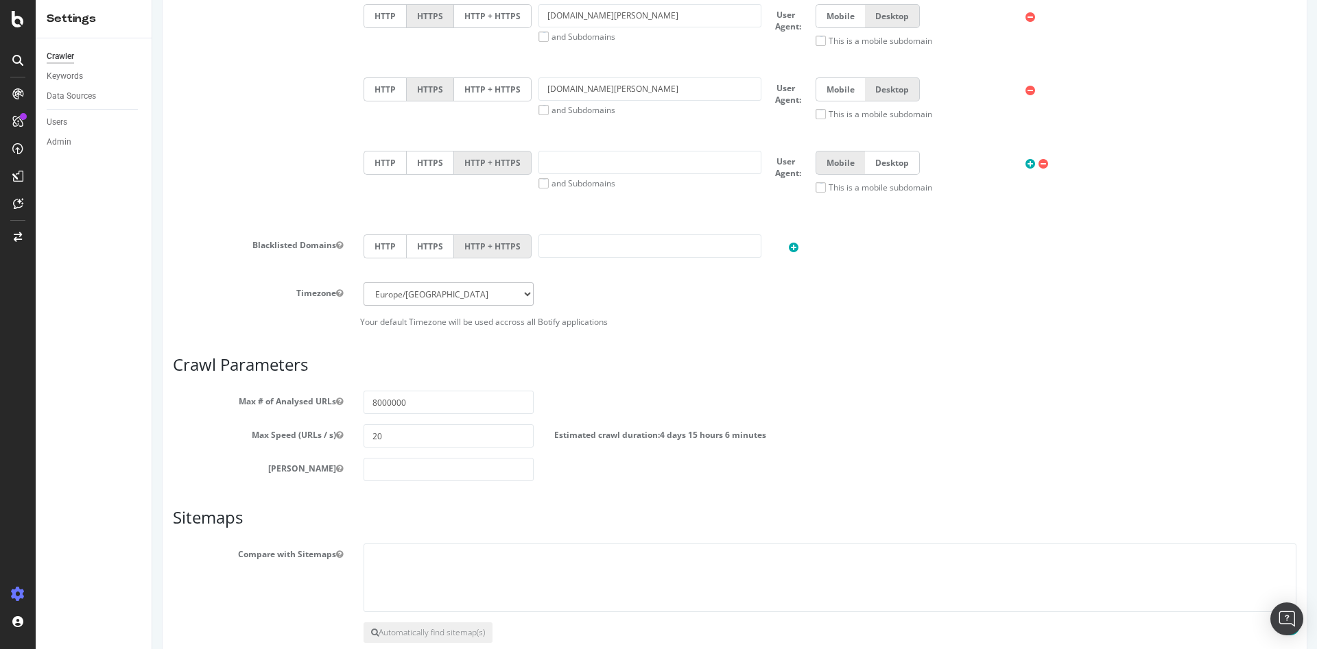
scroll to position [691, 0]
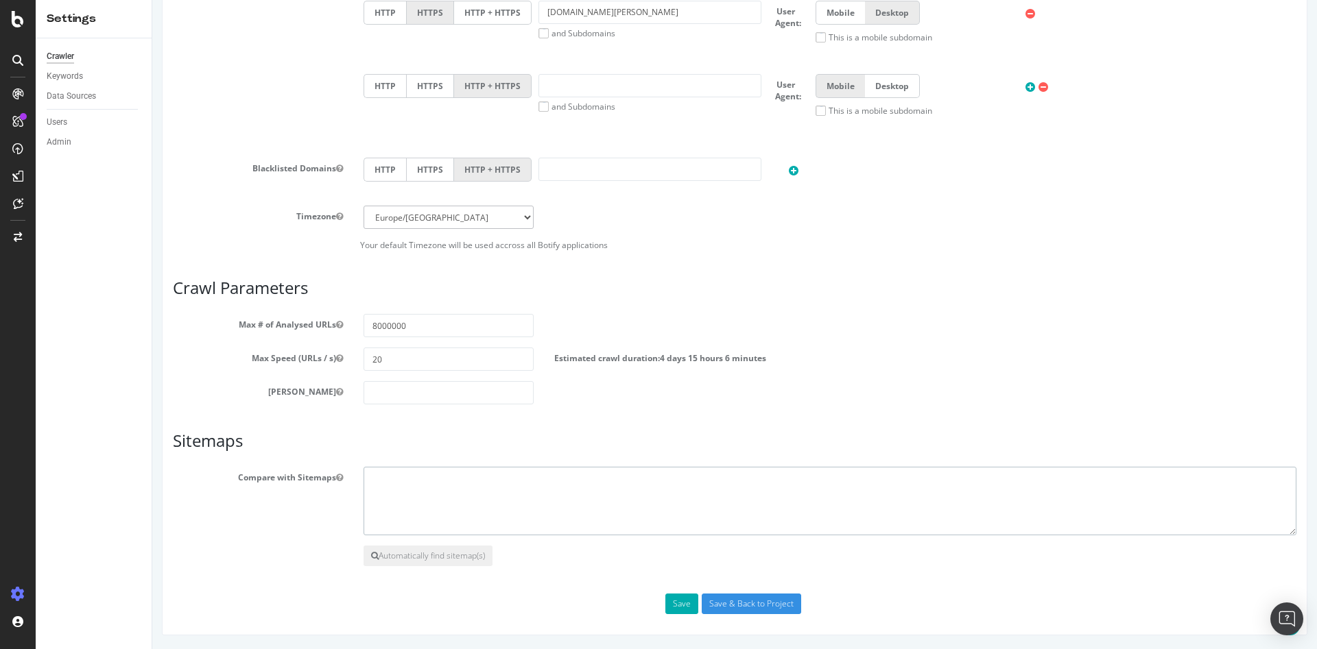
click at [405, 507] on textarea at bounding box center [829, 501] width 933 height 69
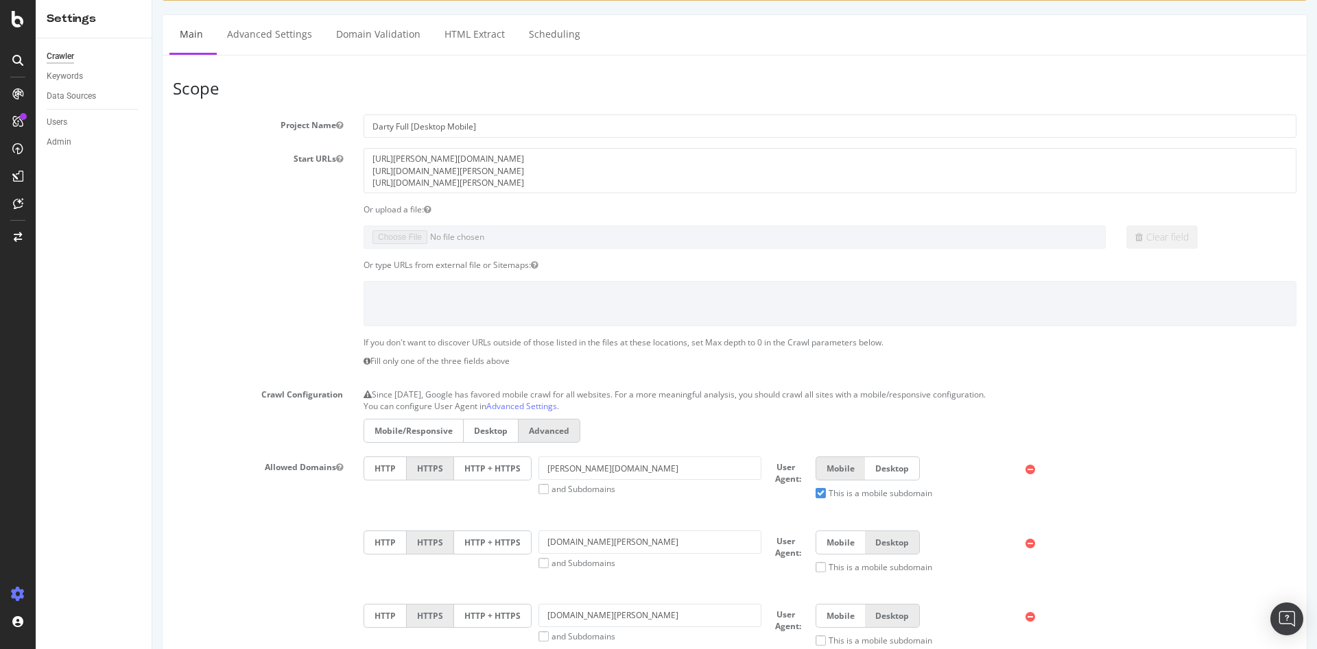
scroll to position [0, 0]
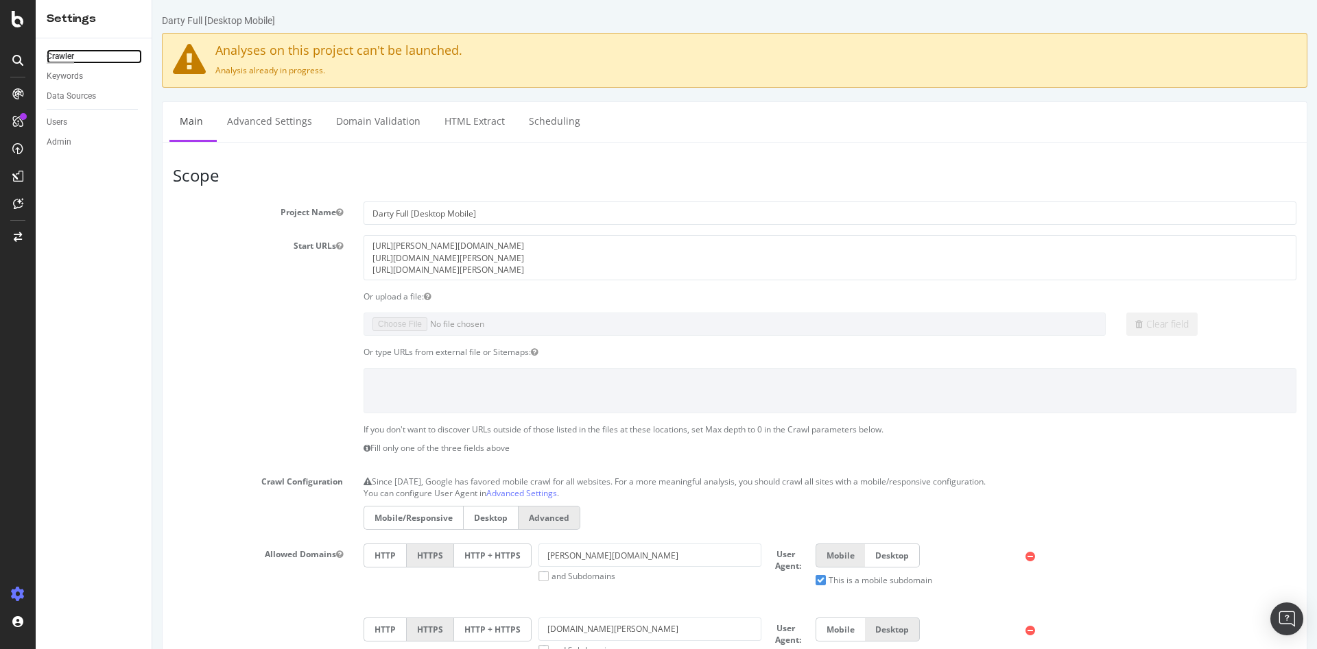
click at [62, 59] on div "Crawler" at bounding box center [60, 56] width 27 height 14
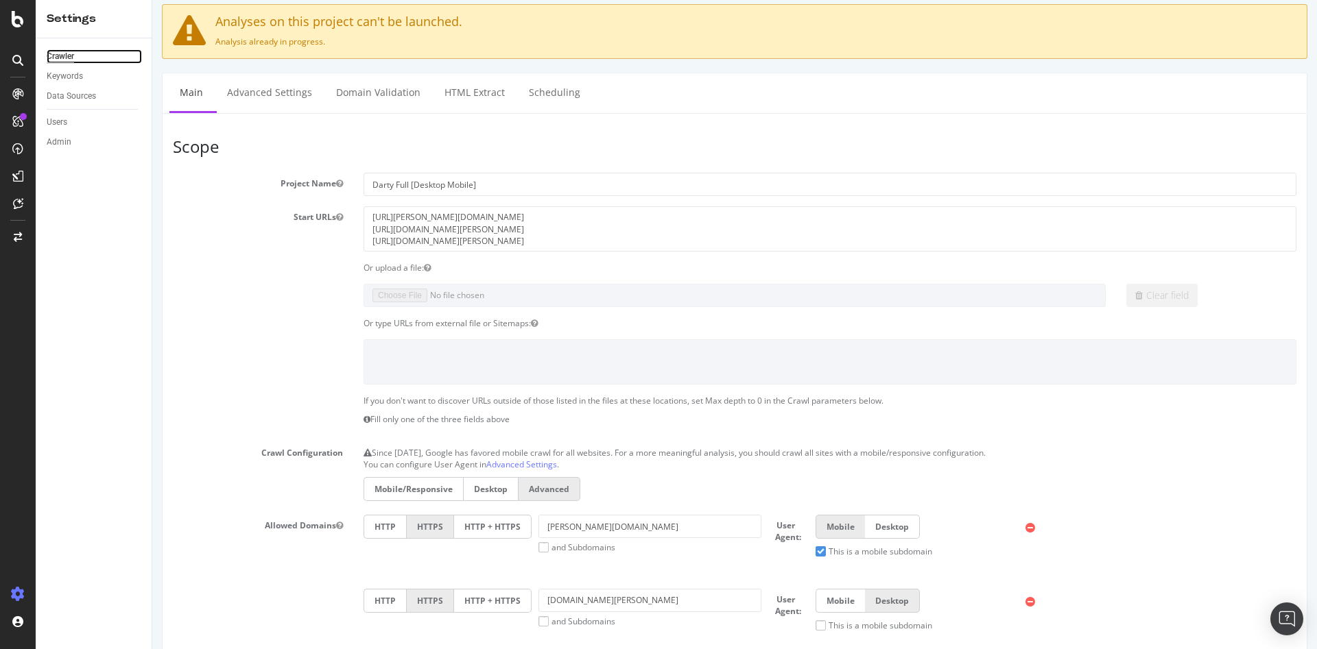
scroll to position [5, 0]
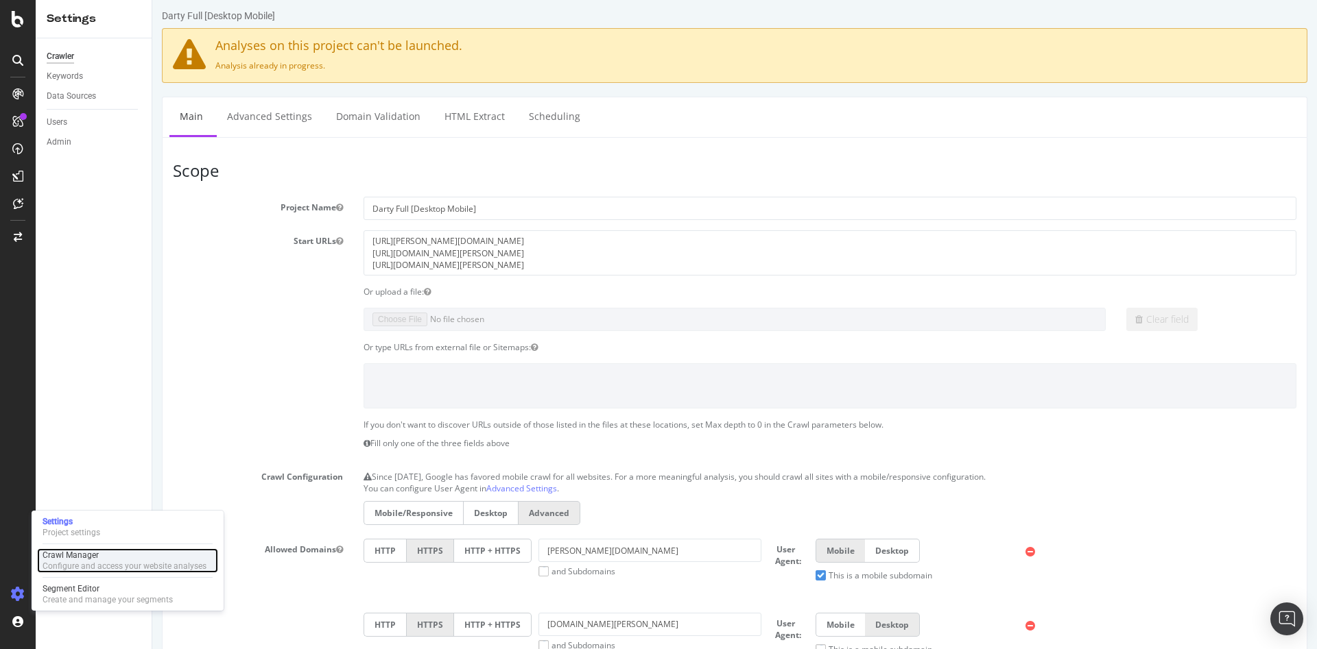
click at [81, 566] on div "Configure and access your website analyses" at bounding box center [125, 566] width 164 height 11
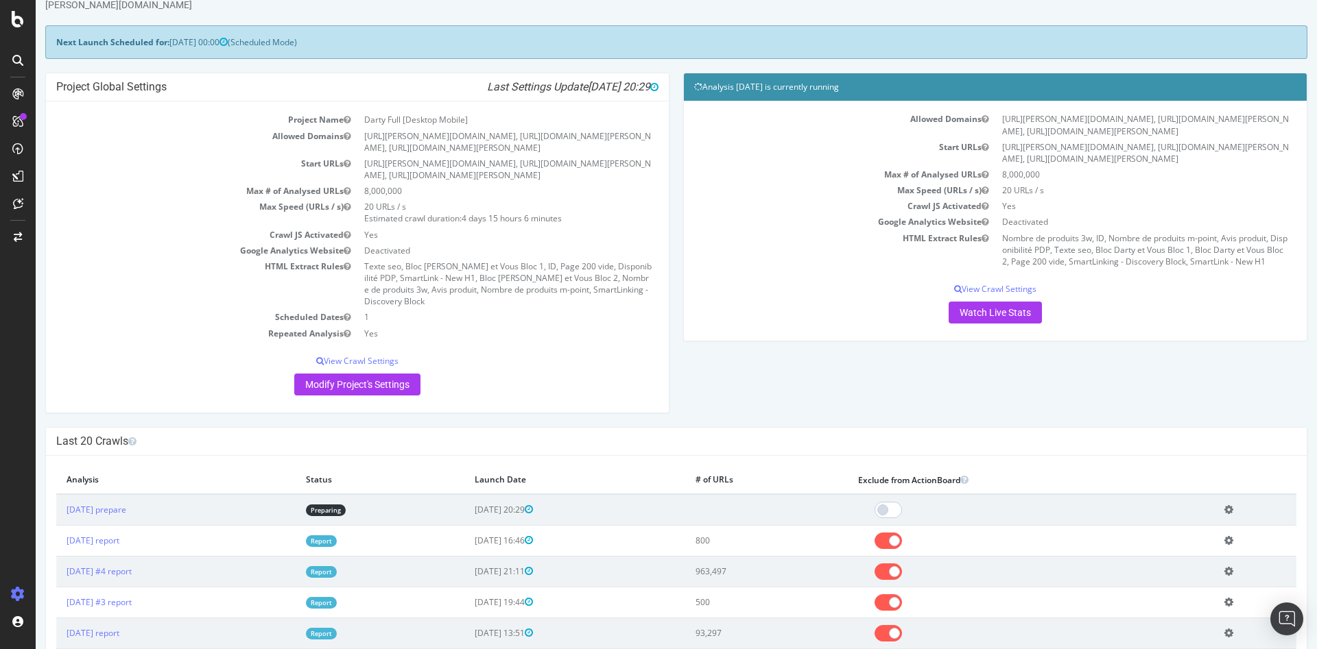
scroll to position [69, 0]
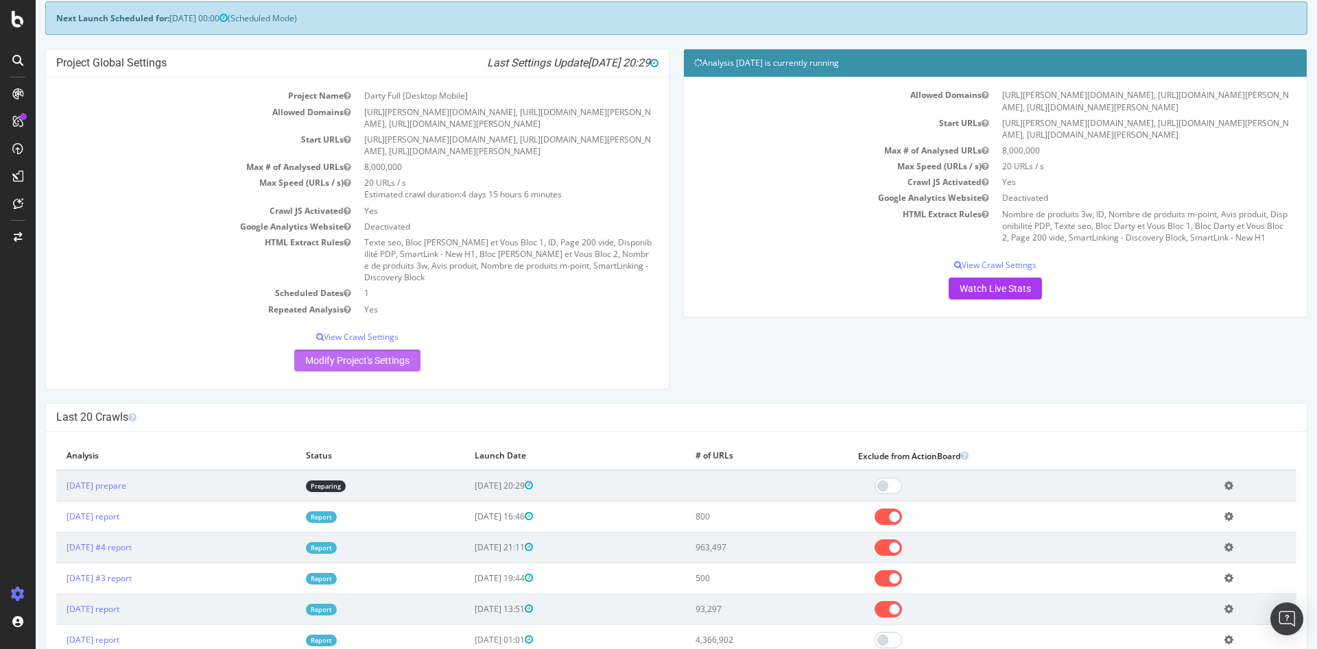
click at [383, 350] on link "Modify Project's Settings" at bounding box center [357, 361] width 126 height 22
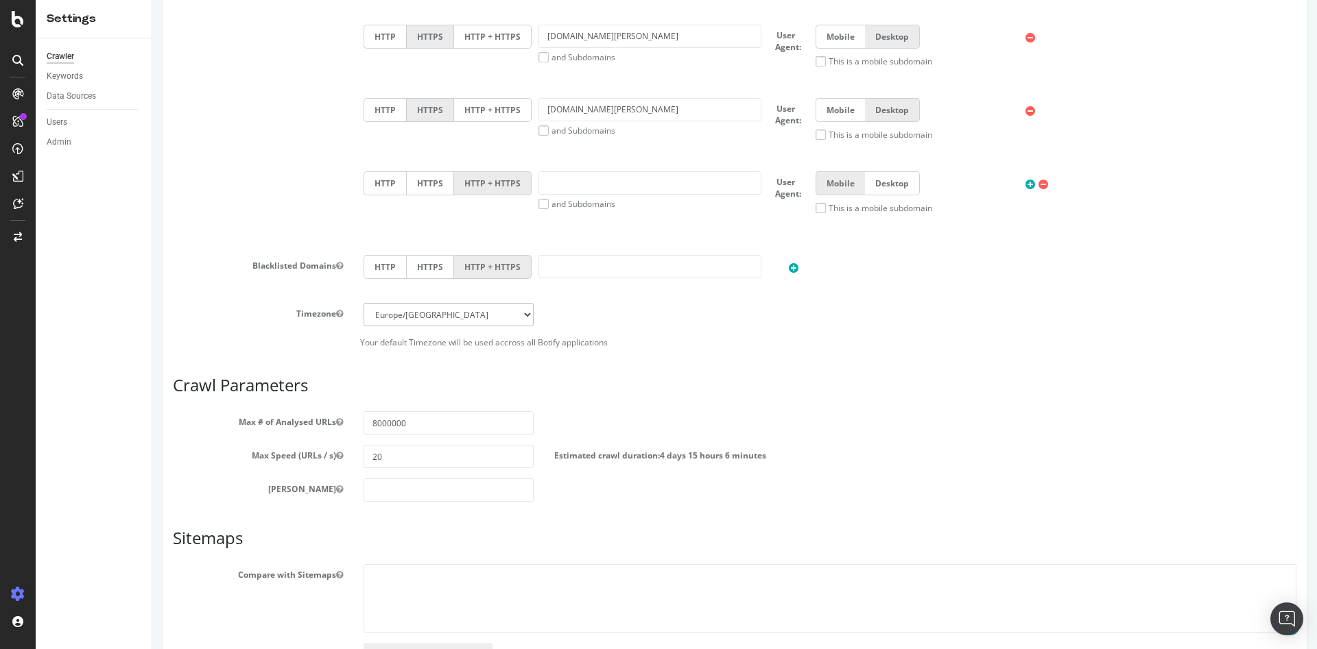
scroll to position [617, 0]
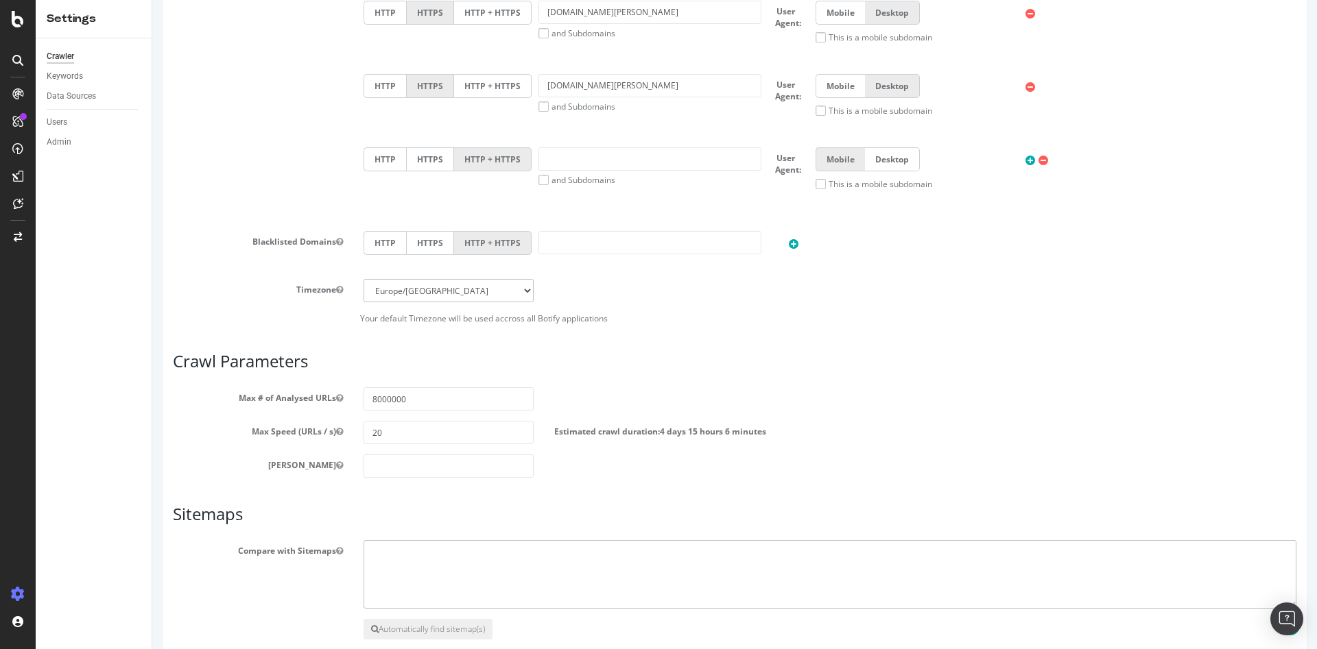
click at [379, 554] on textarea at bounding box center [829, 574] width 933 height 69
click at [380, 554] on textarea at bounding box center [829, 574] width 933 height 69
click at [444, 547] on textarea at bounding box center [829, 574] width 933 height 69
paste textarea "[URL][DOMAIN_NAME][PERSON_NAME]"
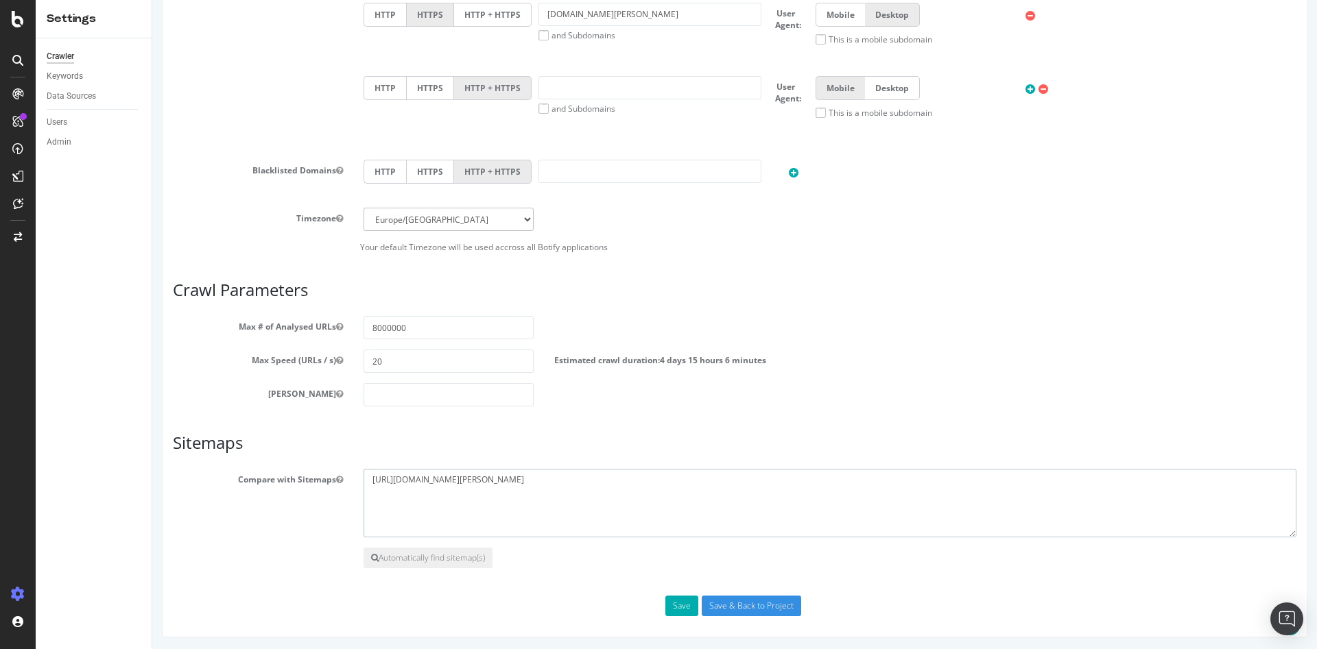
scroll to position [691, 0]
drag, startPoint x: 418, startPoint y: 477, endPoint x: 398, endPoint y: 478, distance: 19.9
click at [398, 478] on textarea "[URL][DOMAIN_NAME][PERSON_NAME]" at bounding box center [829, 501] width 933 height 69
type textarea "[URL][PERSON_NAME][DOMAIN_NAME]"
click at [671, 607] on button "Save" at bounding box center [681, 604] width 33 height 21
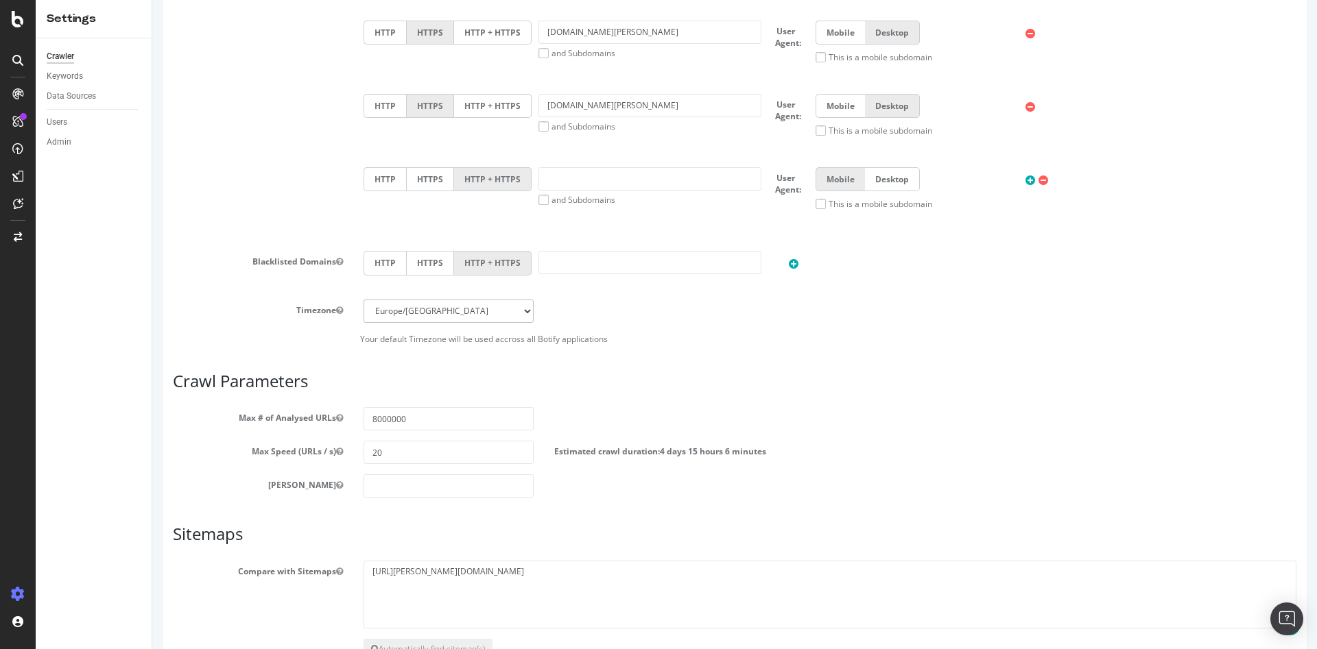
scroll to position [857, 0]
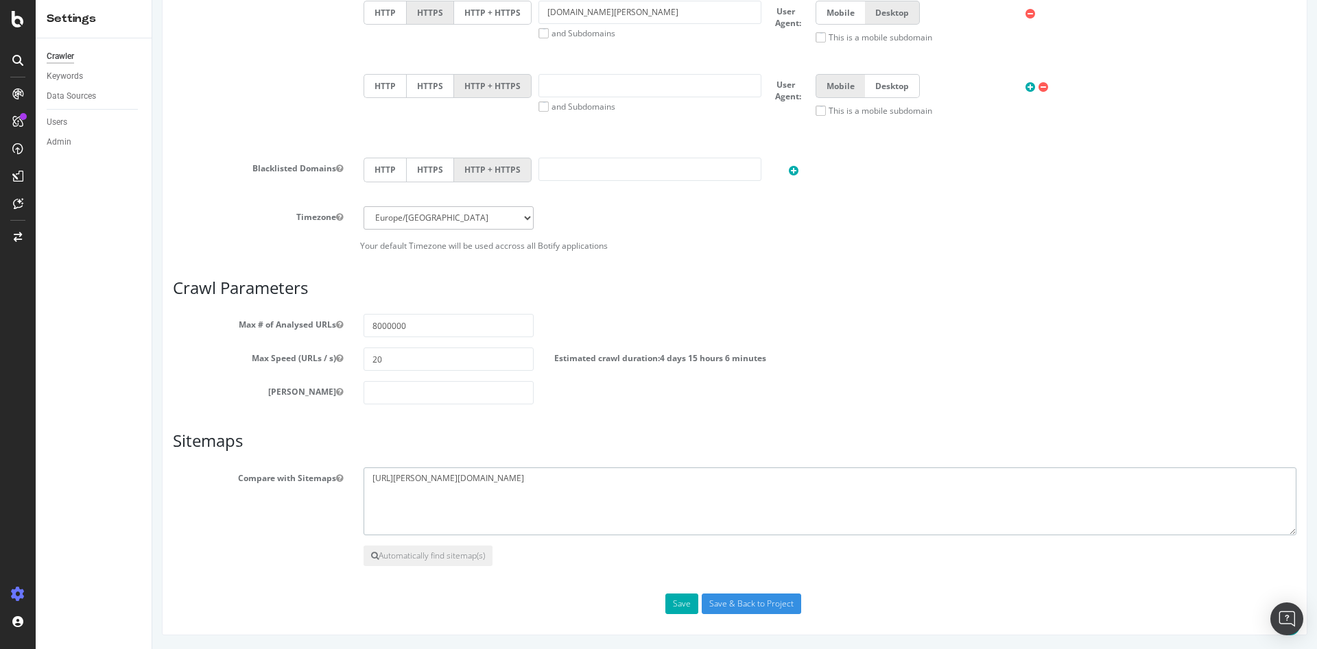
click at [409, 493] on textarea "[URL][PERSON_NAME][DOMAIN_NAME]" at bounding box center [829, 502] width 933 height 69
click at [542, 469] on textarea "[URL][PERSON_NAME][DOMAIN_NAME]" at bounding box center [829, 502] width 933 height 69
paste textarea "[URL][DOMAIN_NAME][PERSON_NAME]"
type textarea "[URL][PERSON_NAME][DOMAIN_NAME] [URL][DOMAIN_NAME][PERSON_NAME]"
click at [682, 603] on button "Save" at bounding box center [681, 604] width 33 height 21
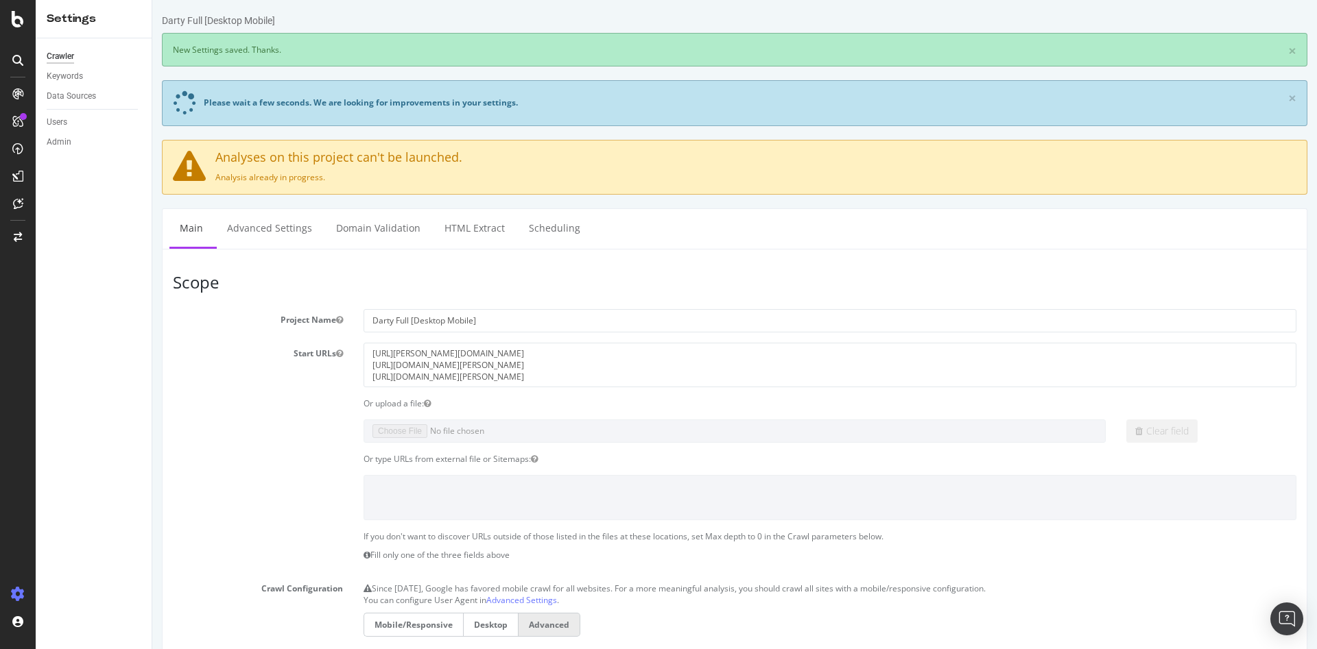
scroll to position [0, 0]
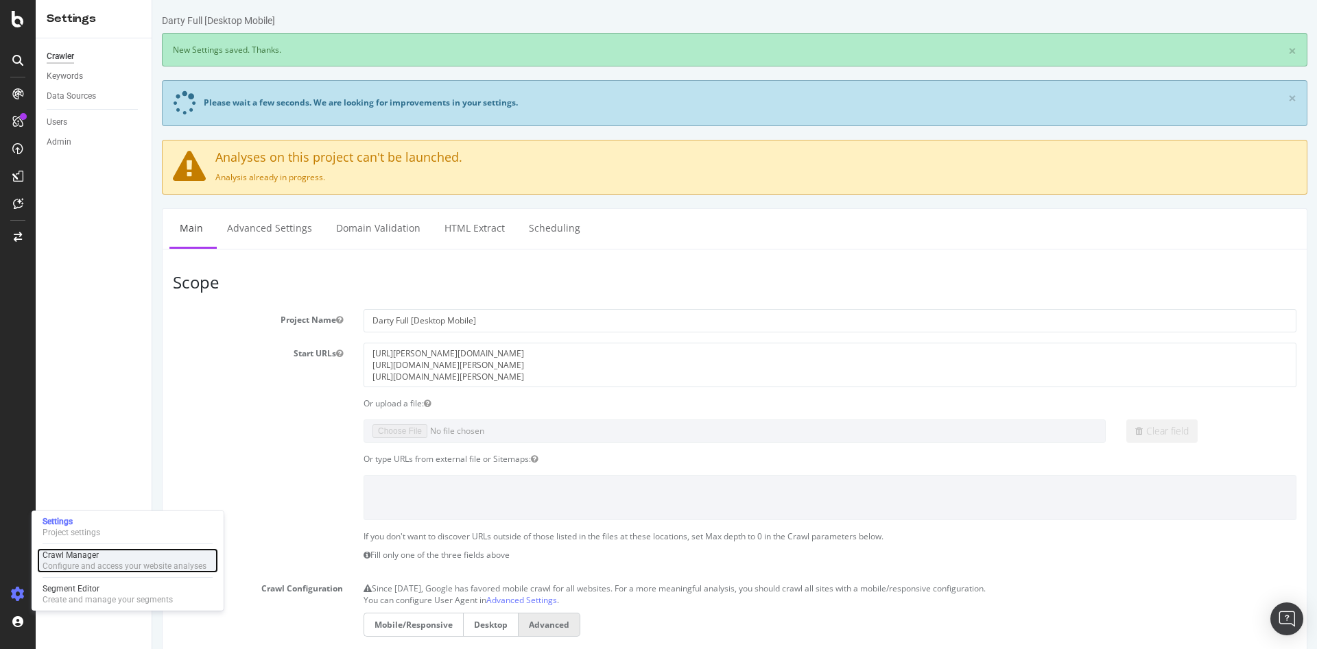
click at [97, 568] on div "Configure and access your website analyses" at bounding box center [125, 566] width 164 height 11
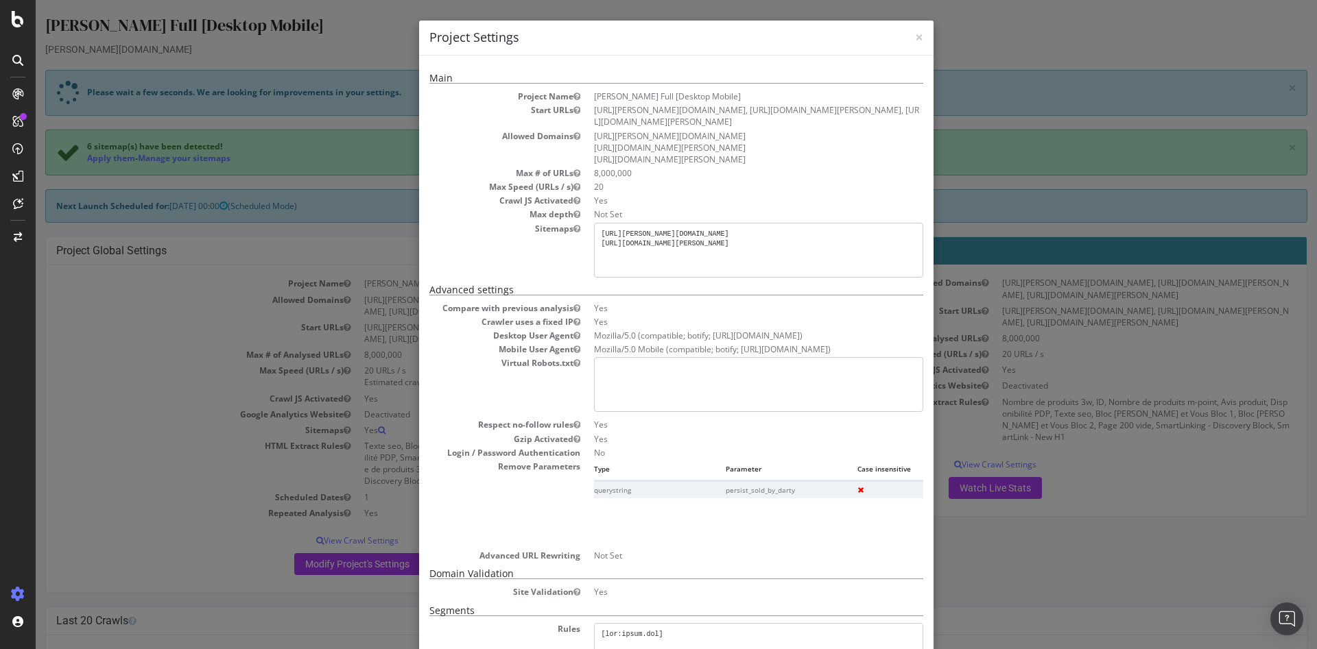
click at [350, 422] on div "× Close Project Settings Main Project Name Darty Full [Desktop Mobile] Start UR…" at bounding box center [676, 324] width 1281 height 649
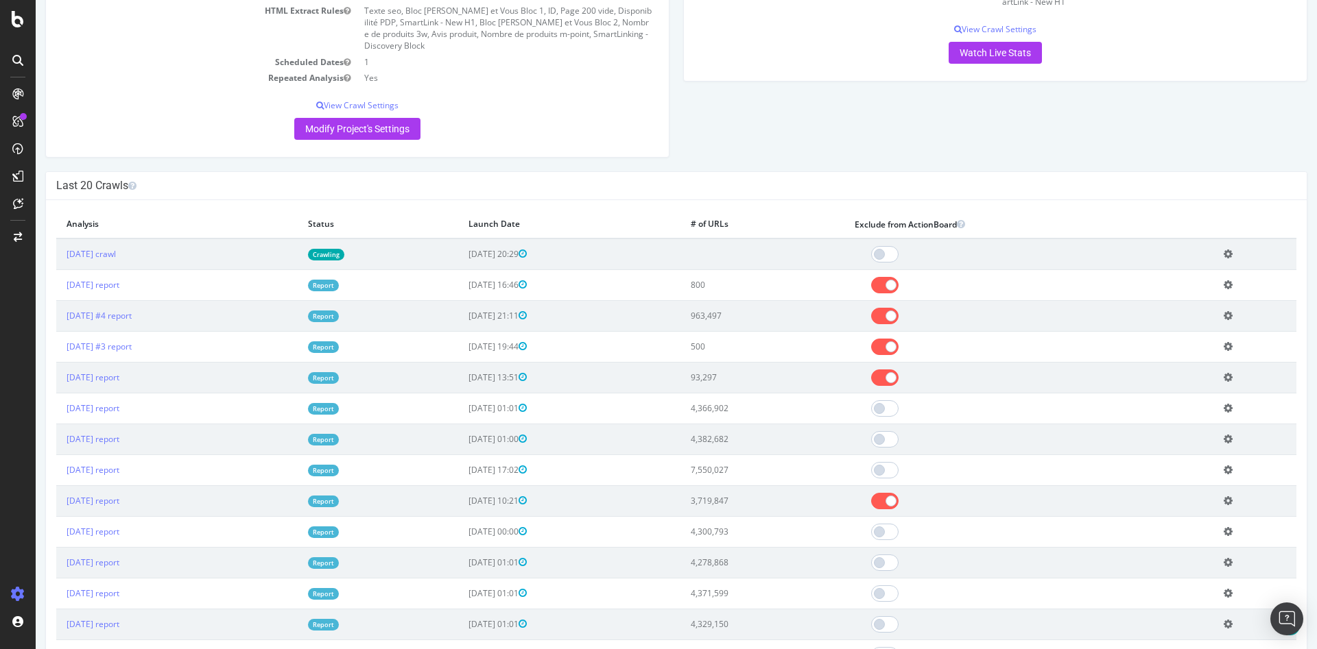
scroll to position [411, 0]
